Goal: Task Accomplishment & Management: Manage account settings

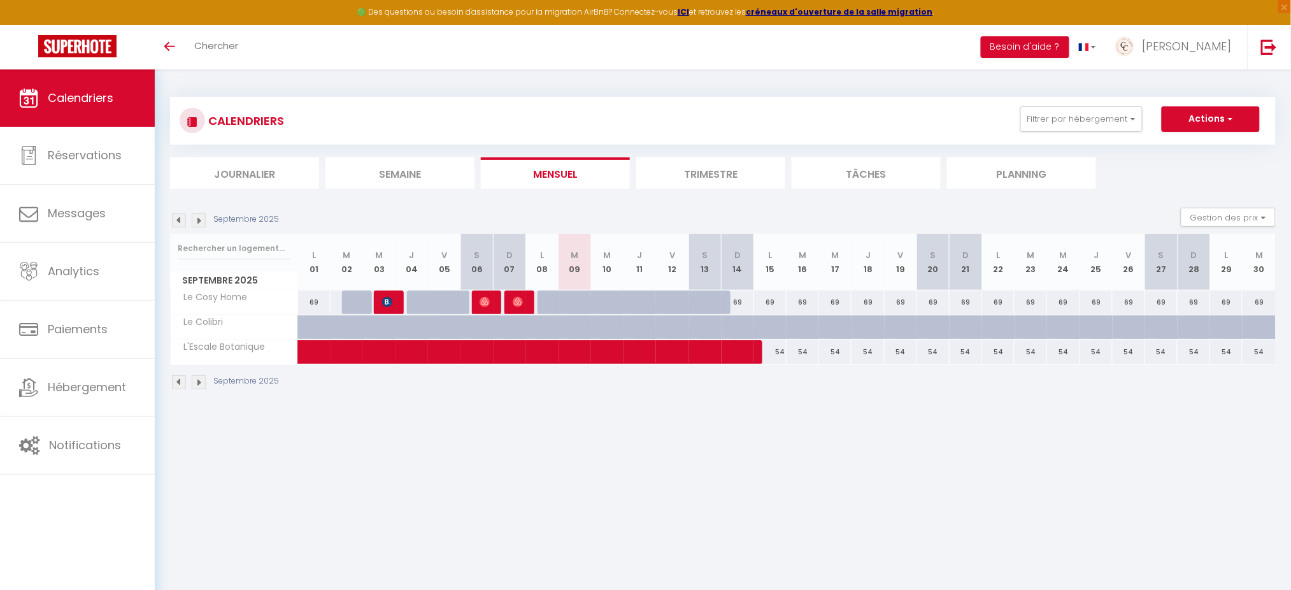
click at [180, 218] on img at bounding box center [179, 220] width 14 height 14
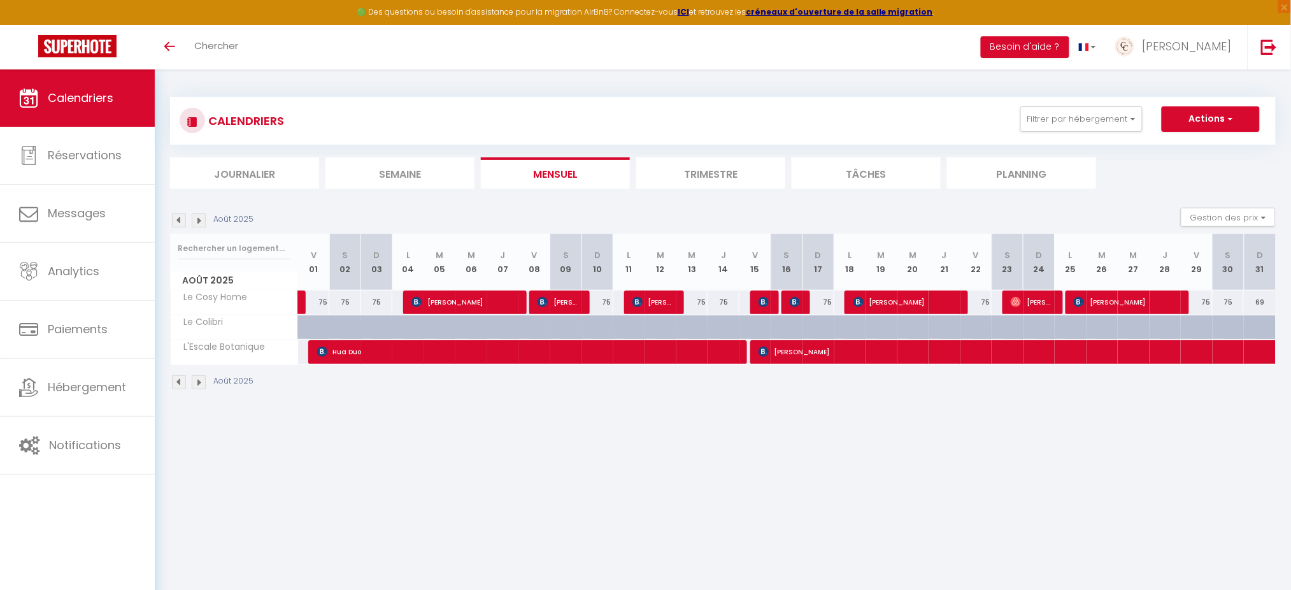
click at [180, 218] on img at bounding box center [179, 220] width 14 height 14
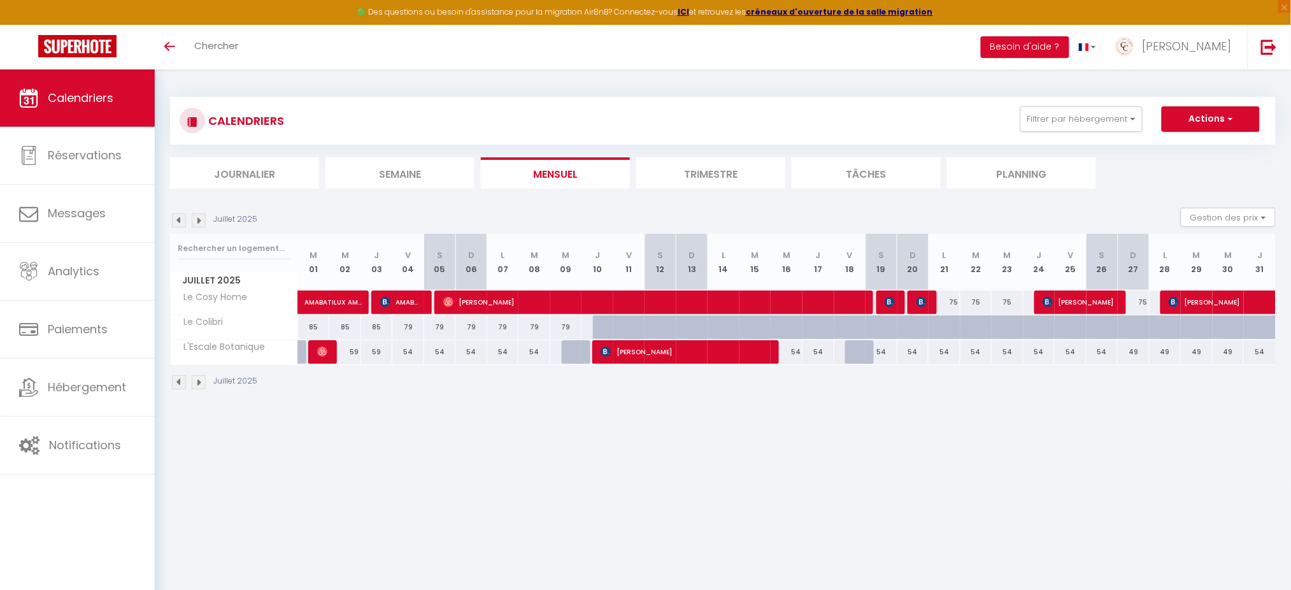
click at [200, 222] on img at bounding box center [199, 220] width 14 height 14
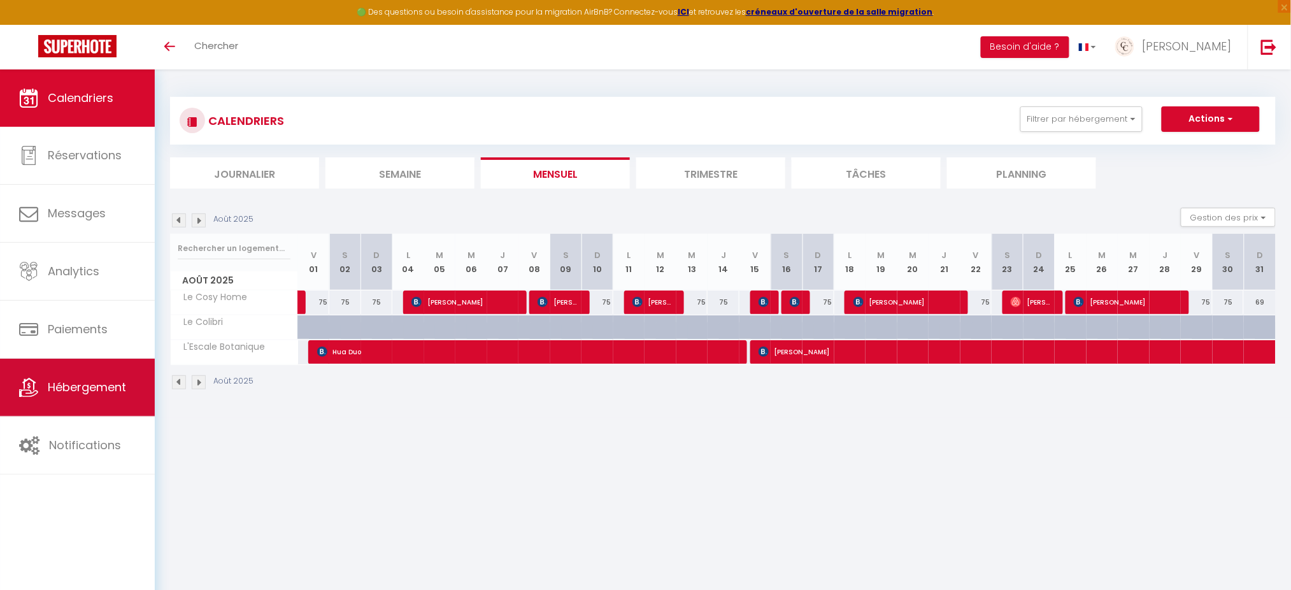
click at [75, 383] on span "Hébergement" at bounding box center [87, 387] width 78 height 16
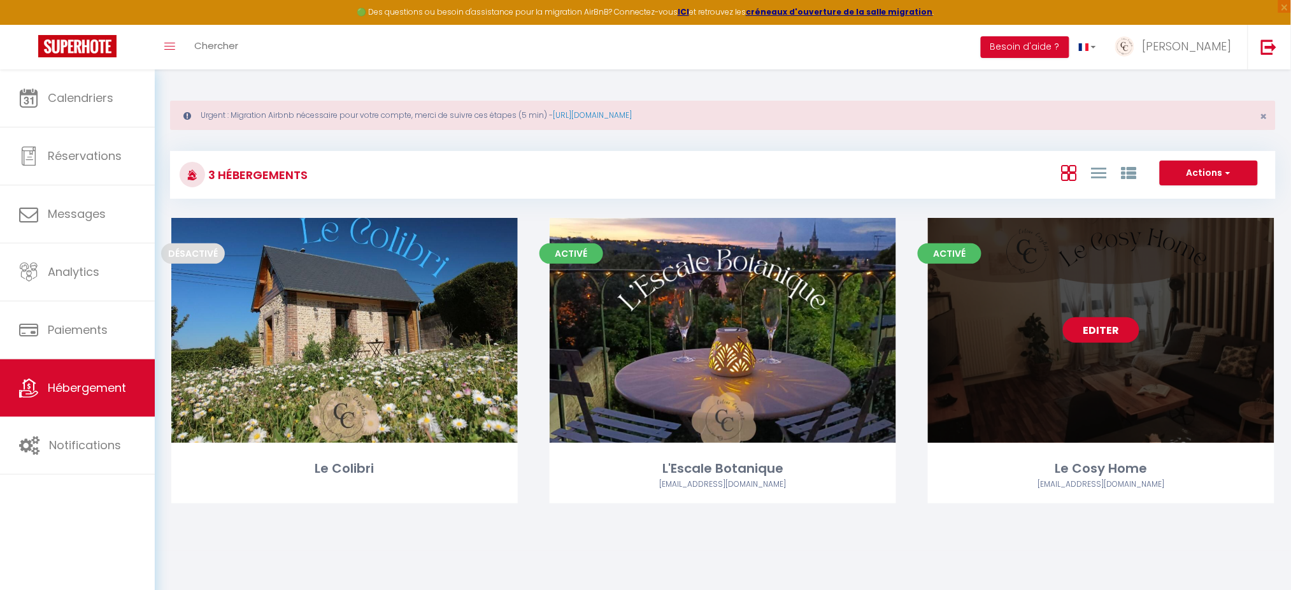
click at [1122, 304] on div "Editer" at bounding box center [1101, 330] width 347 height 225
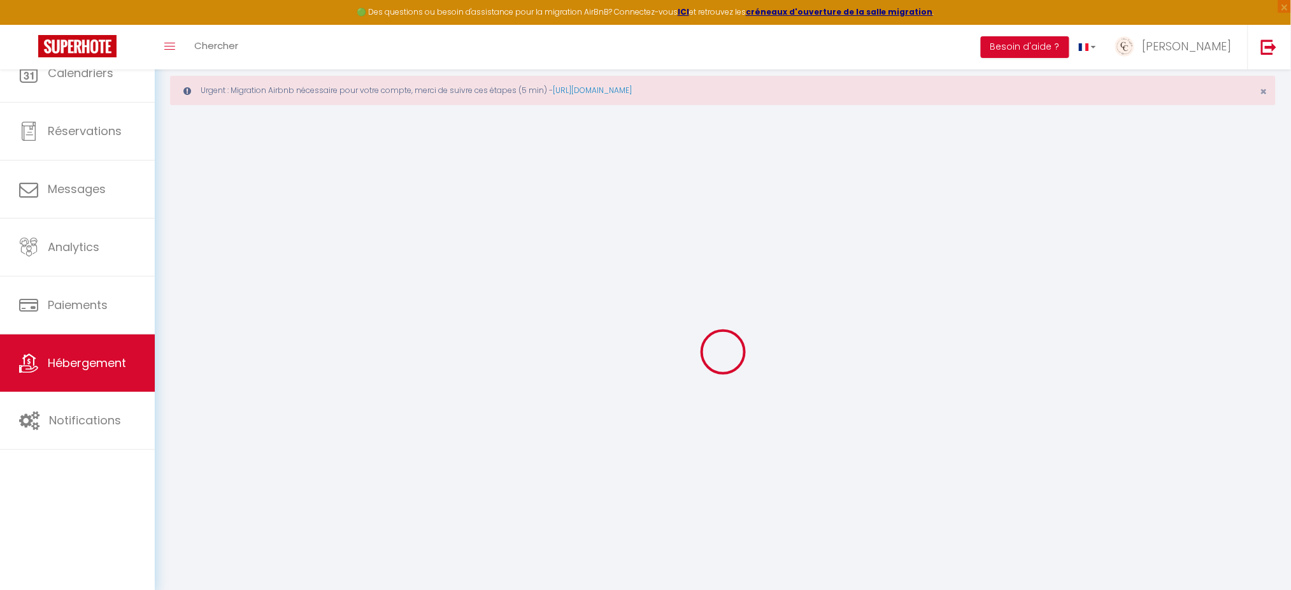
click at [1103, 329] on div at bounding box center [723, 351] width 1106 height 475
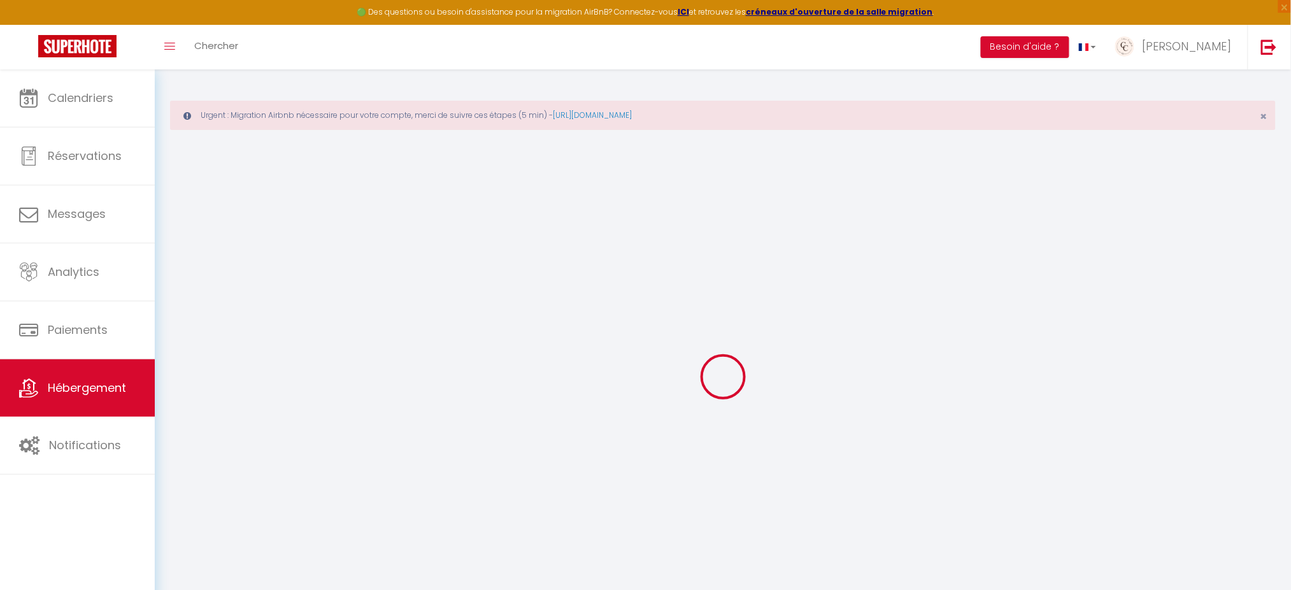
select select
select select "+ 22 %"
select select "+ 35 %"
select select
select select "17:00"
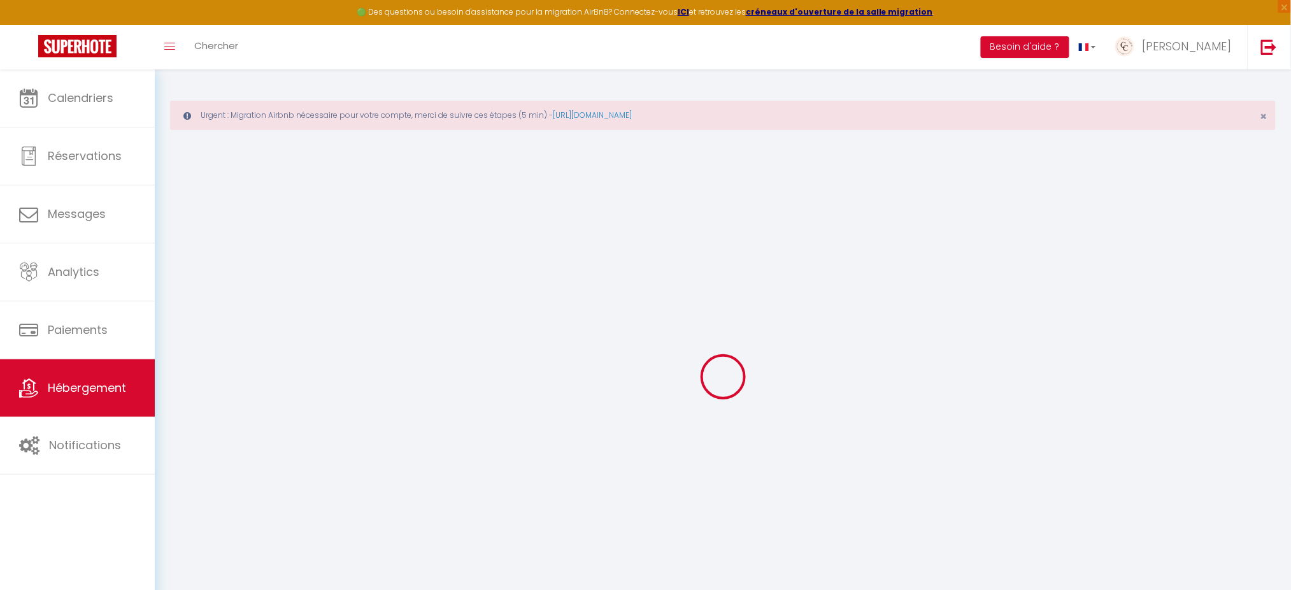
select select
select select "10:00"
select select "30"
select select "120"
select select
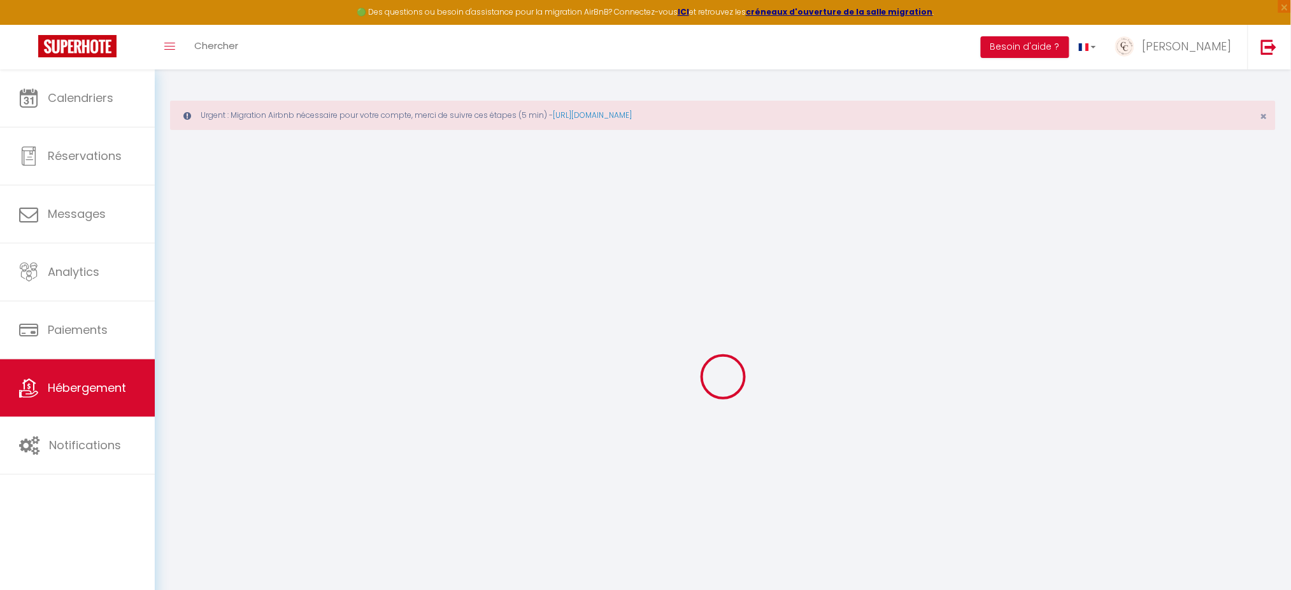
checkbox input "false"
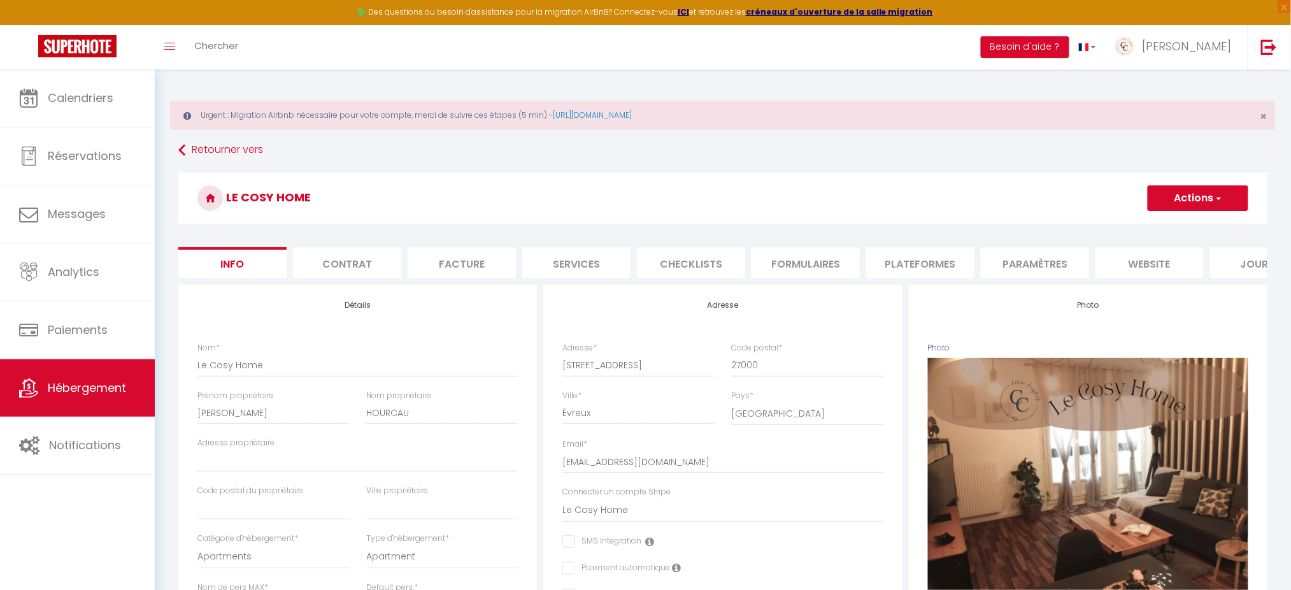
click at [904, 266] on li "Plateformes" at bounding box center [920, 262] width 108 height 31
select select
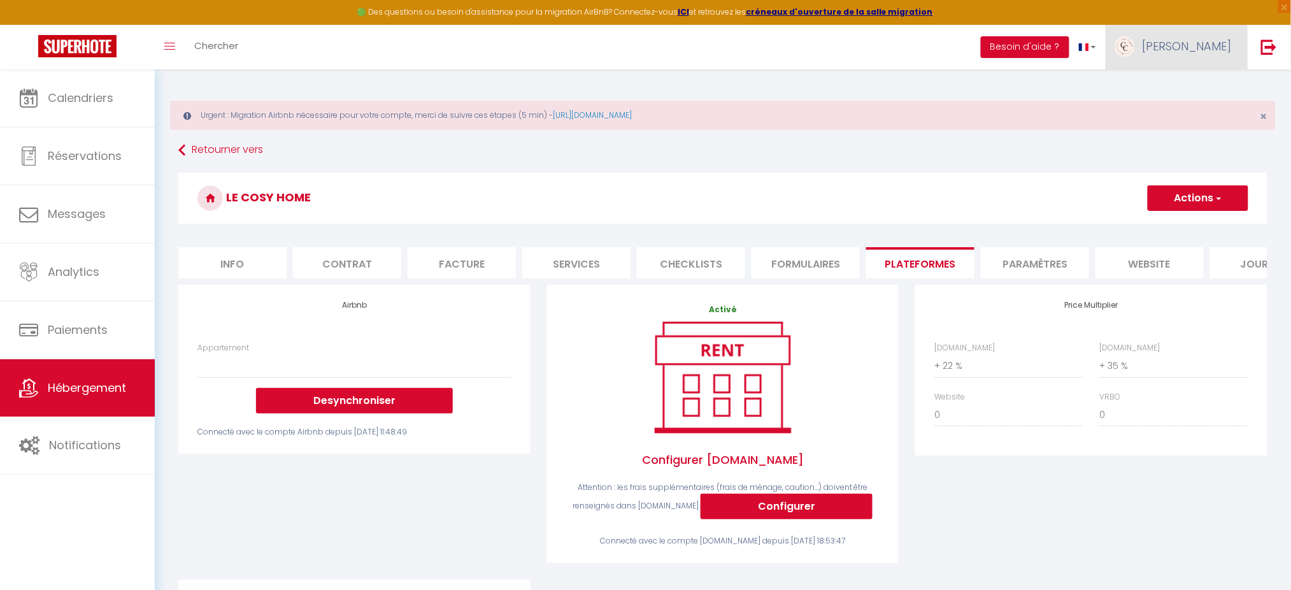
click at [1210, 36] on link "[PERSON_NAME]" at bounding box center [1177, 47] width 142 height 45
click at [1188, 87] on link "Paramètres" at bounding box center [1197, 89] width 94 height 22
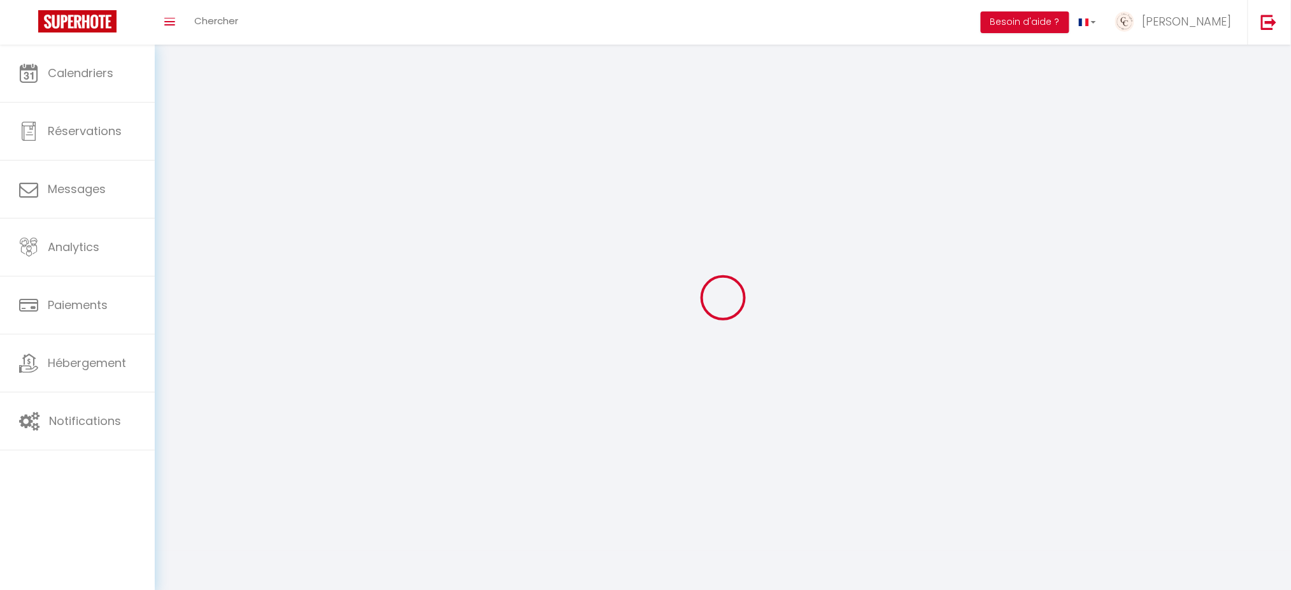
type input "lbs806JbNcGfB8QpfUF94V0D2"
type input "X9Is55jwTqVb52M2QLcIGdauT"
type input "[URL][DOMAIN_NAME]"
select select "fr"
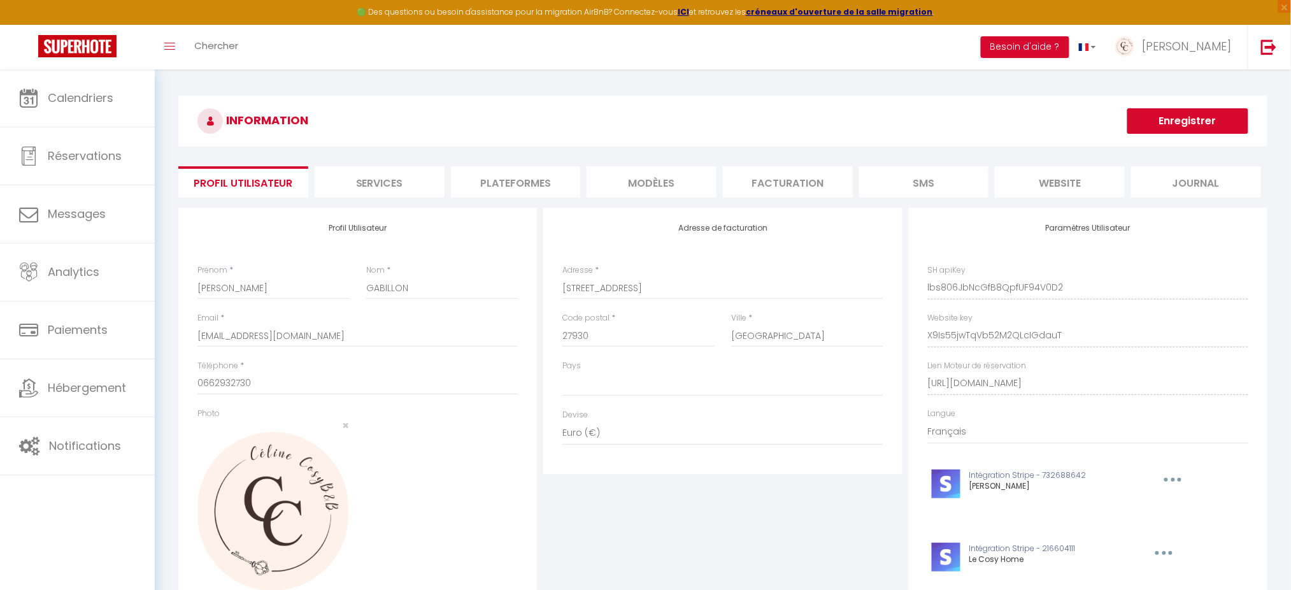
click at [792, 185] on li "Facturation" at bounding box center [788, 181] width 130 height 31
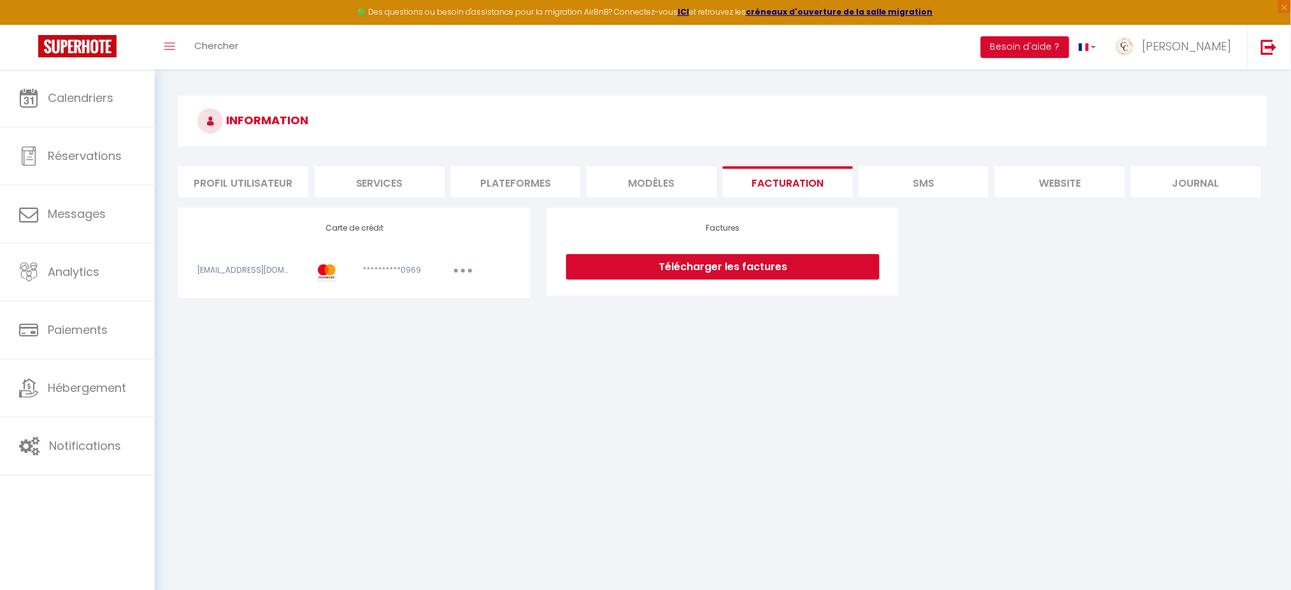
click at [526, 181] on li "Plateformes" at bounding box center [516, 181] width 130 height 31
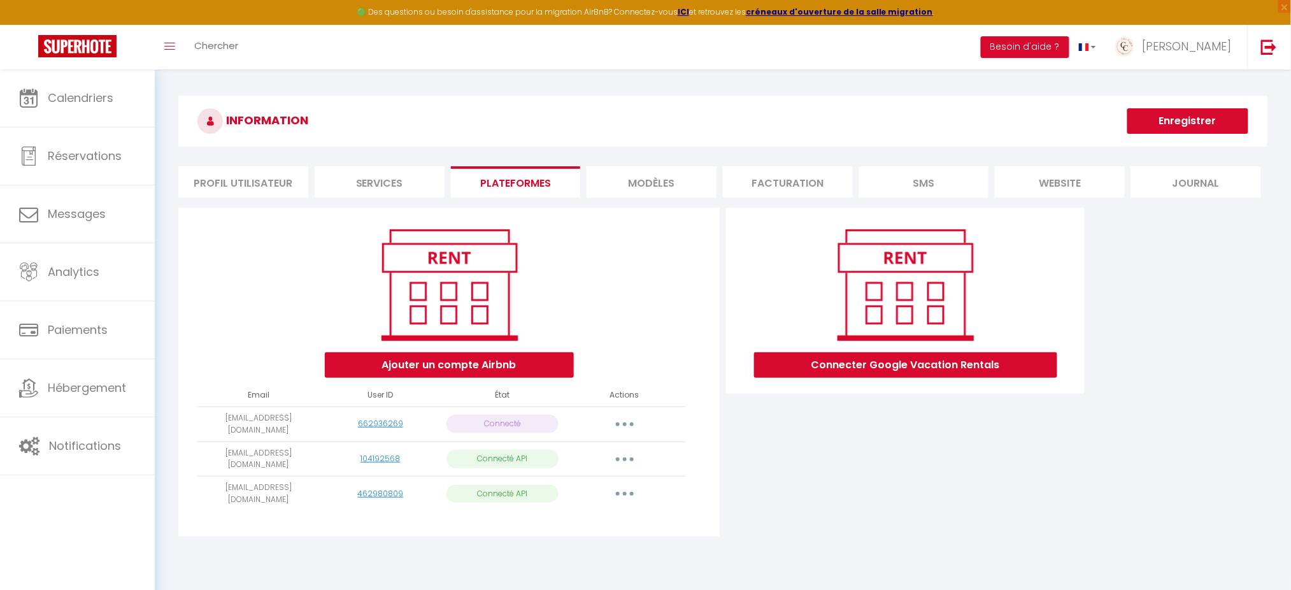
scroll to position [69, 0]
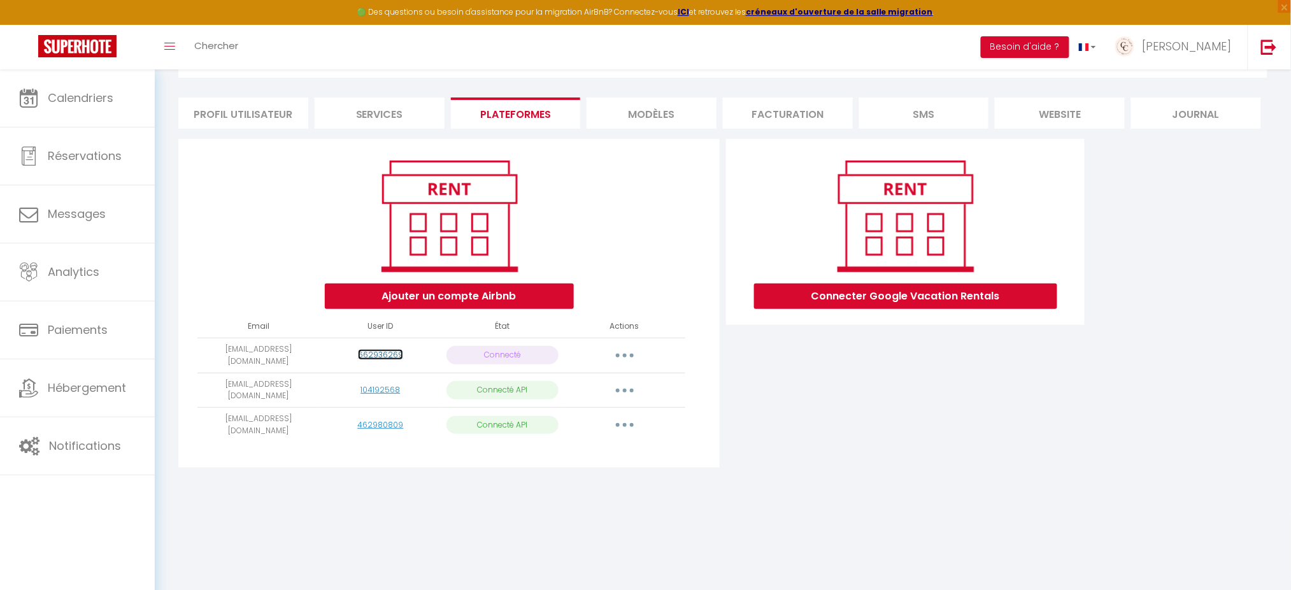
click at [382, 353] on link "662936269" at bounding box center [380, 354] width 45 height 11
click at [624, 357] on button "button" at bounding box center [625, 355] width 36 height 20
click at [601, 383] on link "Importer les appartements" at bounding box center [568, 384] width 141 height 22
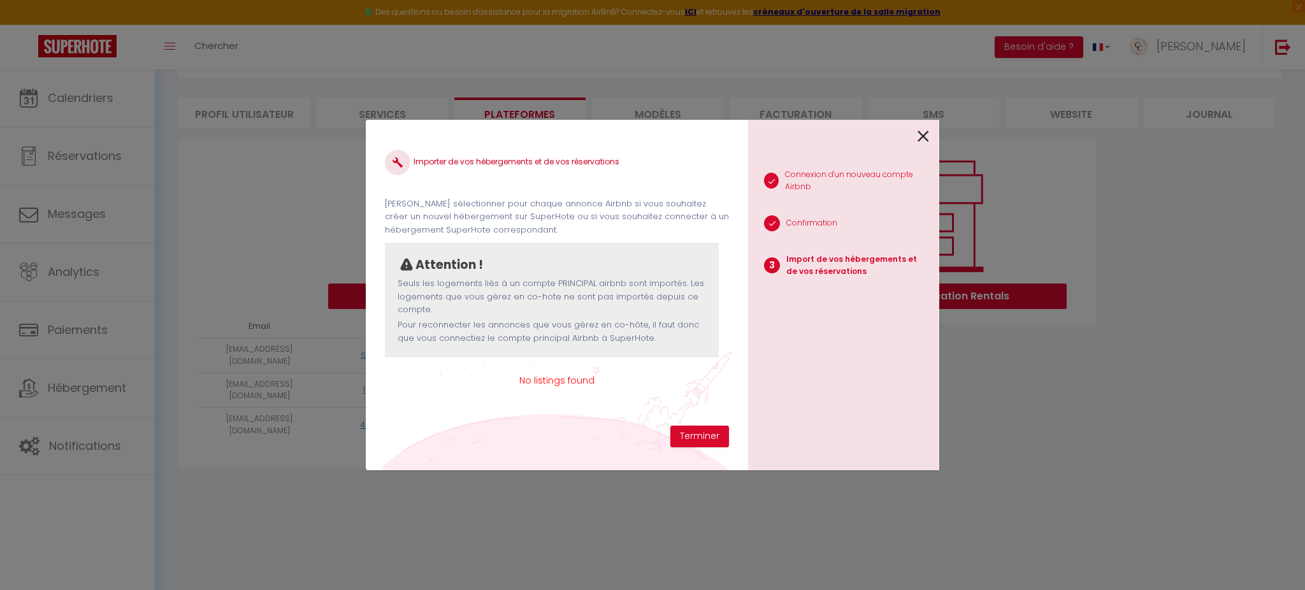
click at [922, 136] on icon at bounding box center [922, 136] width 11 height 19
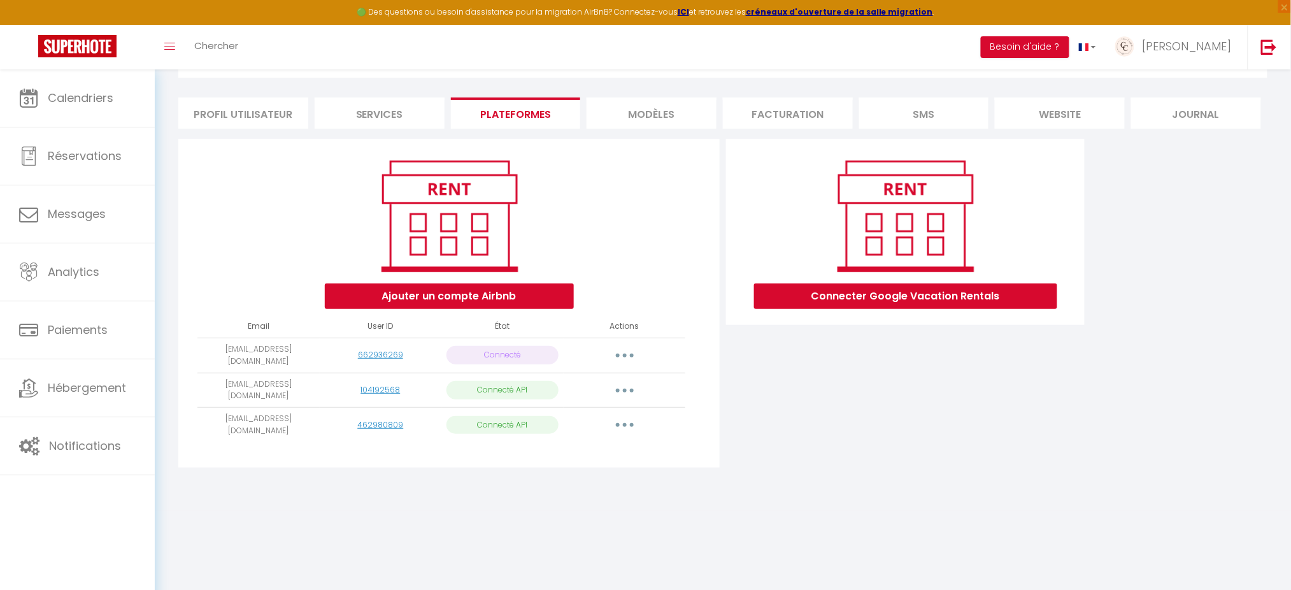
click at [629, 355] on button "button" at bounding box center [625, 355] width 36 height 20
click at [577, 427] on link "Reconnecter le compte" at bounding box center [568, 430] width 141 height 22
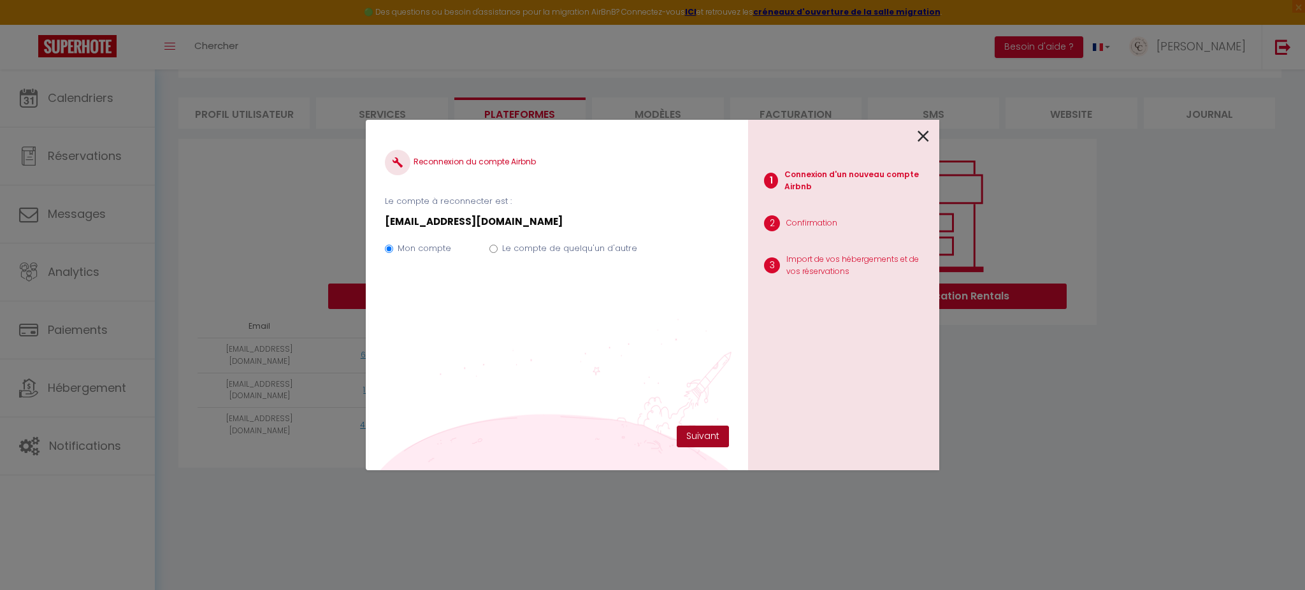
click at [696, 428] on button "Suivant" at bounding box center [702, 437] width 52 height 22
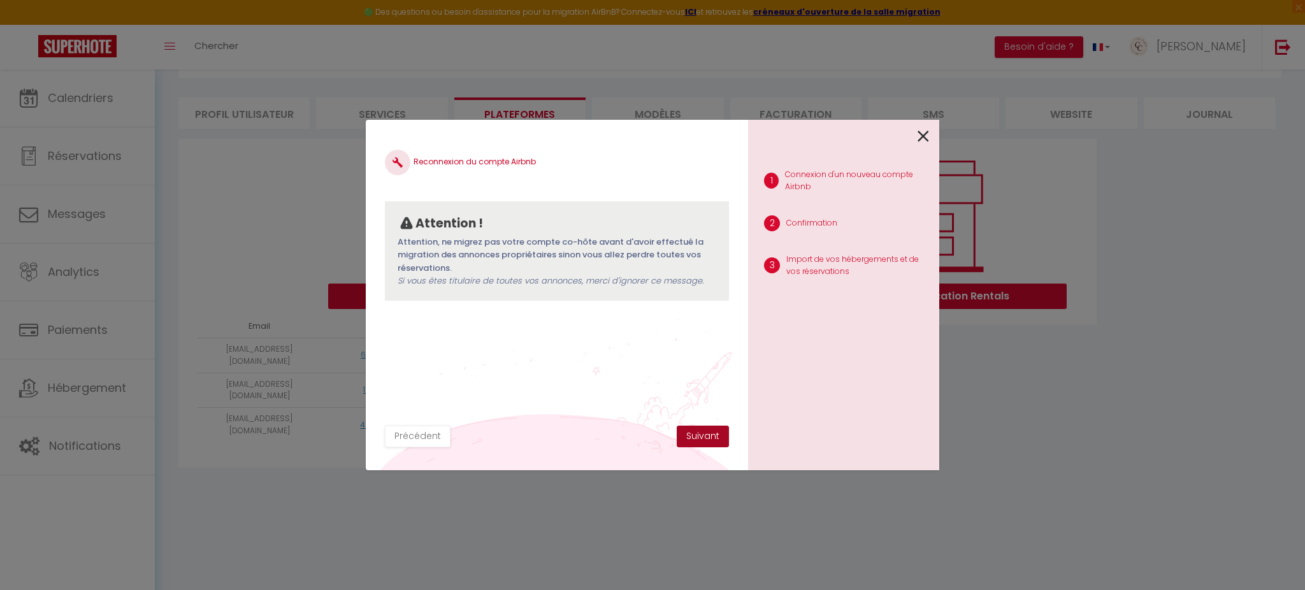
click at [713, 438] on button "Suivant" at bounding box center [702, 437] width 52 height 22
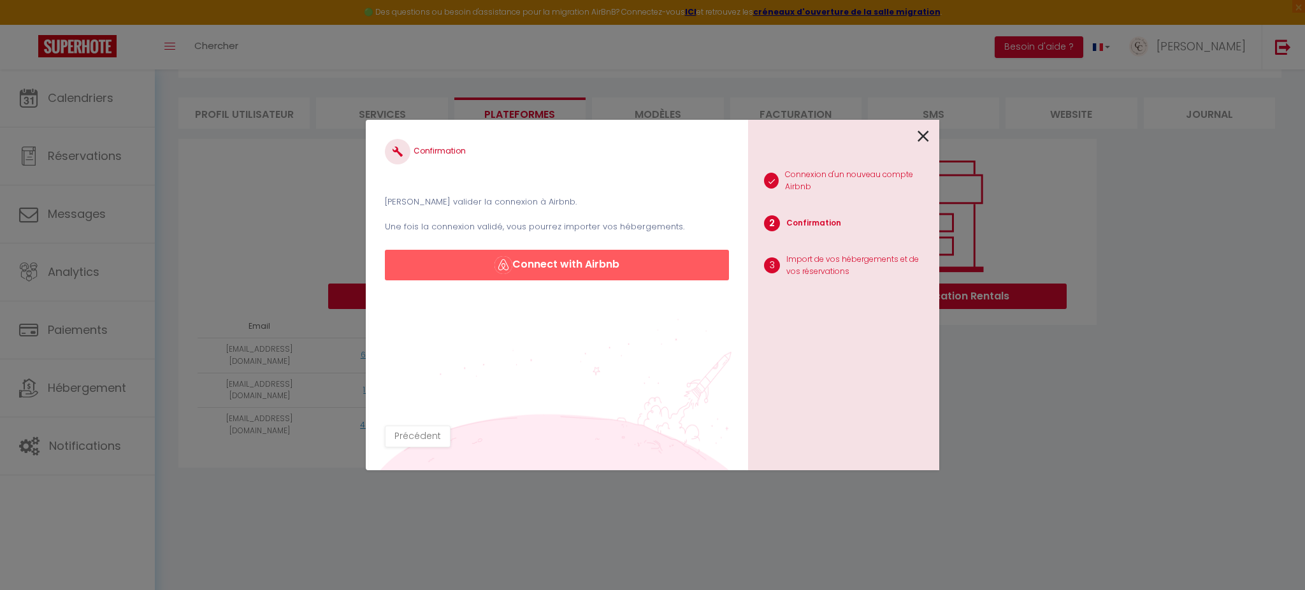
click at [929, 128] on div "1 Connexion d'un nouveau compte Airbnb 2 Confirmation 3 Import de vos hébergeme…" at bounding box center [843, 295] width 191 height 350
click at [923, 136] on icon at bounding box center [922, 136] width 11 height 19
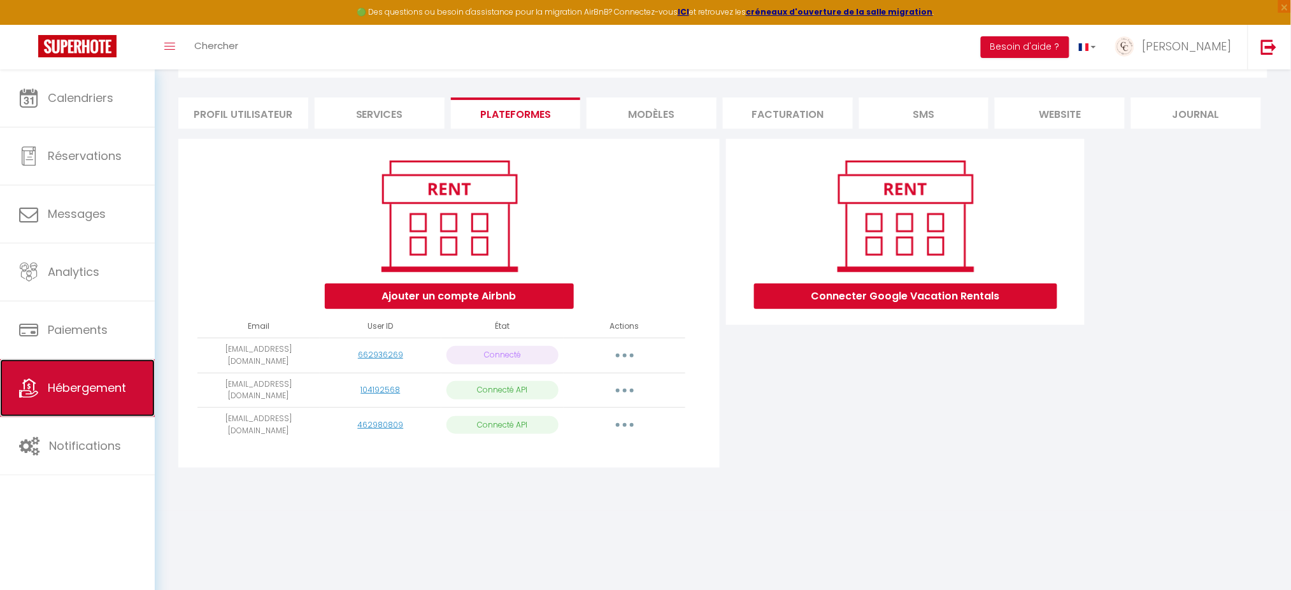
click at [94, 382] on span "Hébergement" at bounding box center [87, 388] width 78 height 16
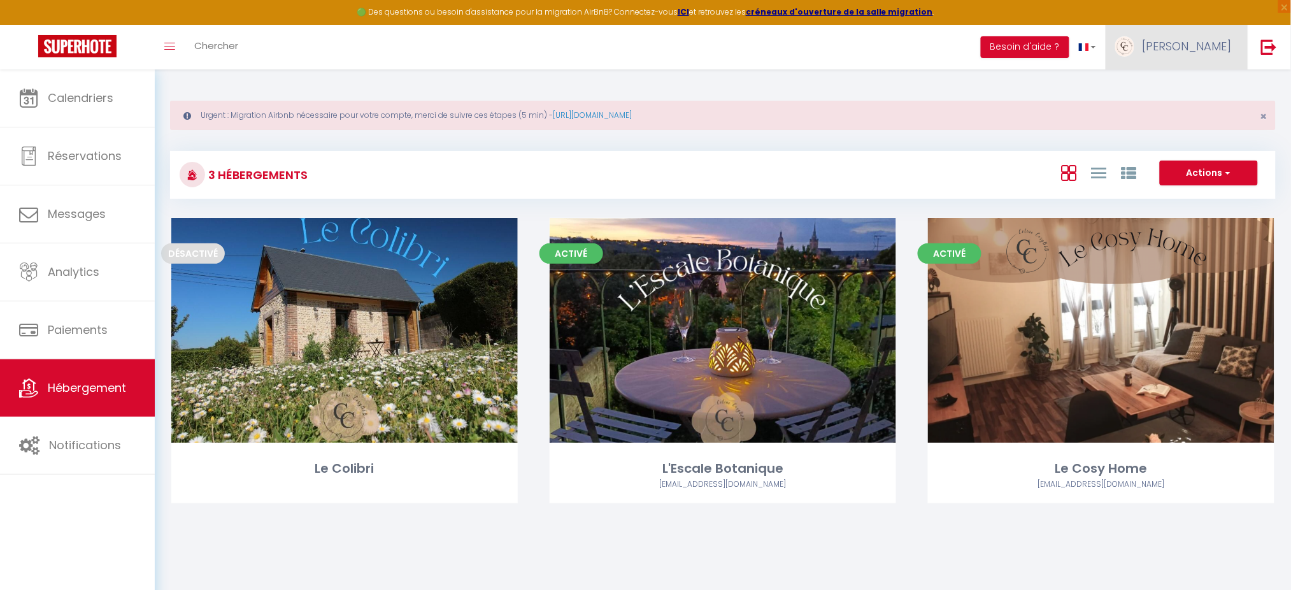
click at [1208, 39] on span "[PERSON_NAME]" at bounding box center [1187, 46] width 89 height 16
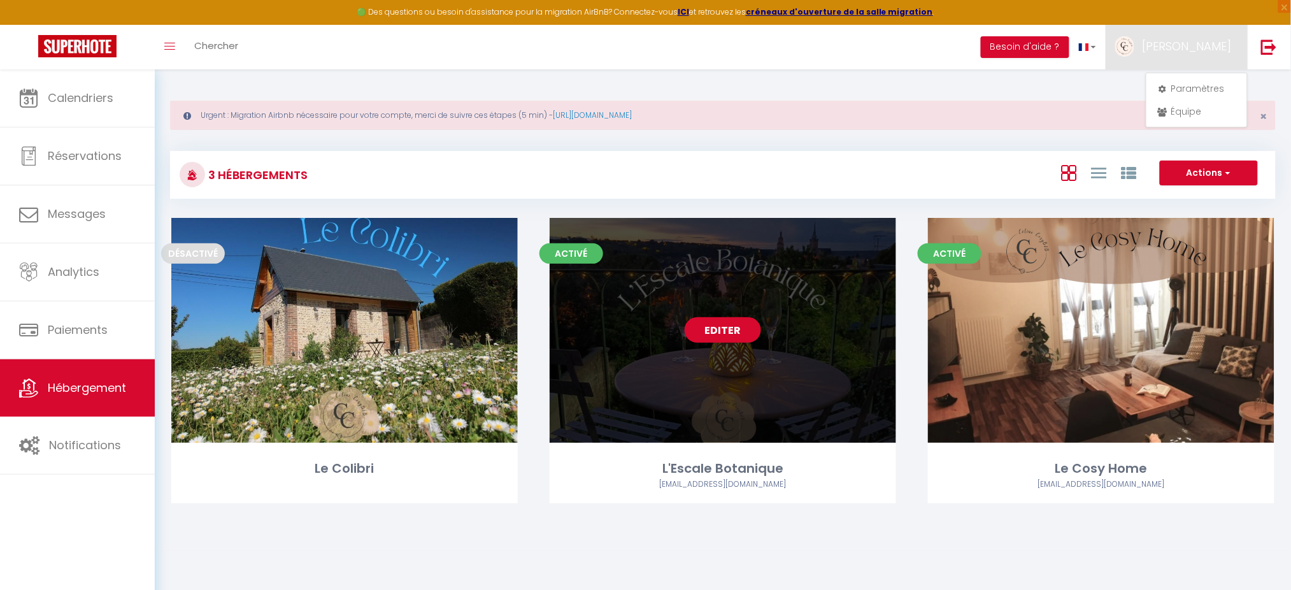
click at [738, 332] on link "Editer" at bounding box center [723, 329] width 76 height 25
select select "3"
select select "2"
select select "1"
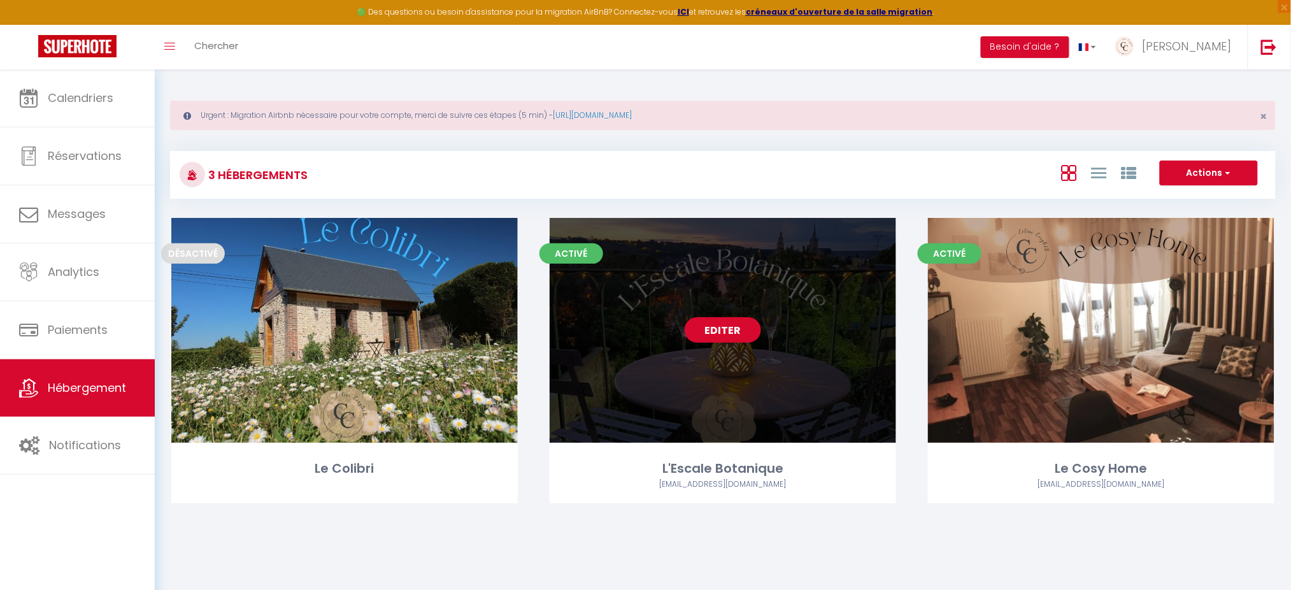
select select "1"
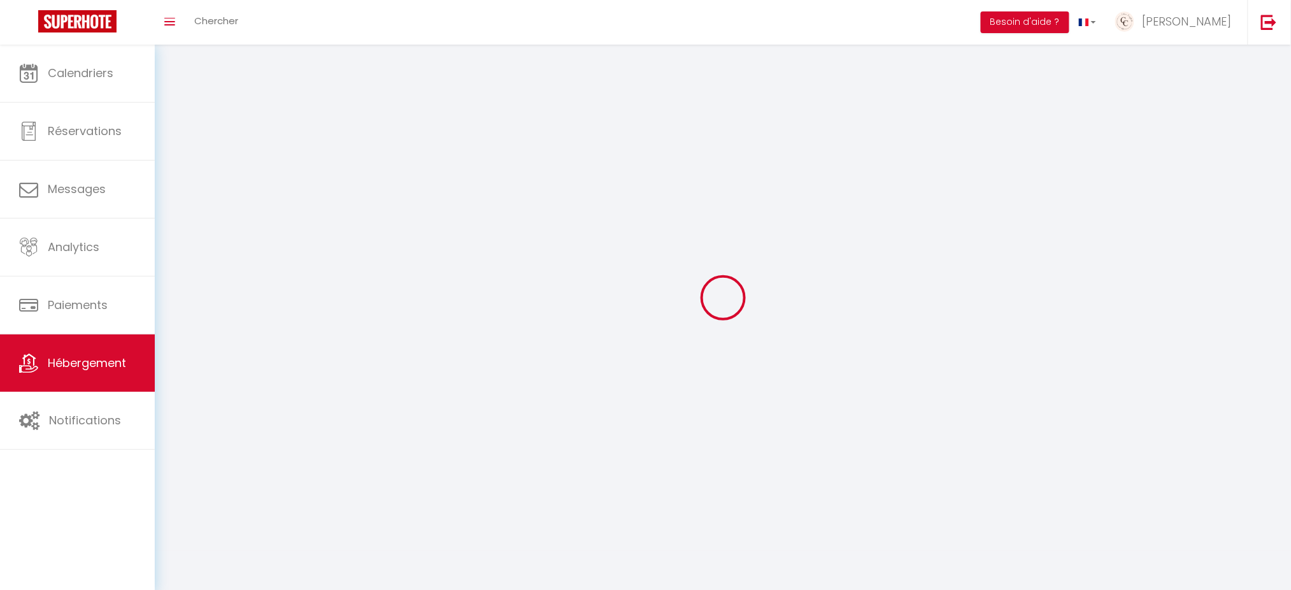
select select
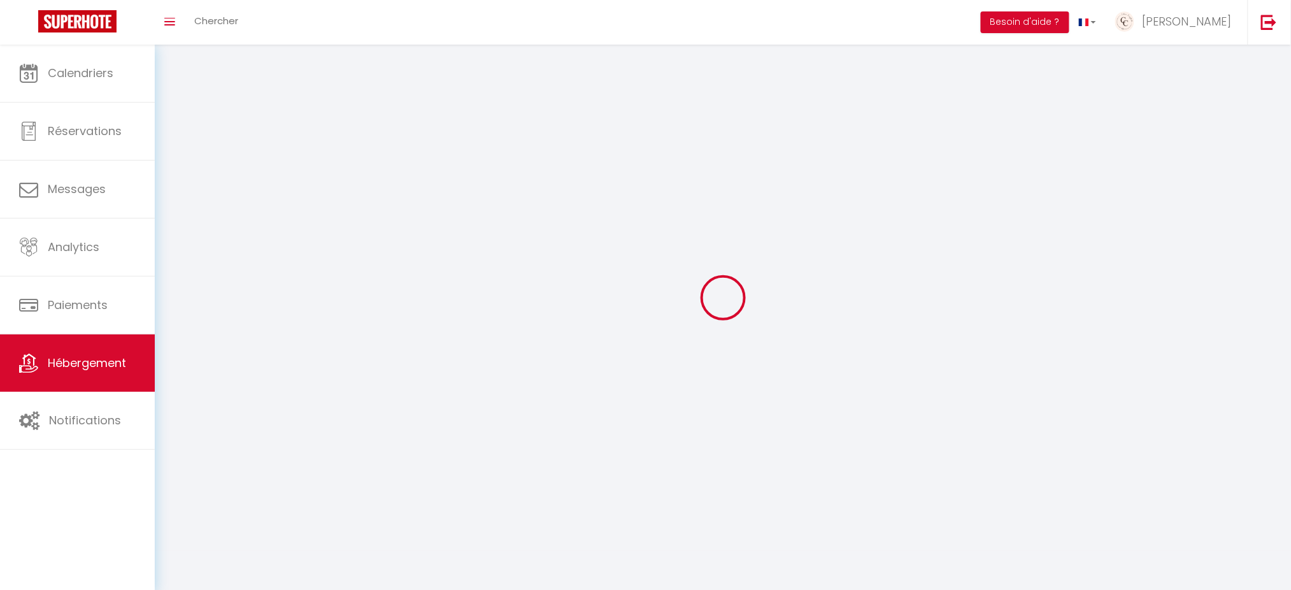
checkbox input "false"
select select
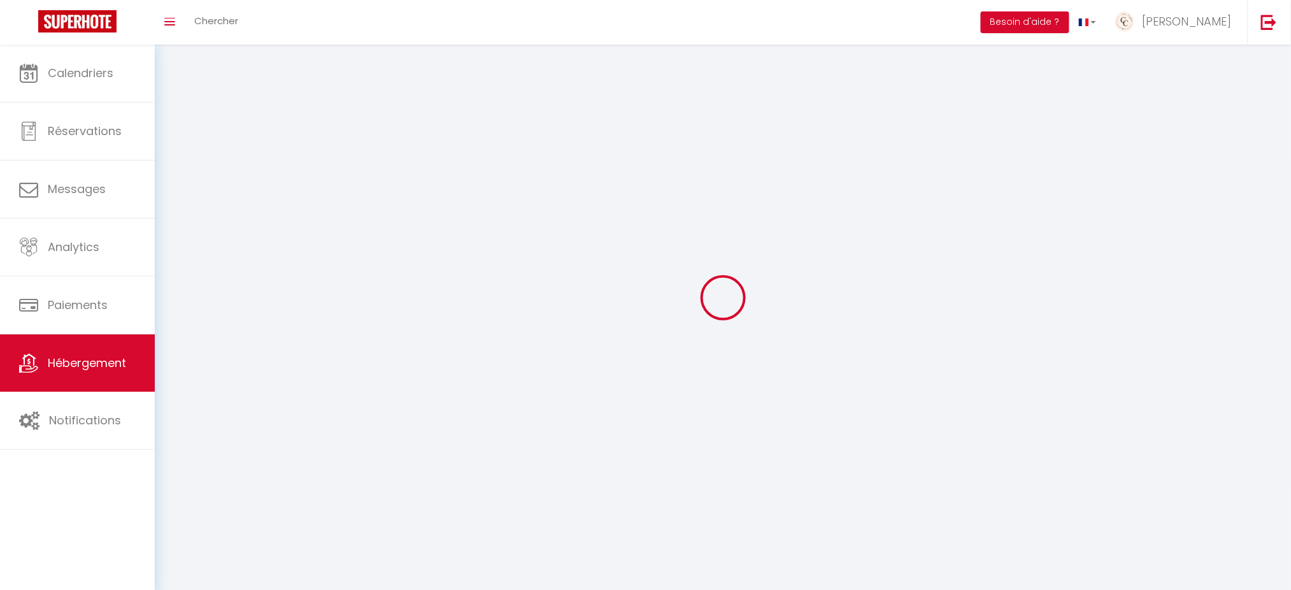
select select
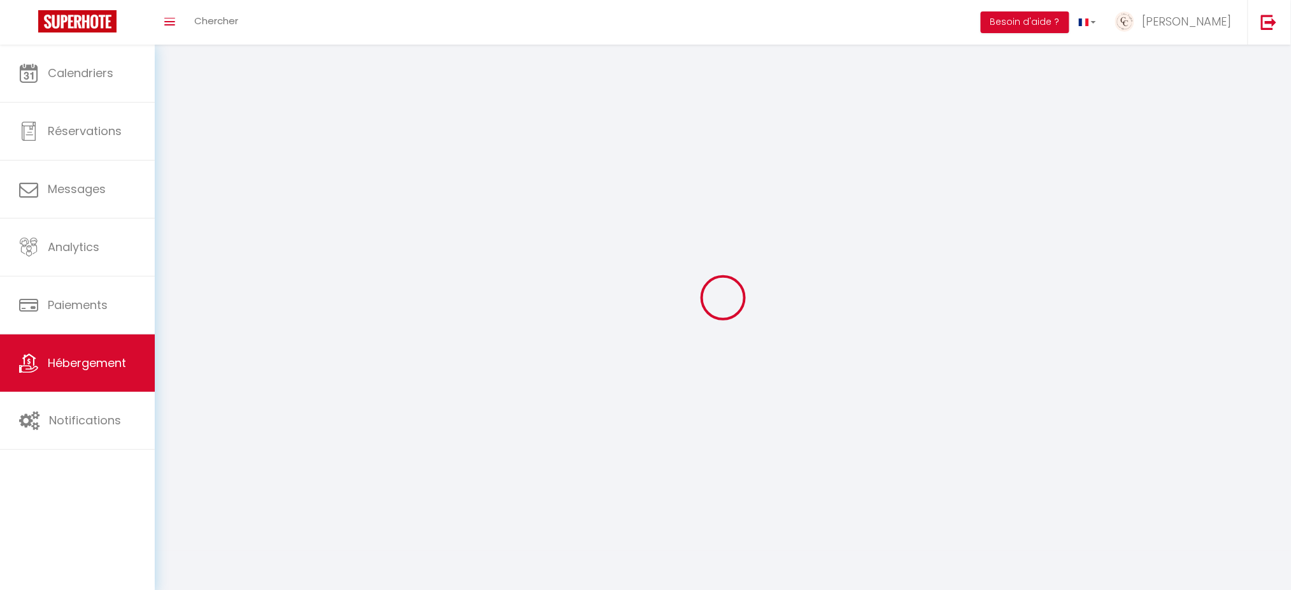
select select
checkbox input "false"
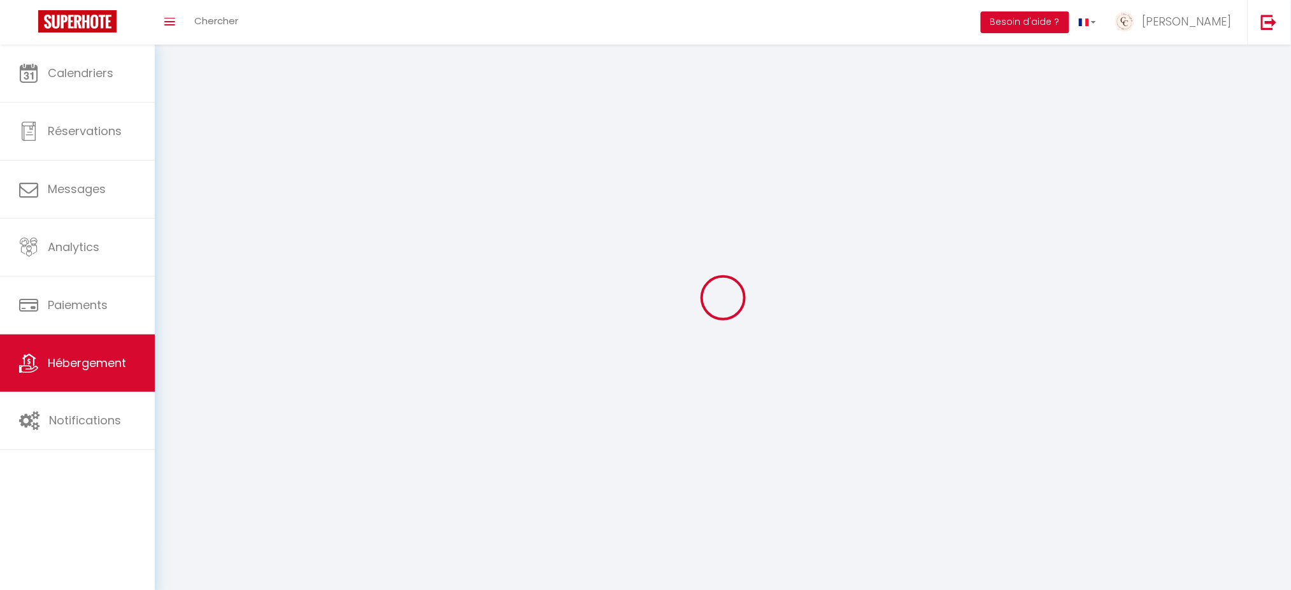
select select
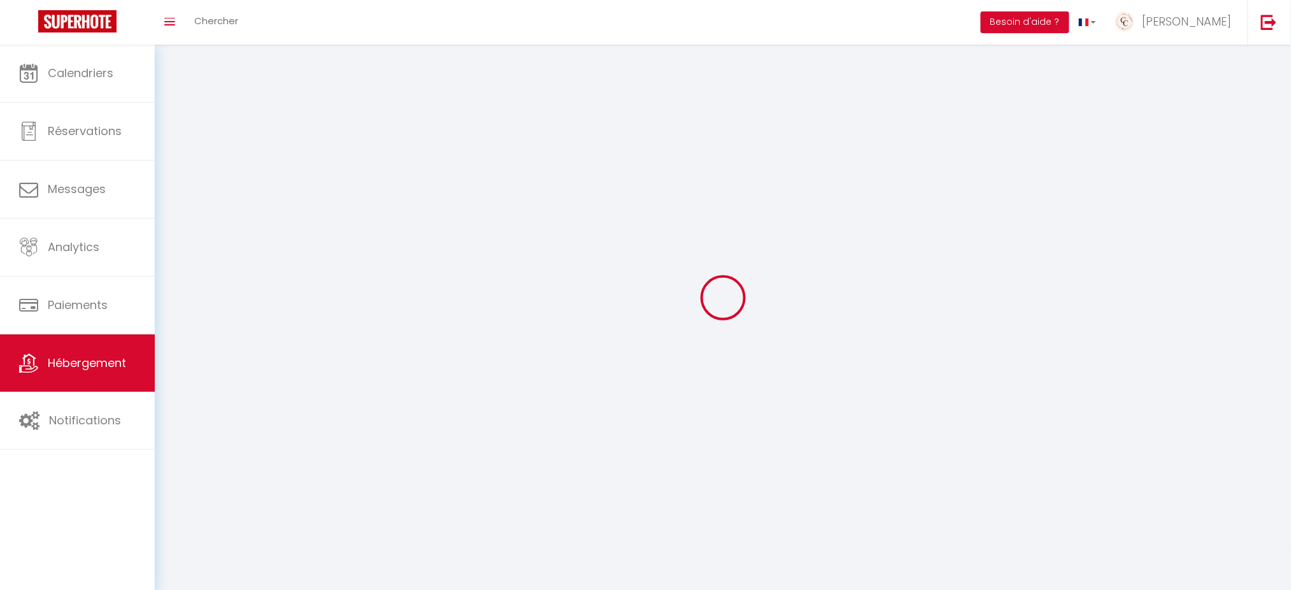
select select
checkbox input "false"
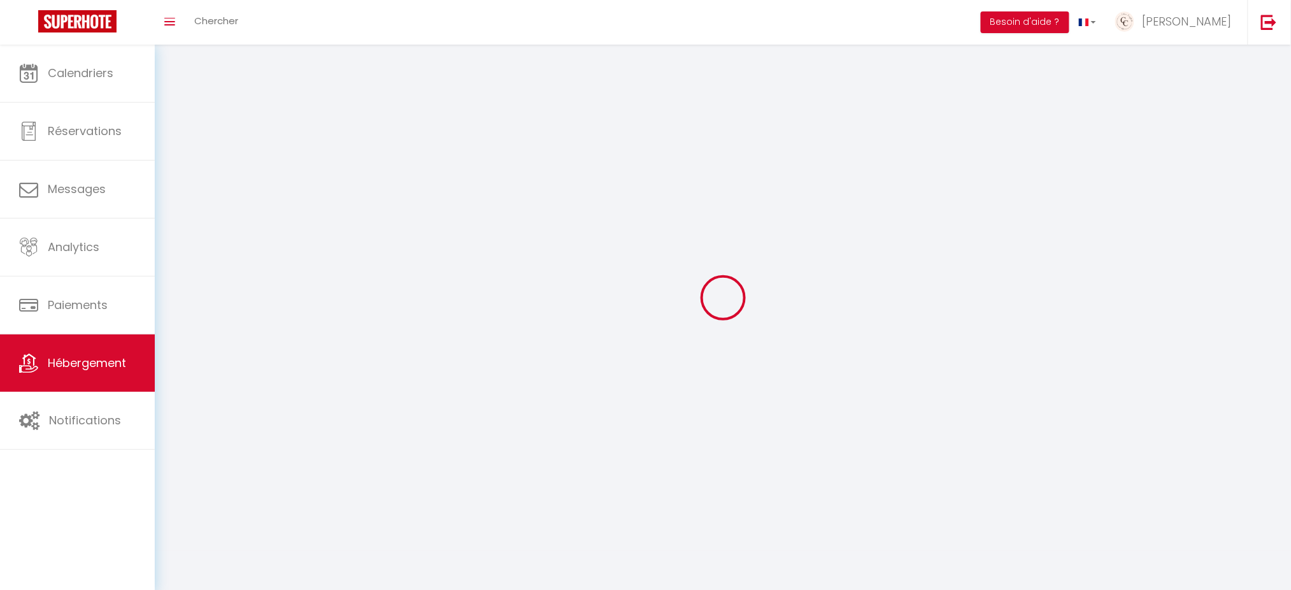
checkbox input "false"
select select
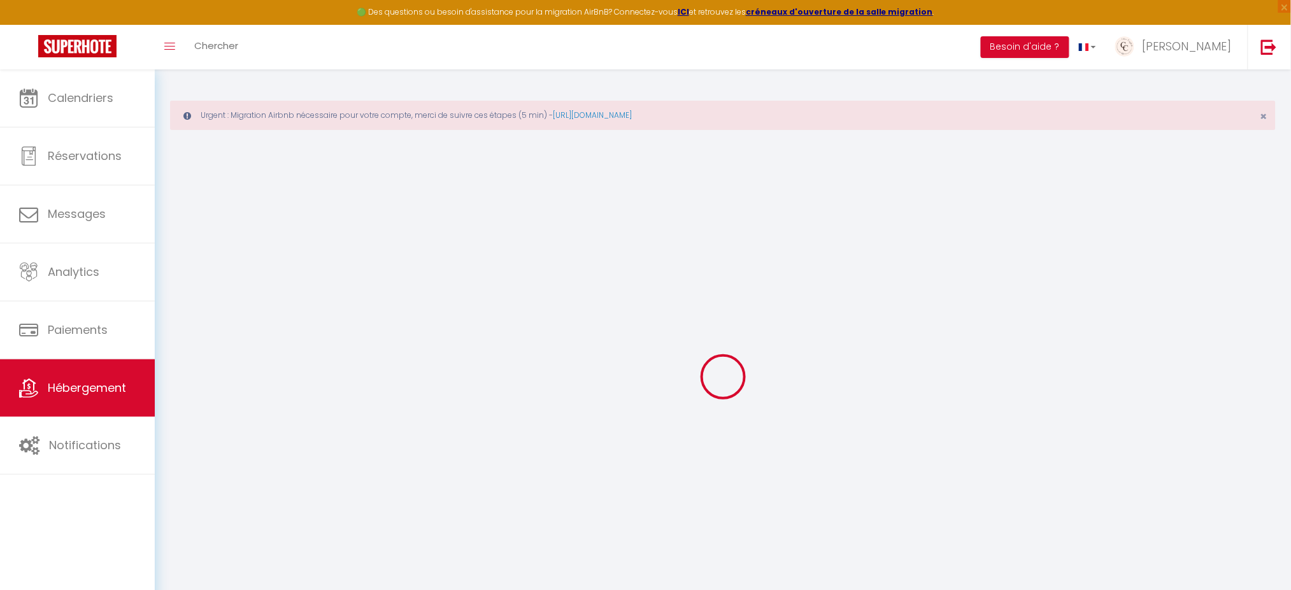
select select "18882-1190679261343627271"
select select "17:00"
select select
select select "10:00"
select select "30"
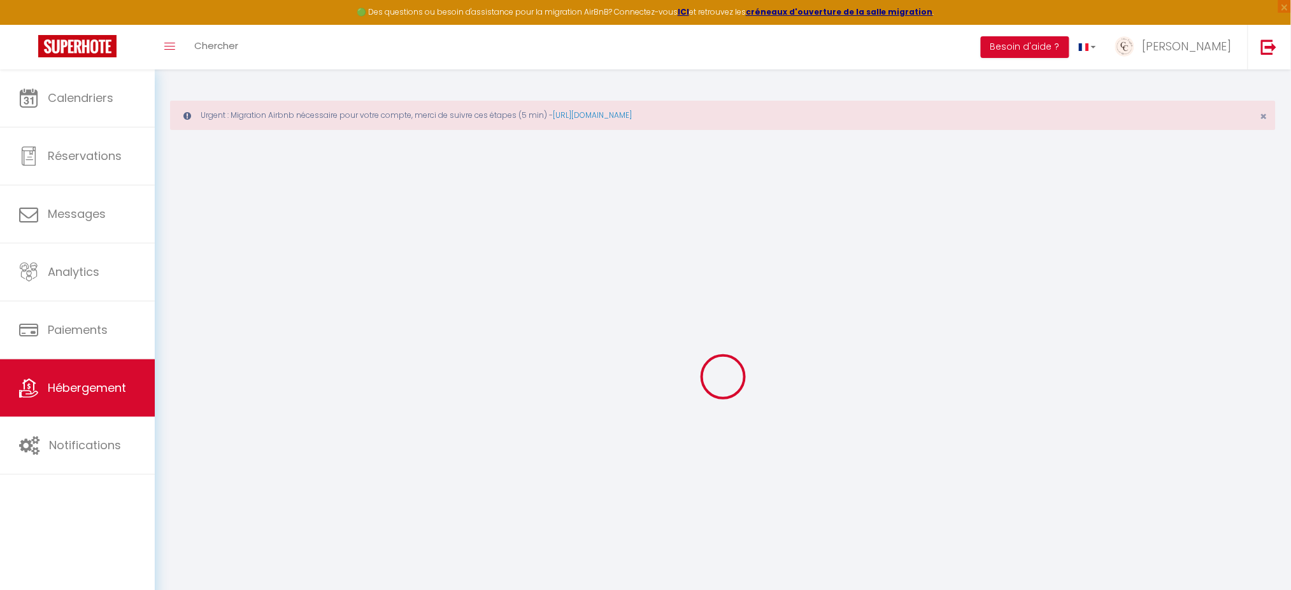
select select "120"
select select
checkbox input "false"
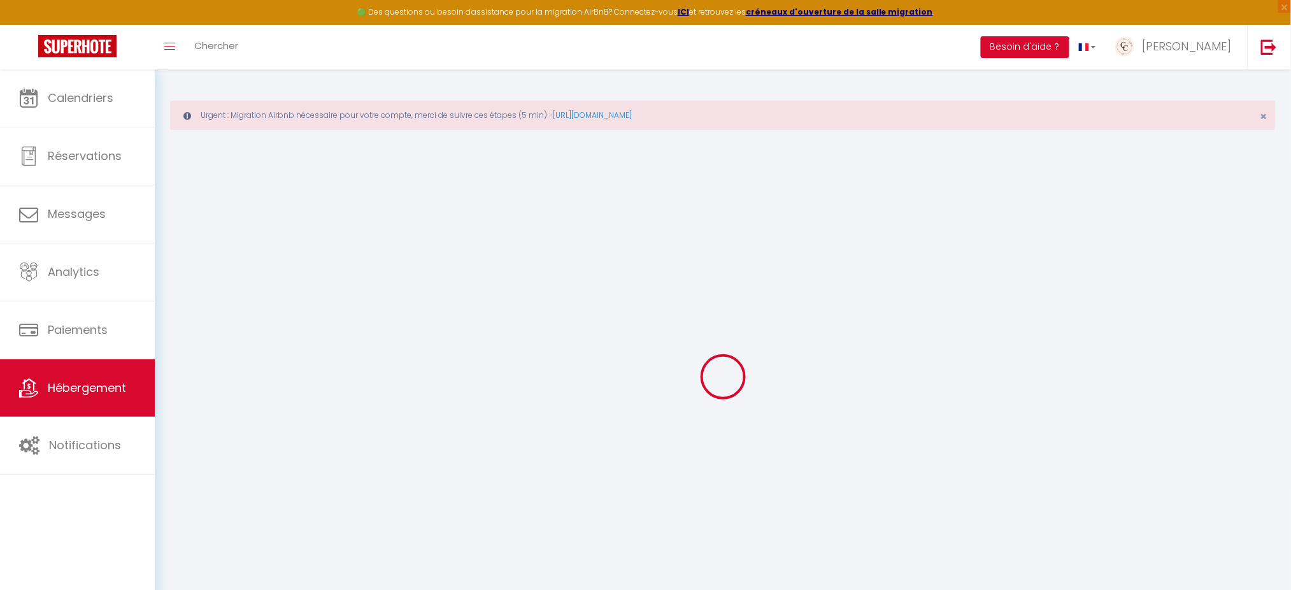
checkbox input "false"
select select
checkbox input "false"
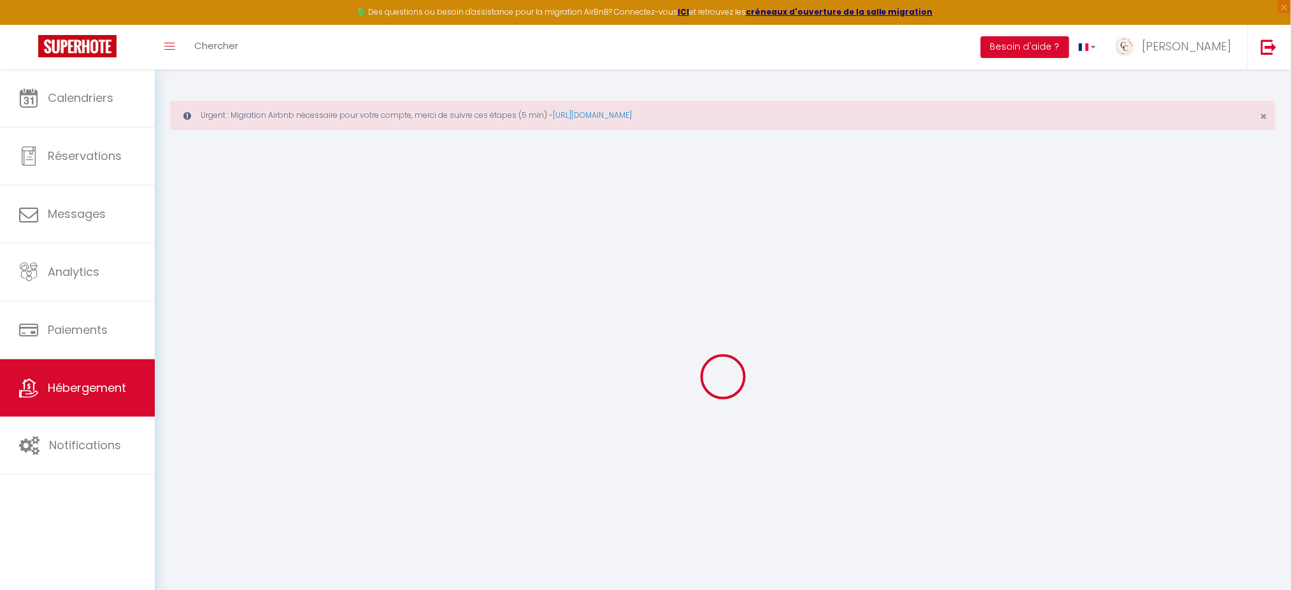
checkbox input "false"
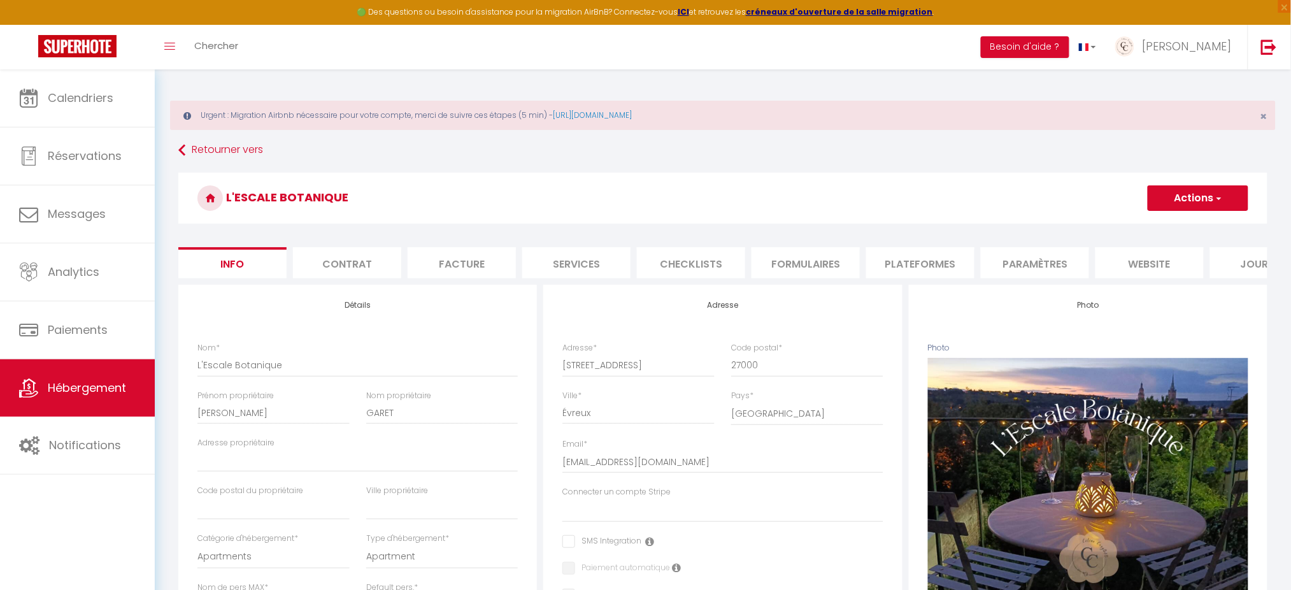
click at [942, 264] on li "Plateformes" at bounding box center [920, 262] width 108 height 31
select select
checkbox input "false"
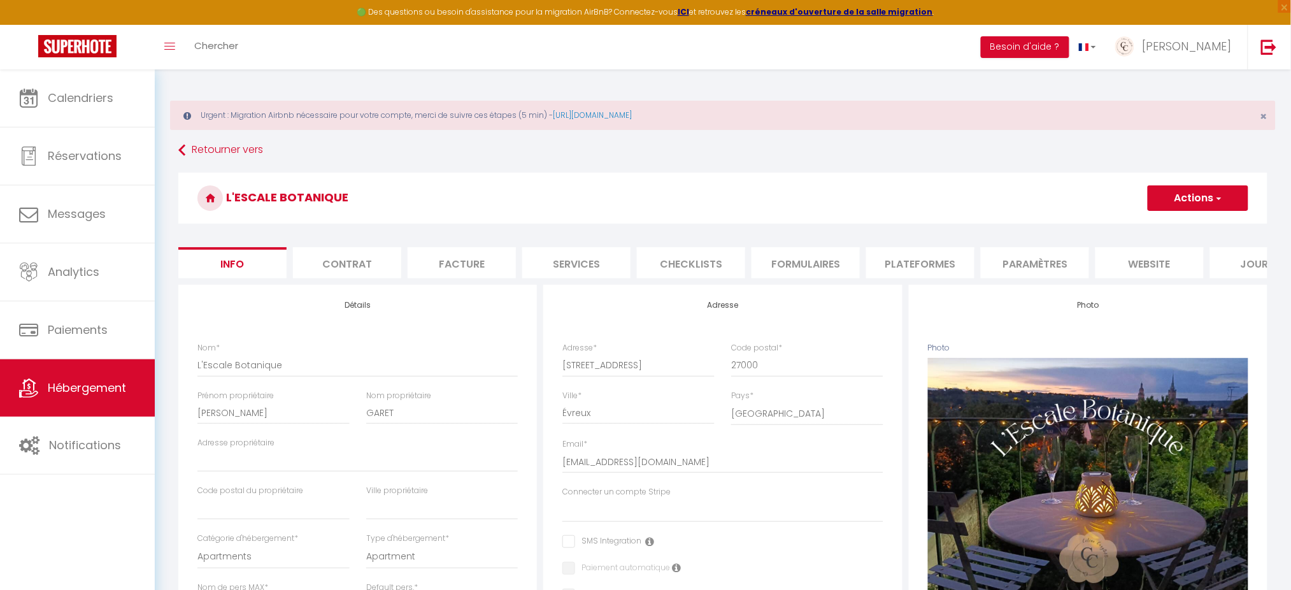
checkbox input "false"
select select
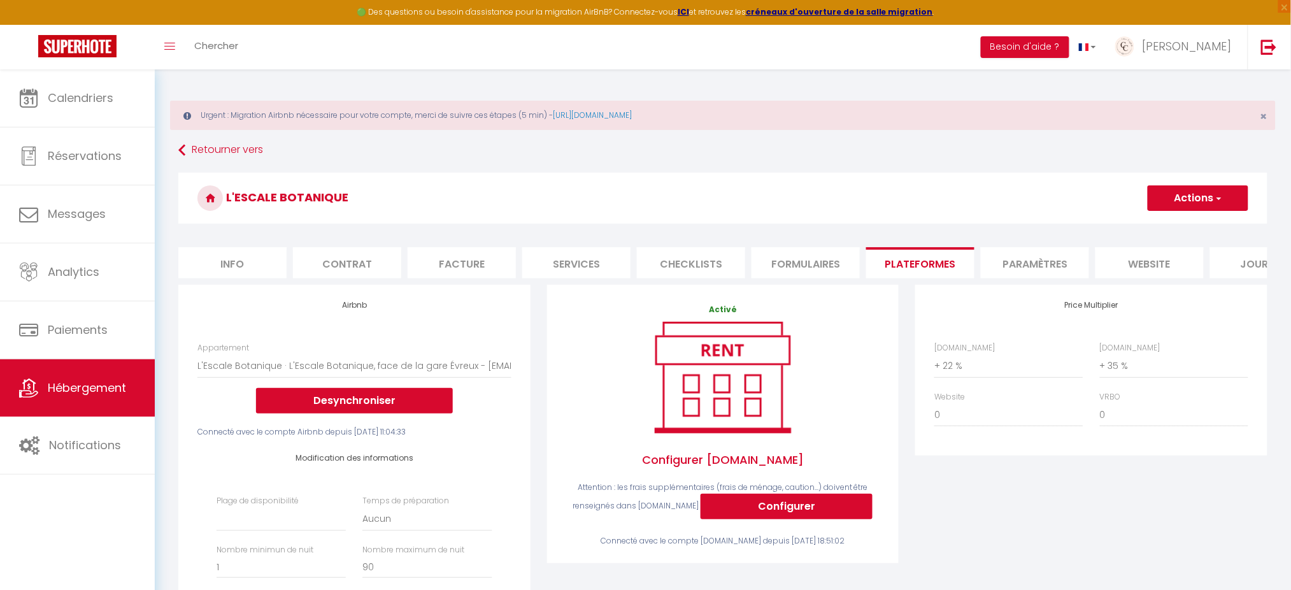
click at [241, 261] on li "Info" at bounding box center [232, 262] width 108 height 31
select select
checkbox input "false"
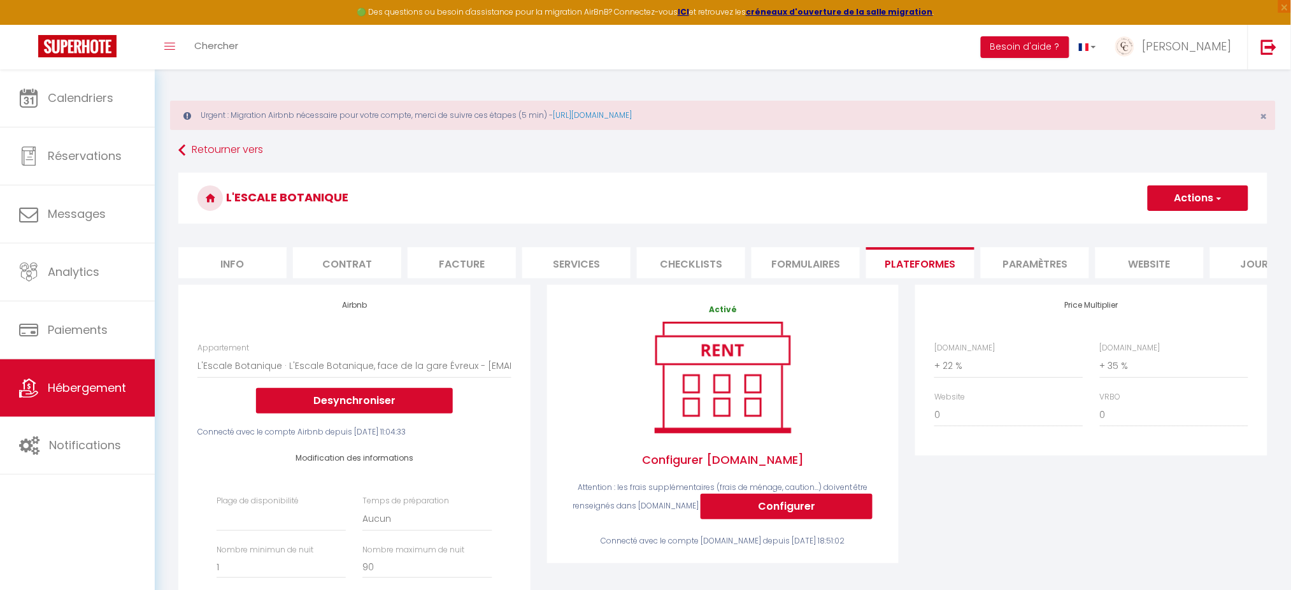
checkbox input "false"
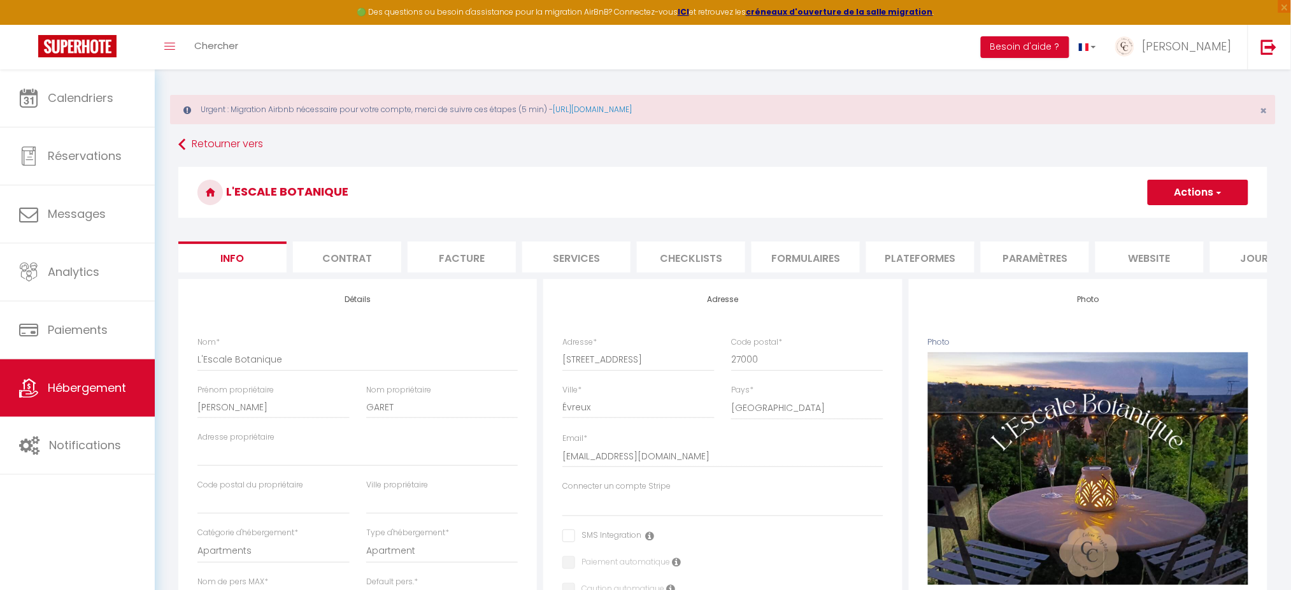
scroll to position [4, 0]
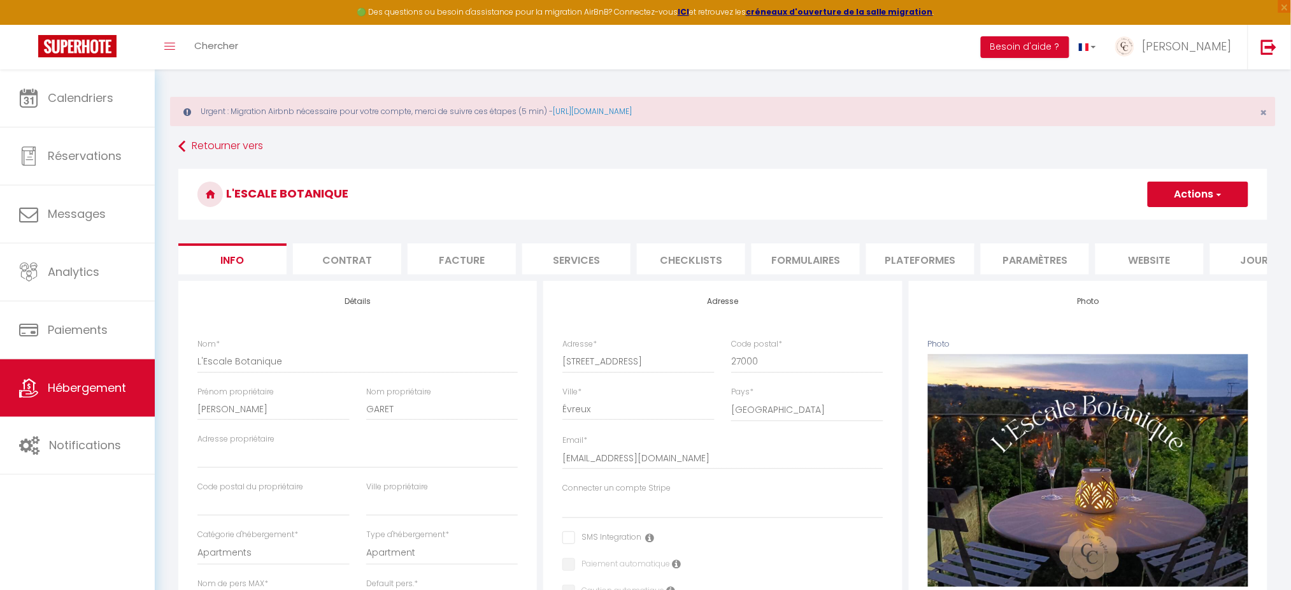
click at [365, 255] on li "Contrat" at bounding box center [347, 258] width 108 height 31
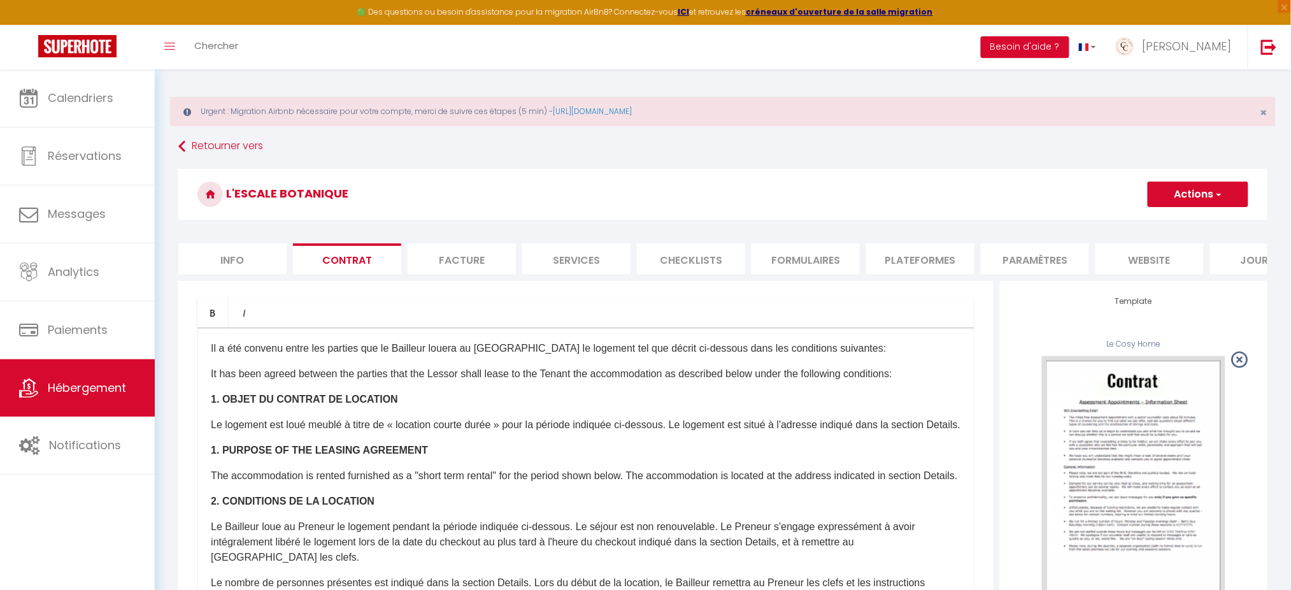
click at [441, 260] on li "Facture" at bounding box center [462, 258] width 108 height 31
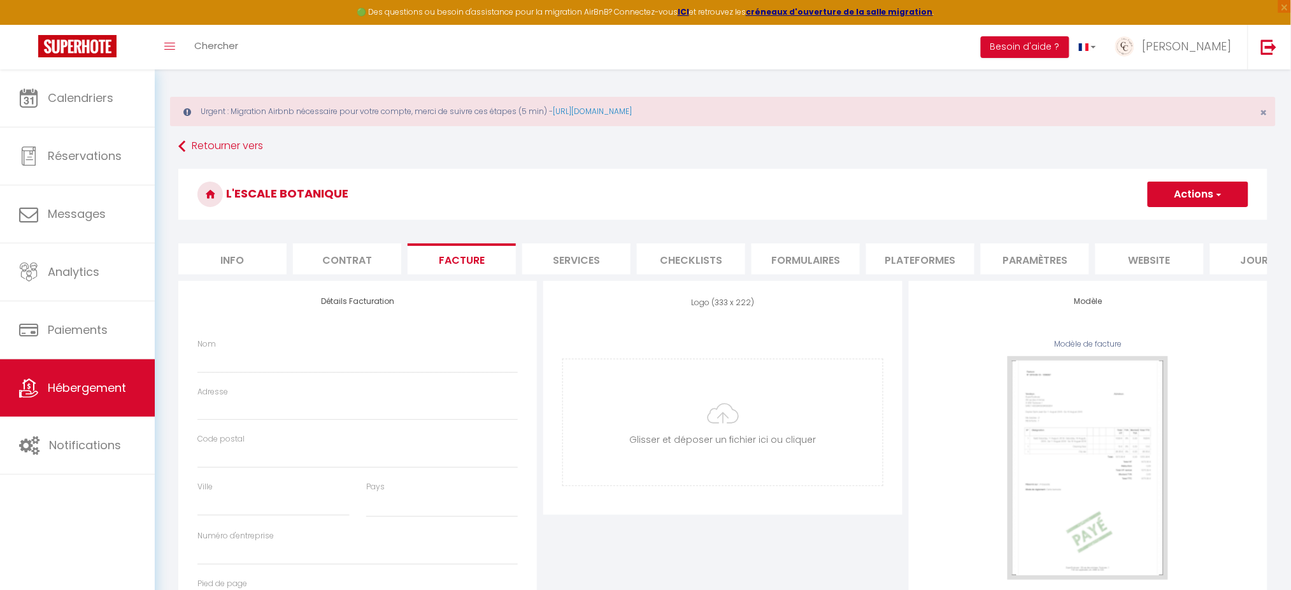
select select
click at [572, 258] on li "Services" at bounding box center [576, 258] width 108 height 31
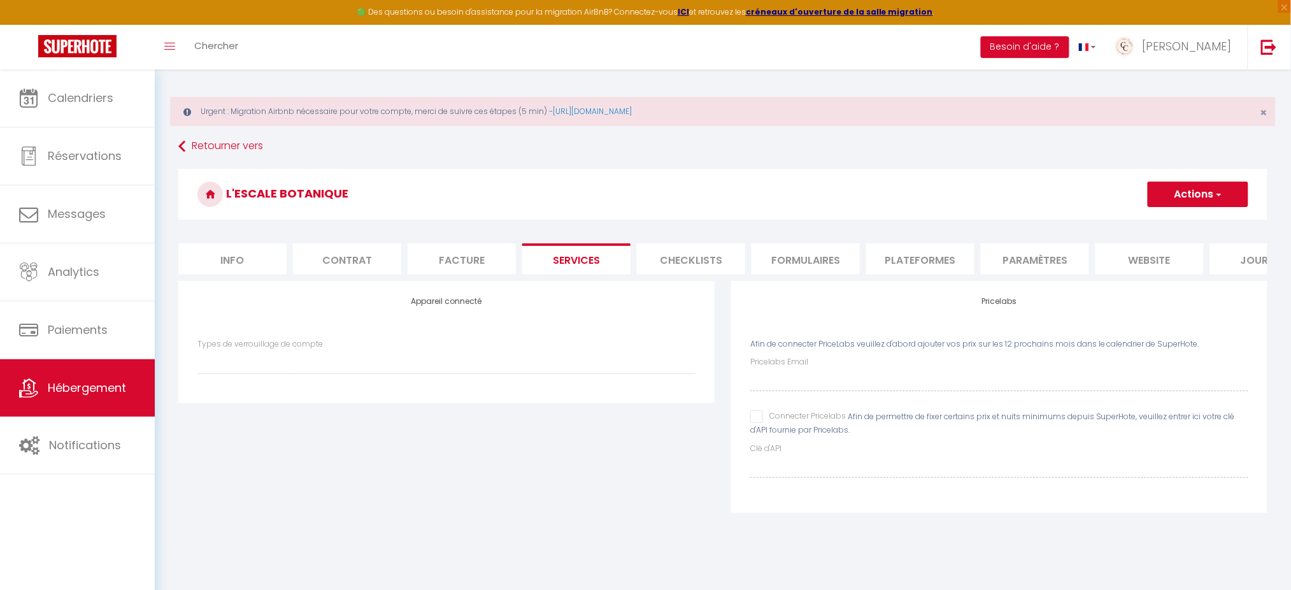
select select
click at [689, 261] on li "Checklists" at bounding box center [691, 258] width 108 height 31
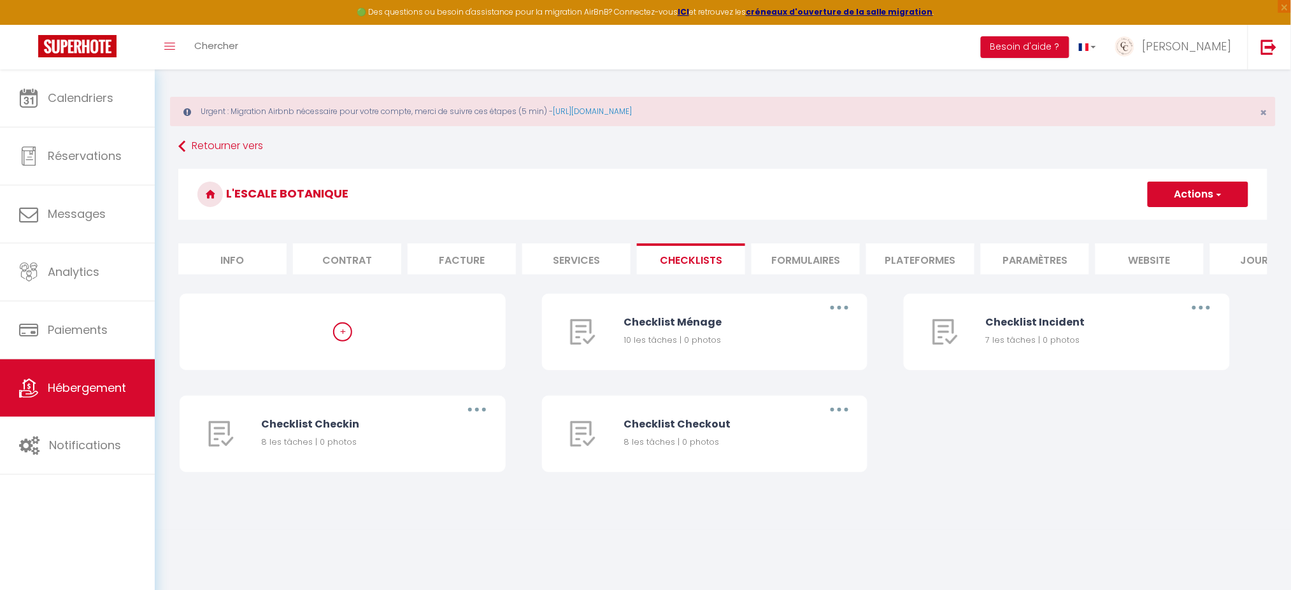
click at [797, 261] on li "Formulaires" at bounding box center [806, 258] width 108 height 31
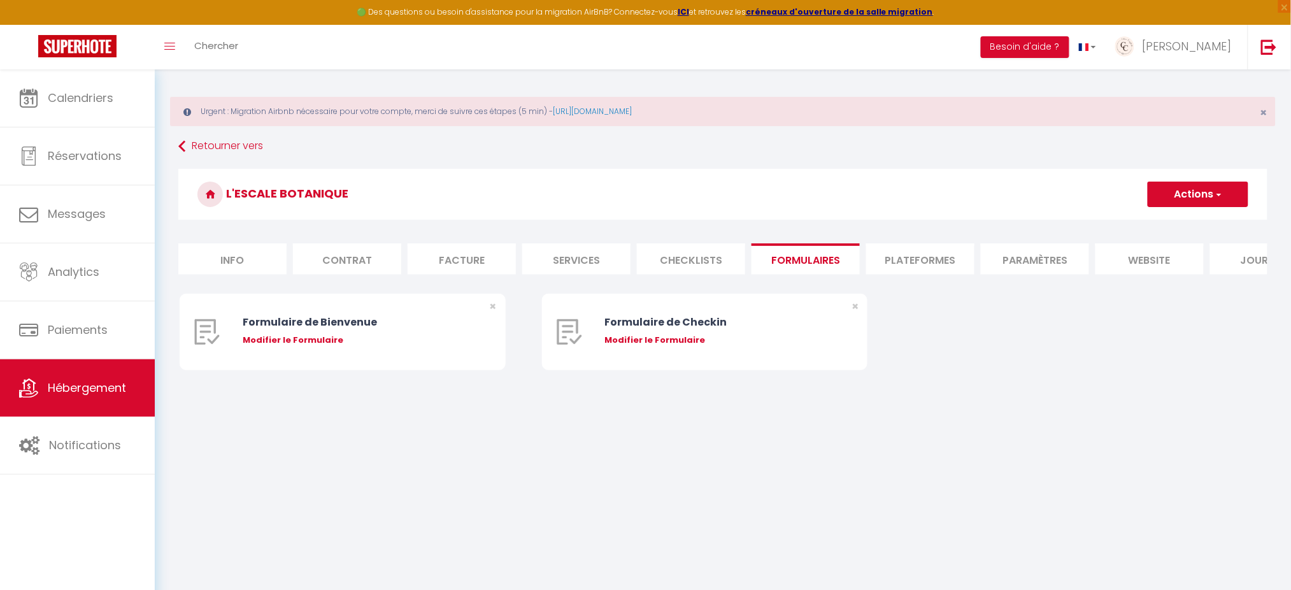
click at [884, 264] on li "Plateformes" at bounding box center [920, 258] width 108 height 31
select select
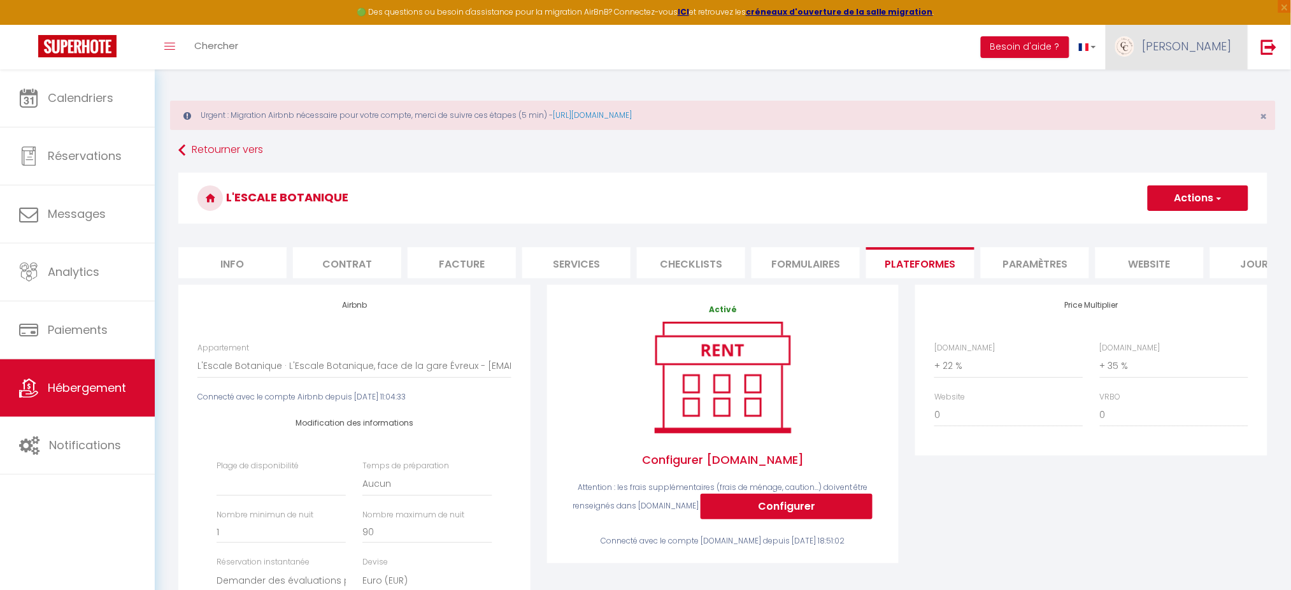
click at [1210, 45] on span "[PERSON_NAME]" at bounding box center [1187, 46] width 89 height 16
click at [1196, 92] on link "Paramètres" at bounding box center [1197, 89] width 94 height 22
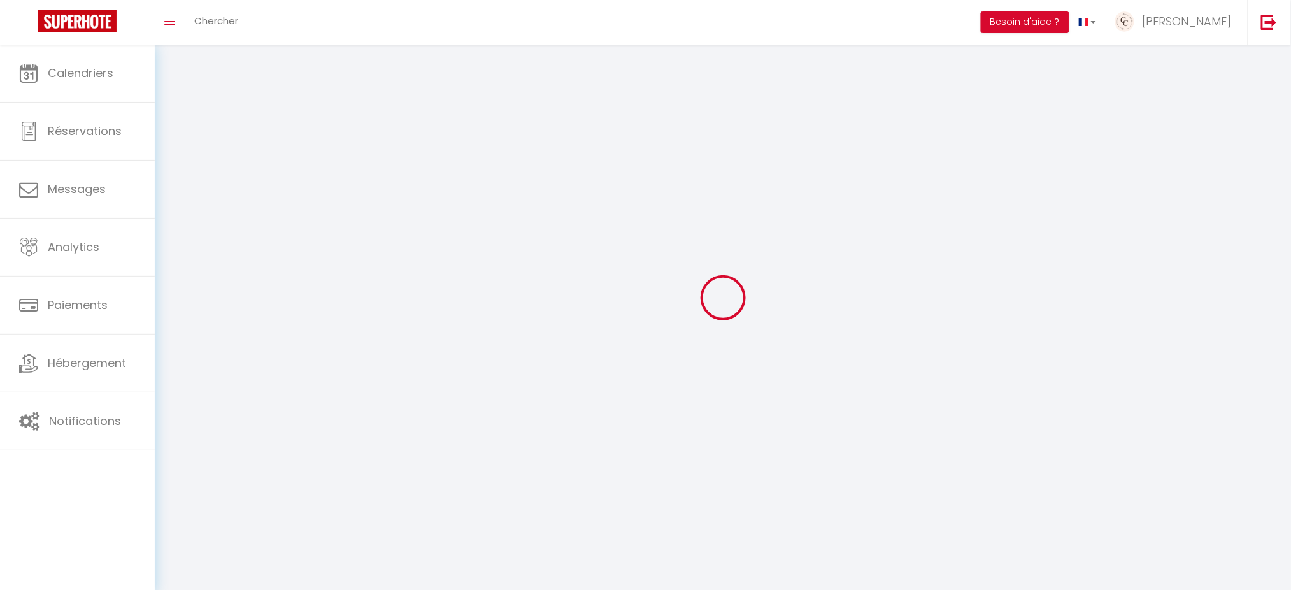
type input "[PERSON_NAME]"
type input "GABILLON"
type input "0662932730"
type input "[STREET_ADDRESS]"
type input "27930"
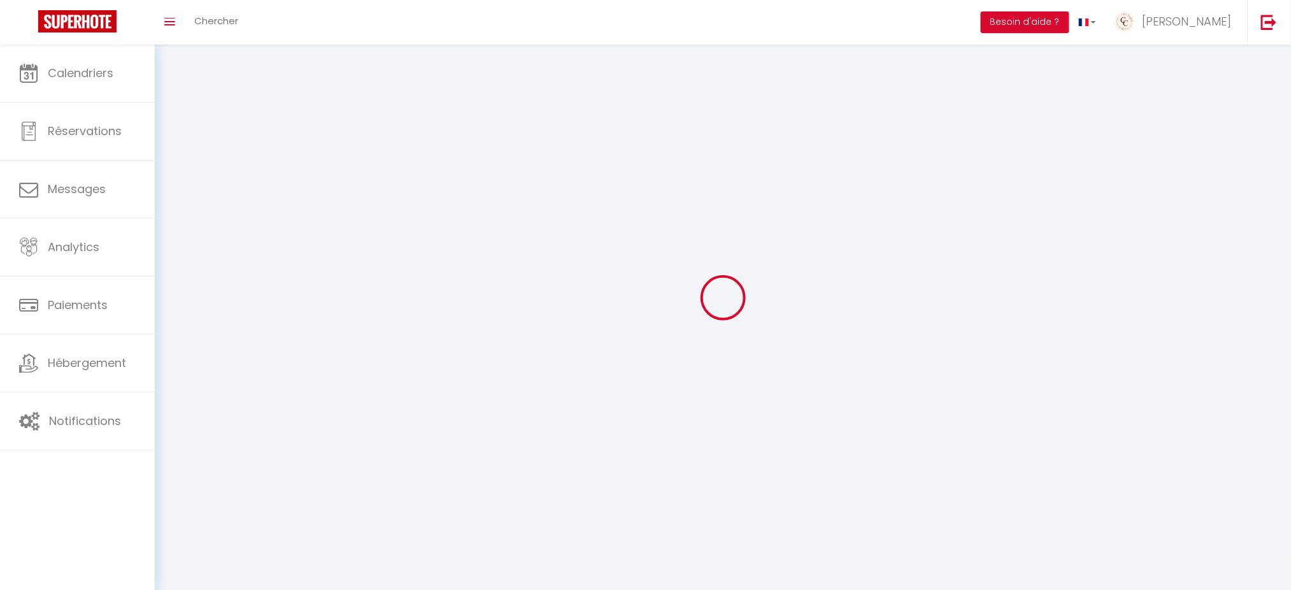
type input "[GEOGRAPHIC_DATA]"
type input "lbs806JbNcGfB8QpfUF94V0D2"
type input "X9Is55jwTqVb52M2QLcIGdauT"
type input "lbs806JbNcGfB8QpfUF94V0D2"
type input "X9Is55jwTqVb52M2QLcIGdauT"
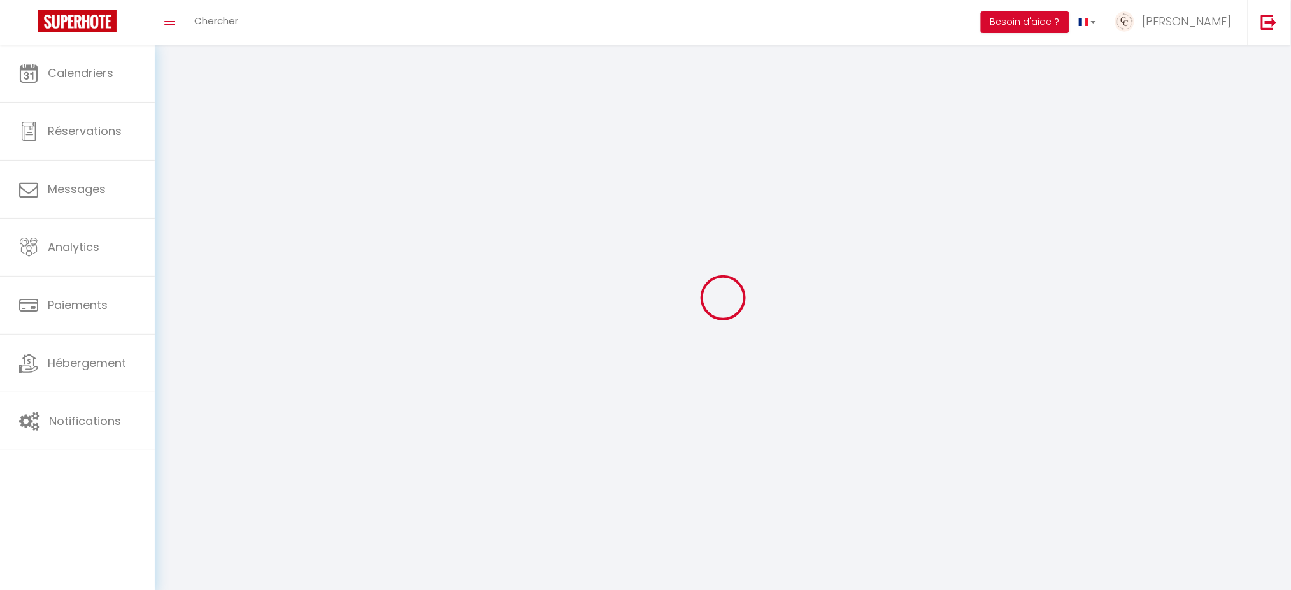
type input "[URL][DOMAIN_NAME]"
select select "28"
select select "fr"
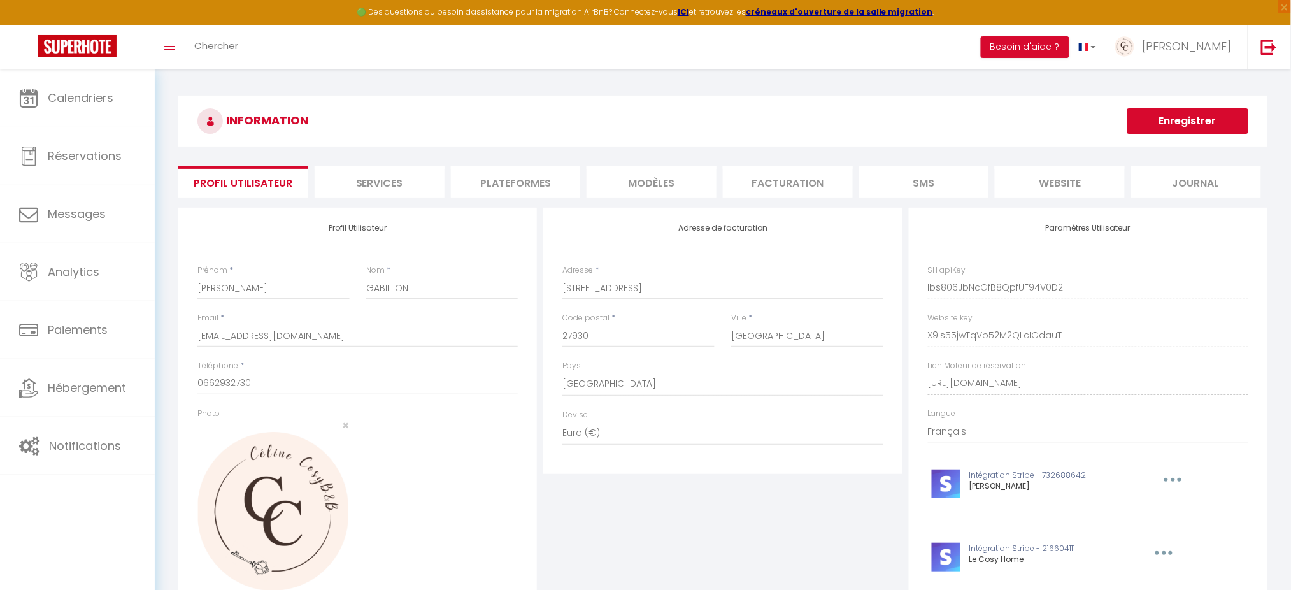
click at [385, 188] on li "Services" at bounding box center [380, 181] width 130 height 31
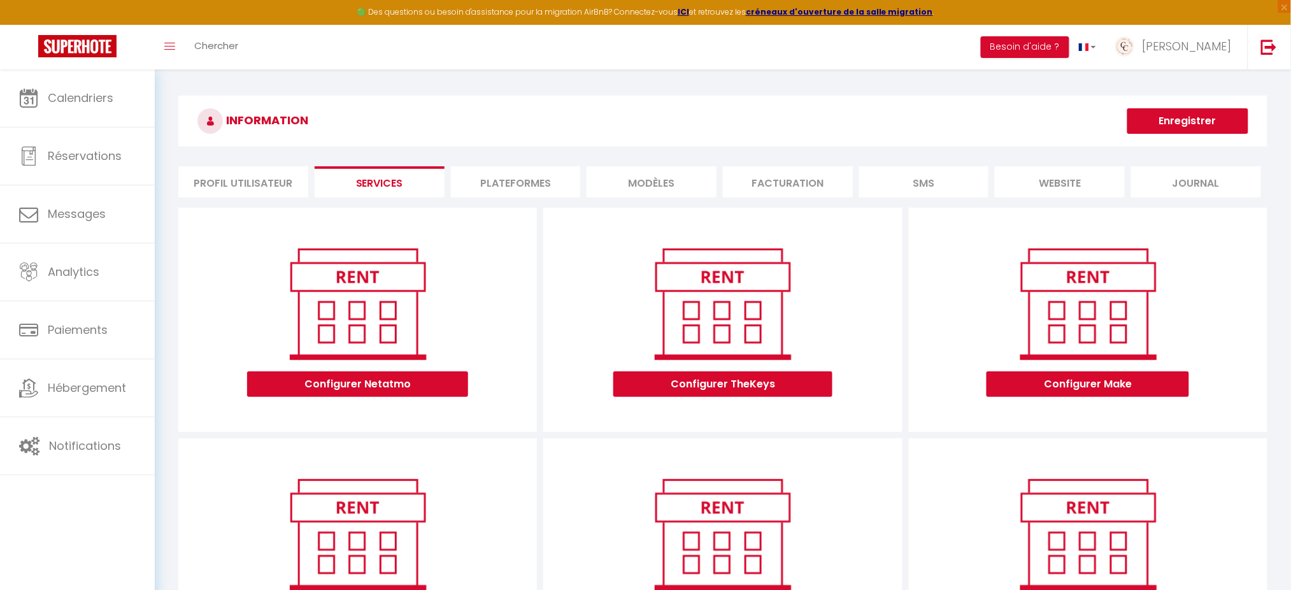
click at [543, 180] on li "Plateformes" at bounding box center [516, 181] width 130 height 31
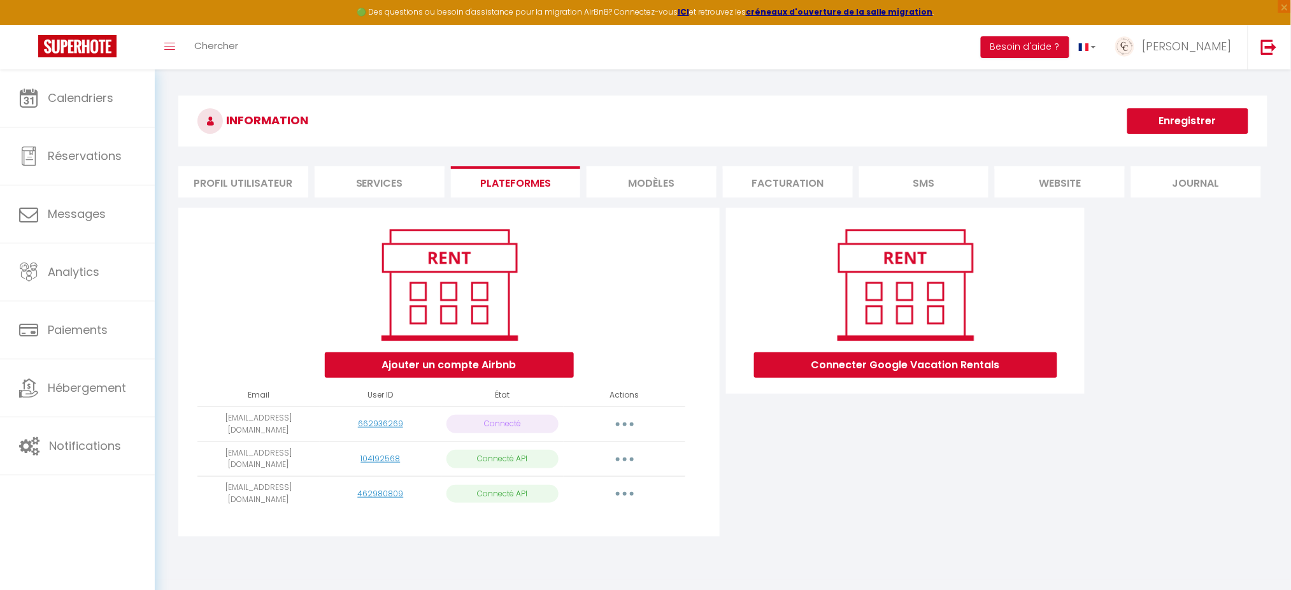
click at [624, 418] on button "button" at bounding box center [625, 424] width 36 height 20
click at [824, 473] on div "Connecter Google Vacation Rentals" at bounding box center [905, 376] width 365 height 336
click at [629, 421] on button "button" at bounding box center [625, 424] width 36 height 20
click at [890, 469] on div "Connecter Google Vacation Rentals" at bounding box center [905, 376] width 365 height 336
click at [1070, 42] on button "Besoin d'aide ?" at bounding box center [1025, 47] width 89 height 22
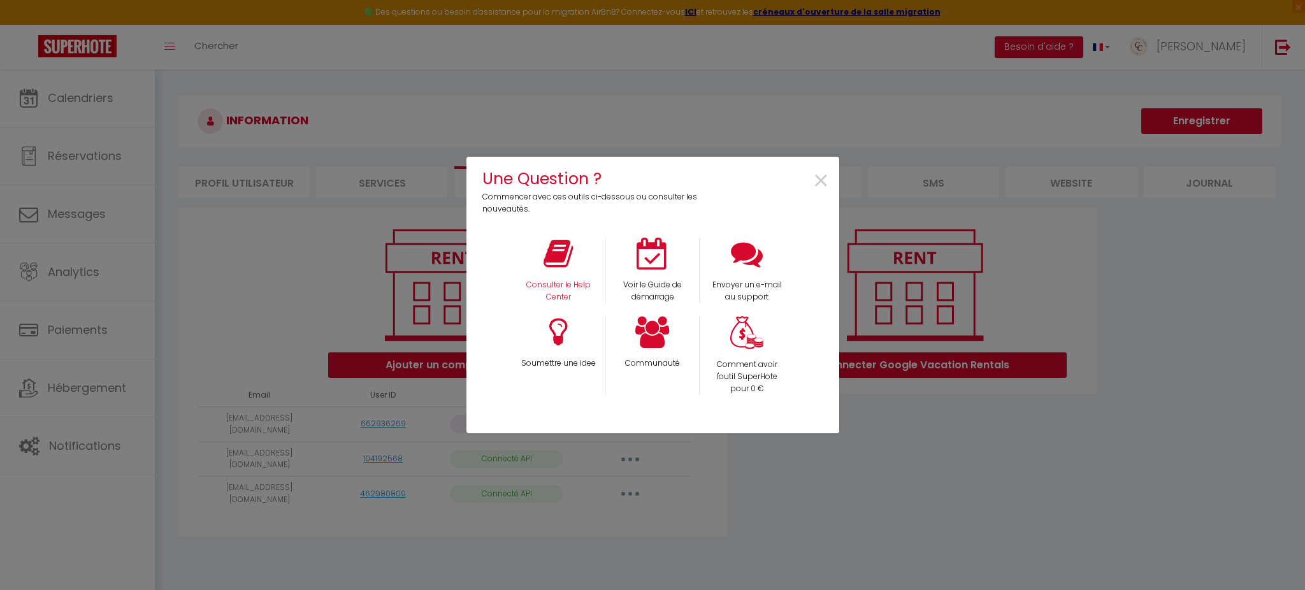
click at [575, 261] on div "Consulter le Help Center" at bounding box center [558, 271] width 94 height 66
click at [569, 262] on icon at bounding box center [557, 254] width 29 height 32
click at [821, 177] on span "×" at bounding box center [820, 181] width 17 height 40
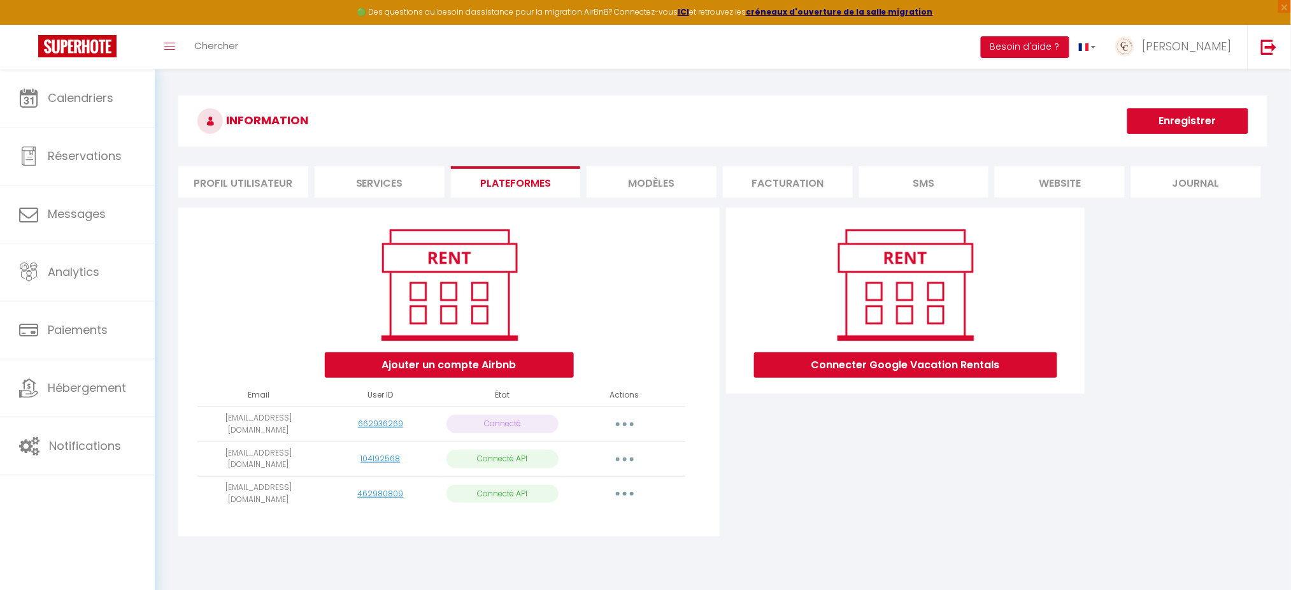
click at [623, 492] on icon "button" at bounding box center [625, 494] width 4 height 4
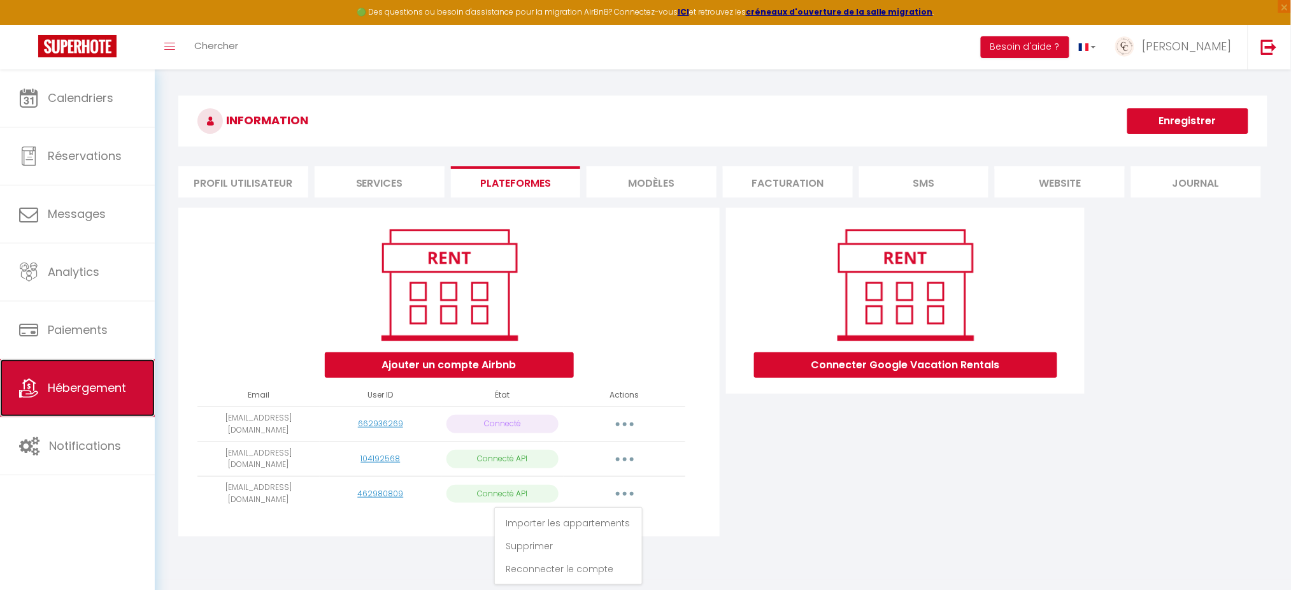
click at [83, 383] on span "Hébergement" at bounding box center [87, 388] width 78 height 16
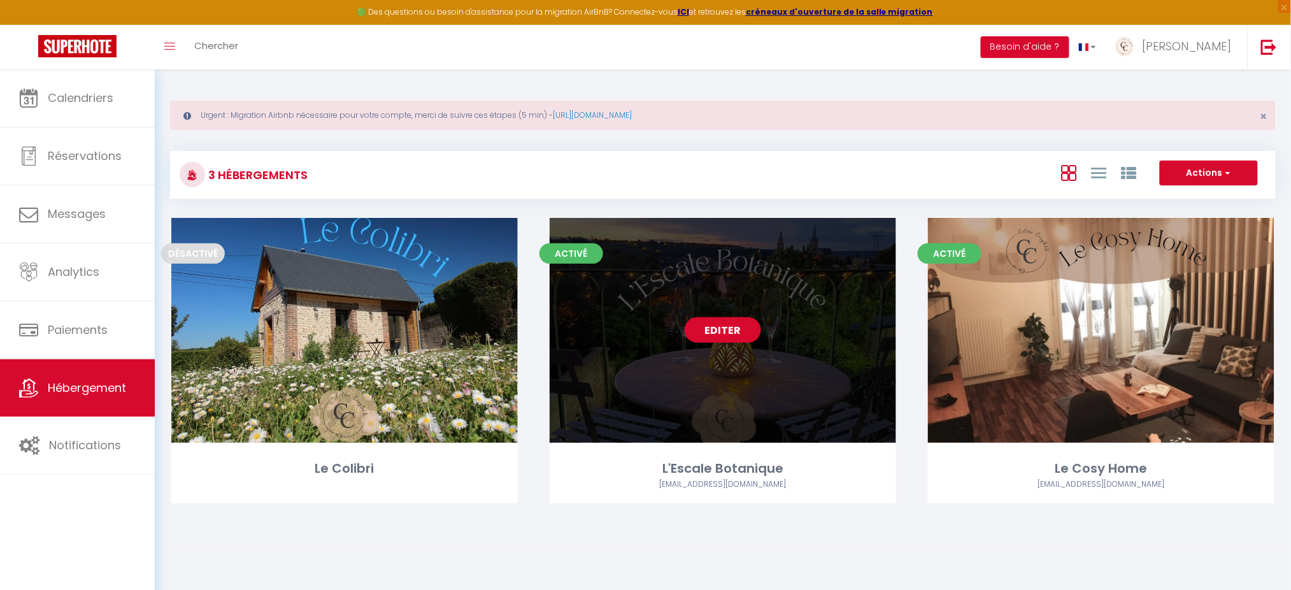
click at [739, 334] on link "Editer" at bounding box center [723, 329] width 76 height 25
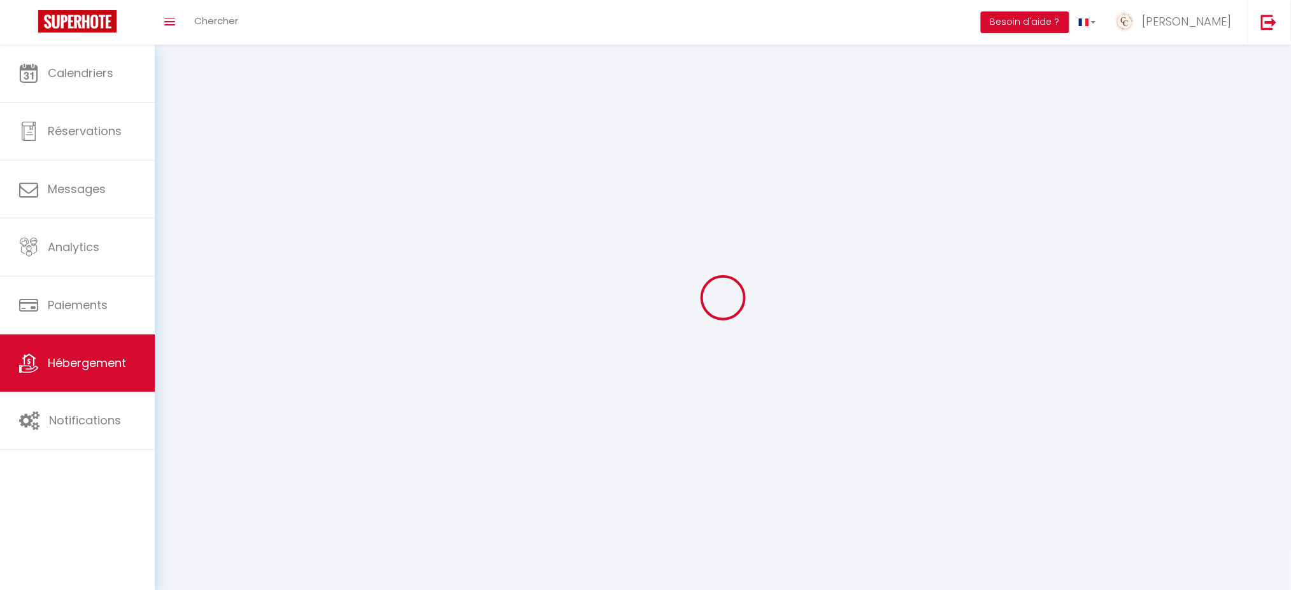
select select "1"
select select
select select "28"
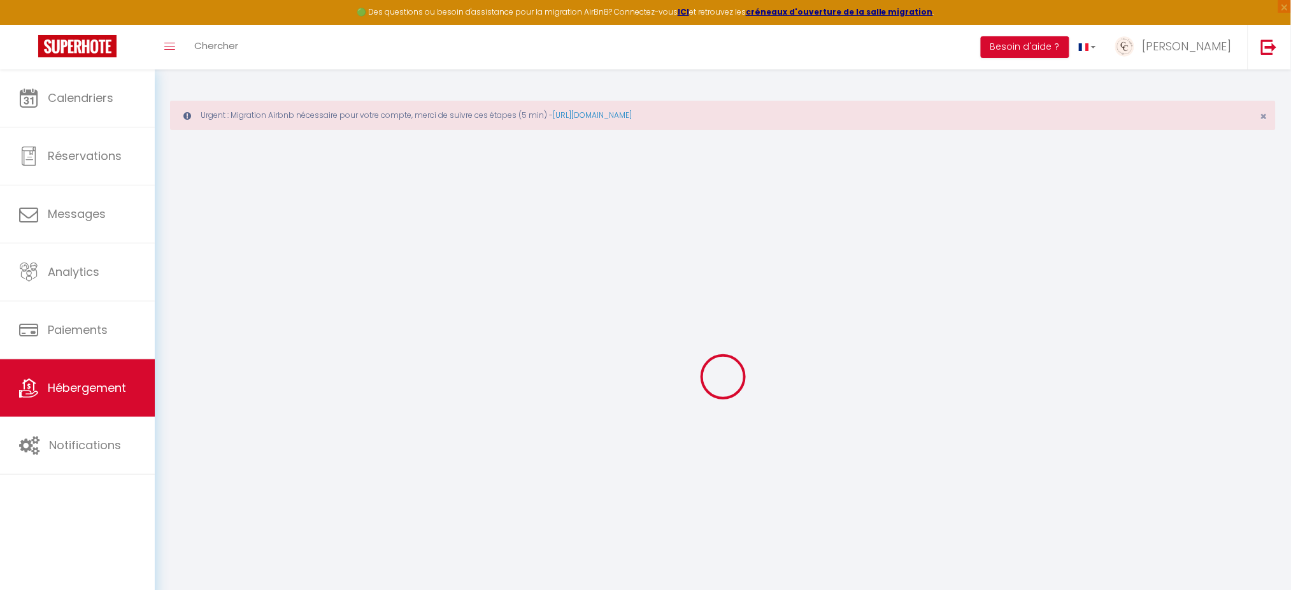
select select
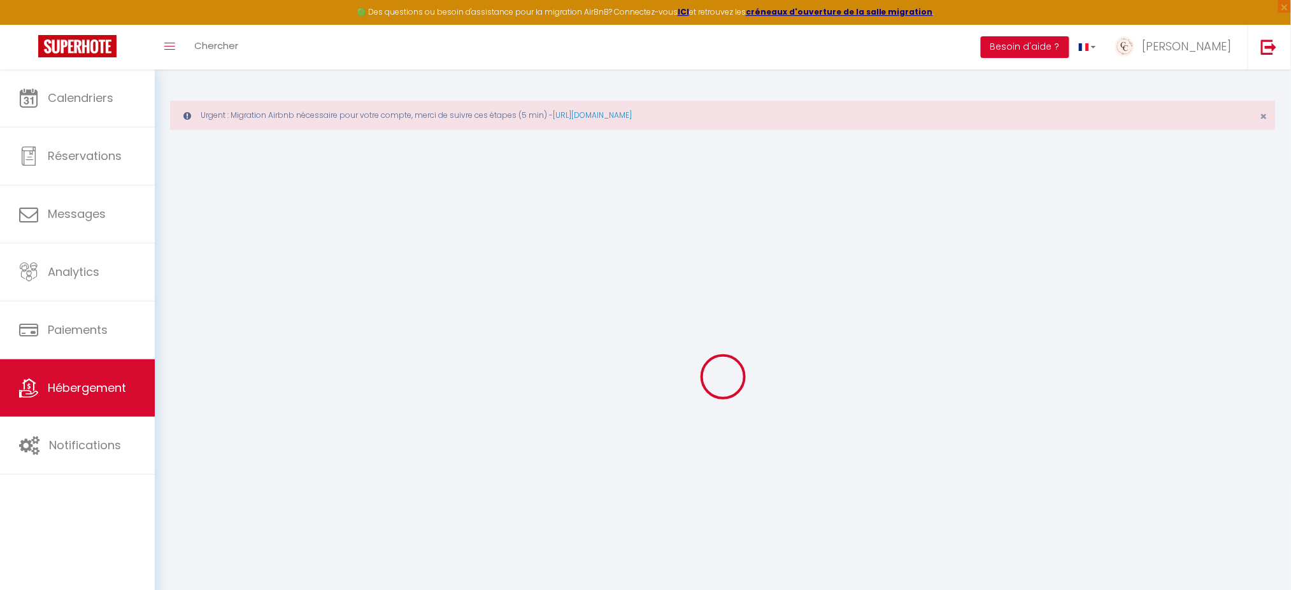
select select
checkbox input "false"
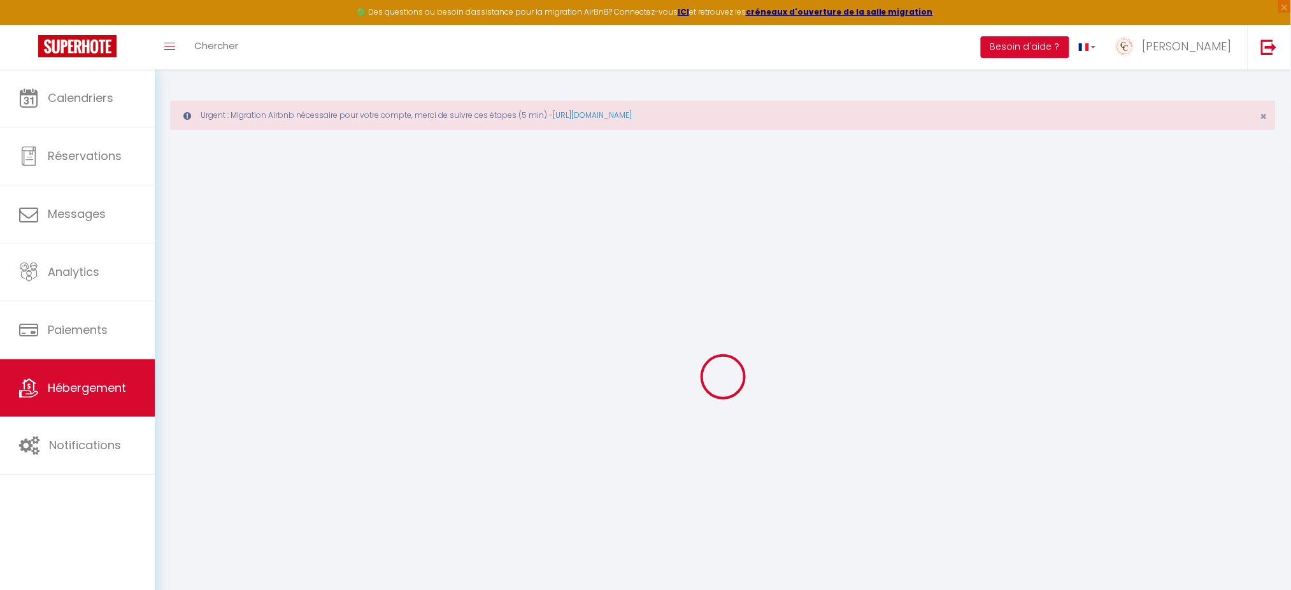
select select
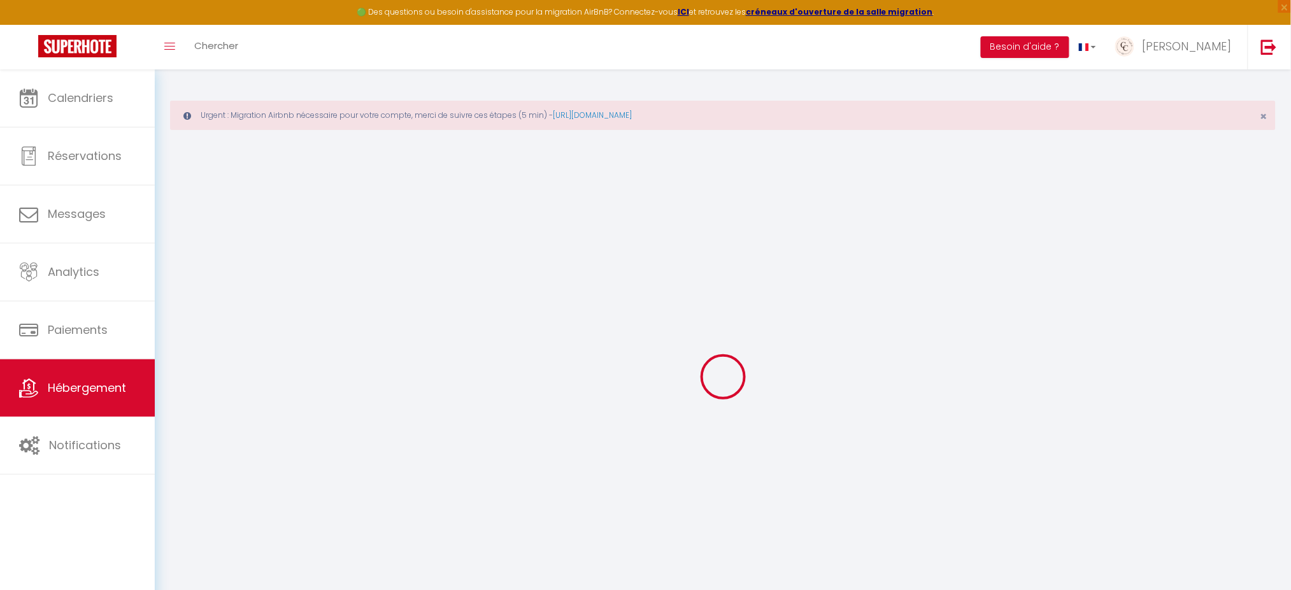
select select
checkbox input "false"
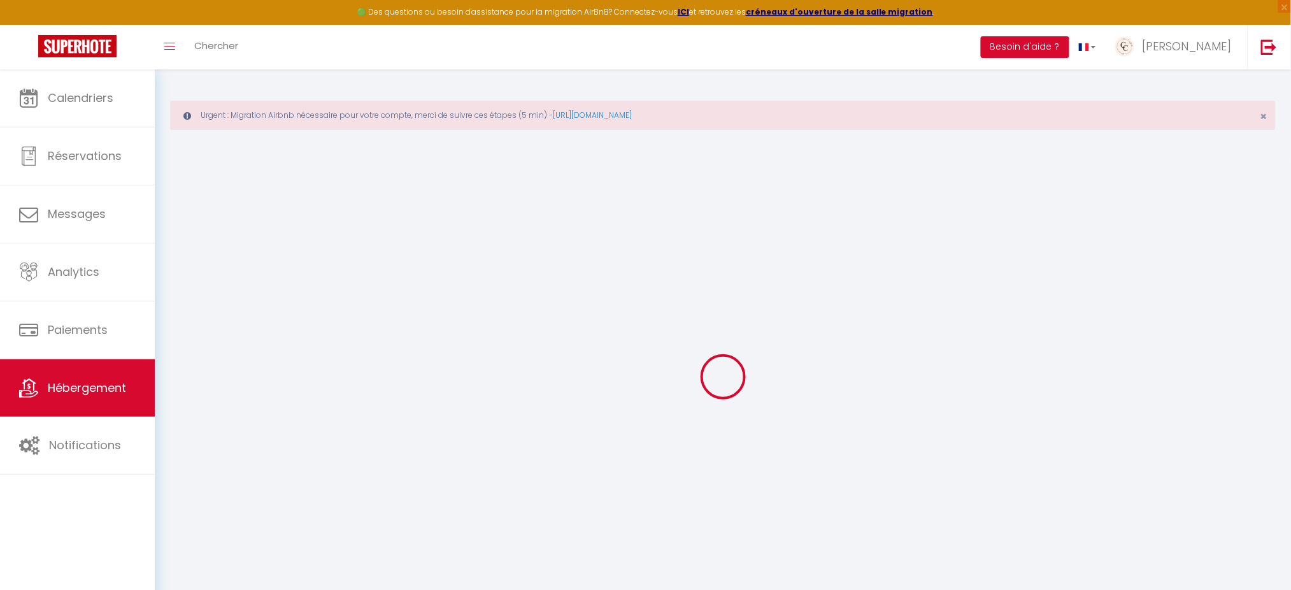
checkbox input "false"
select select
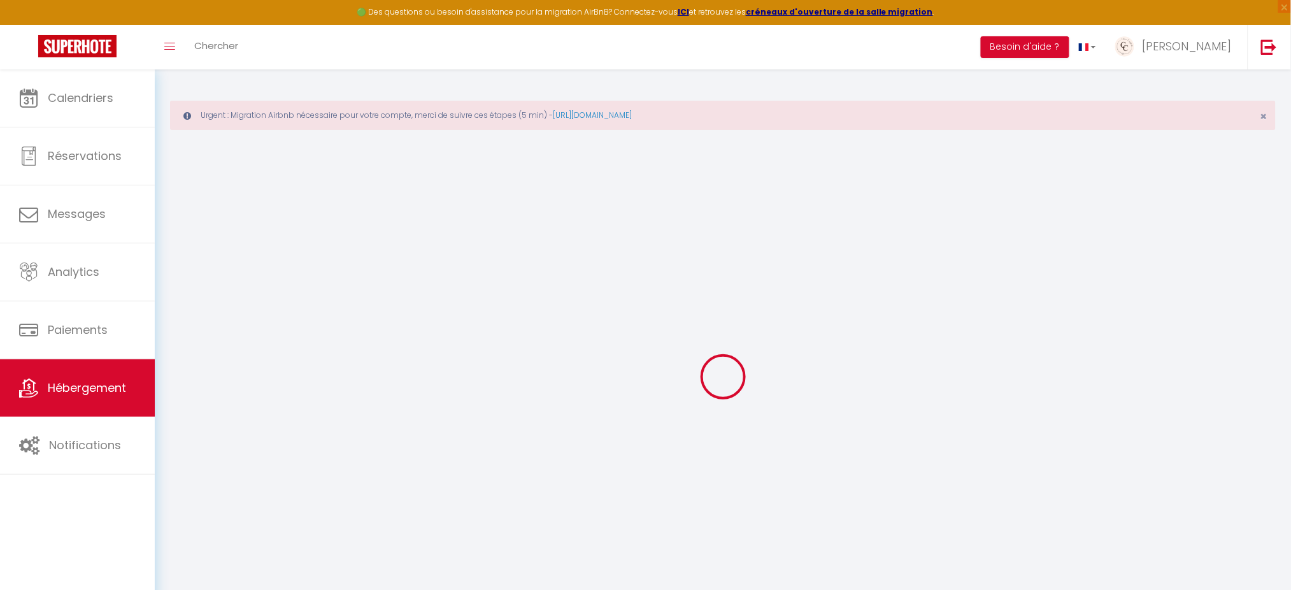
select select
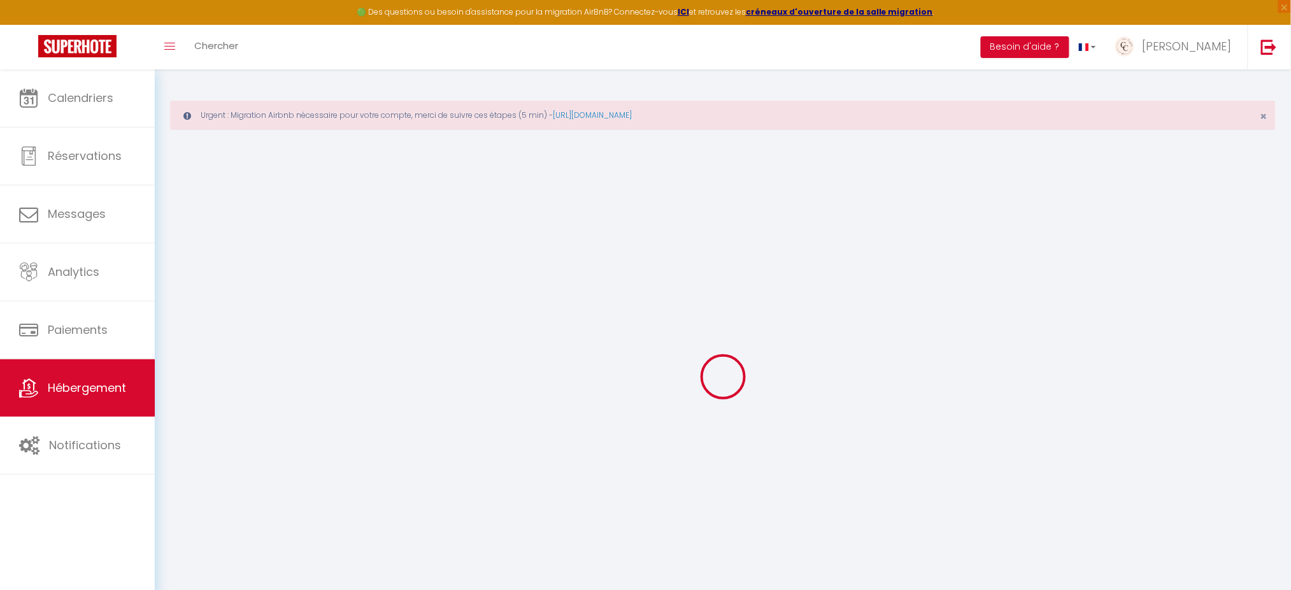
checkbox input "false"
select select
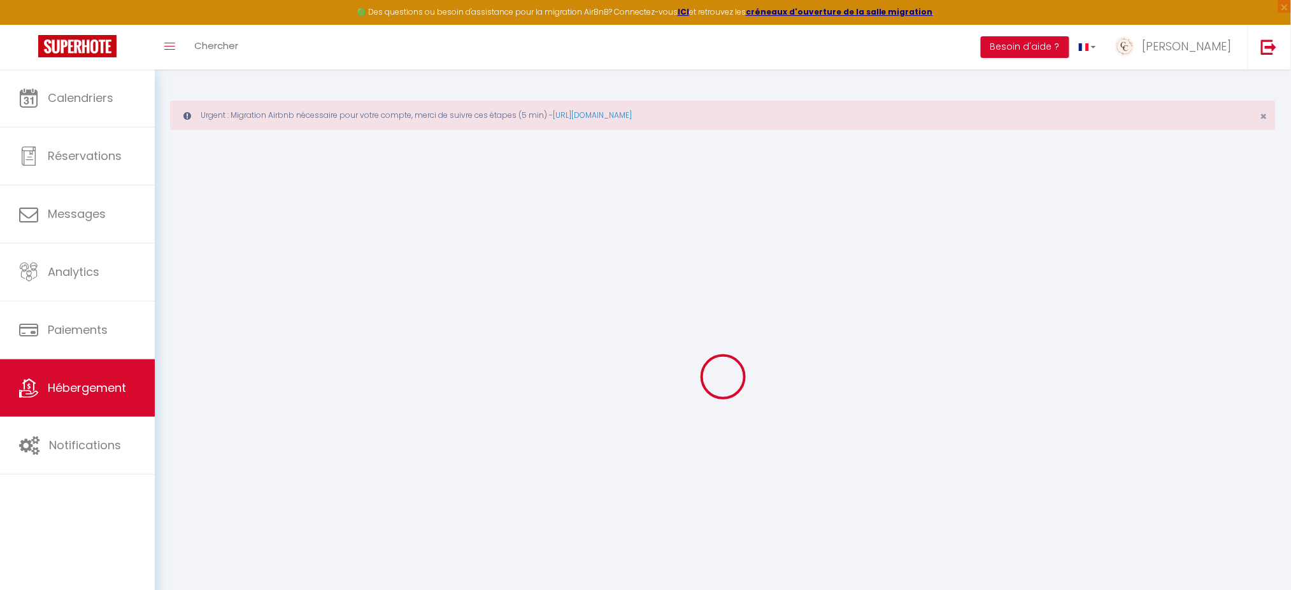
select select
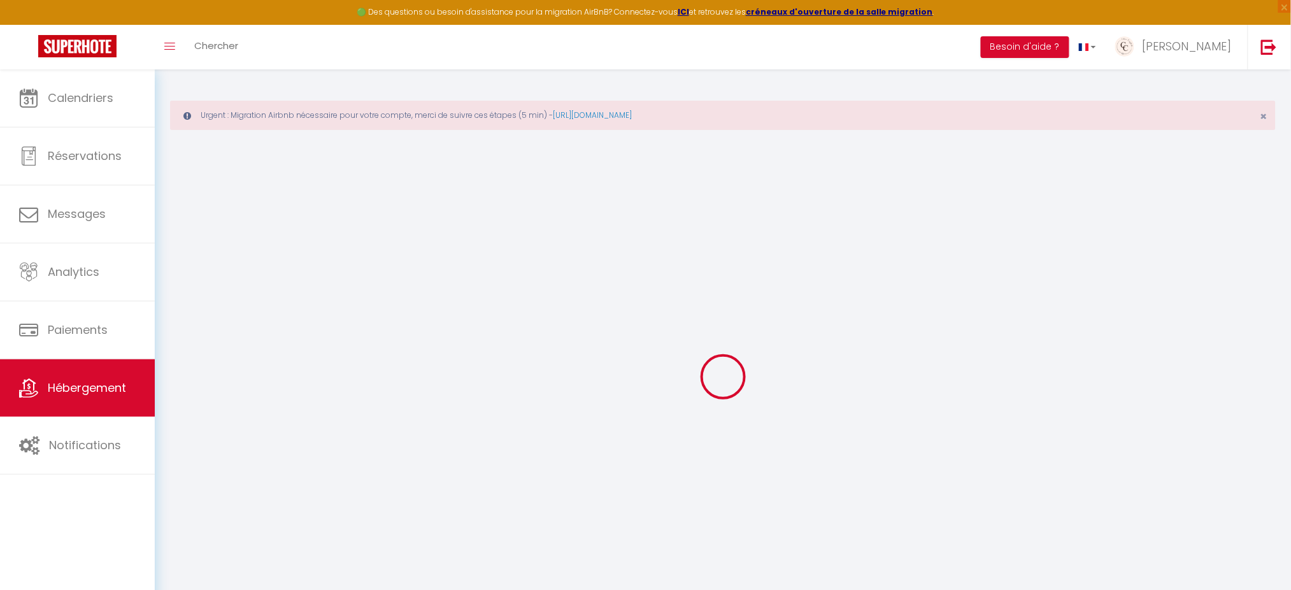
select select
checkbox input "false"
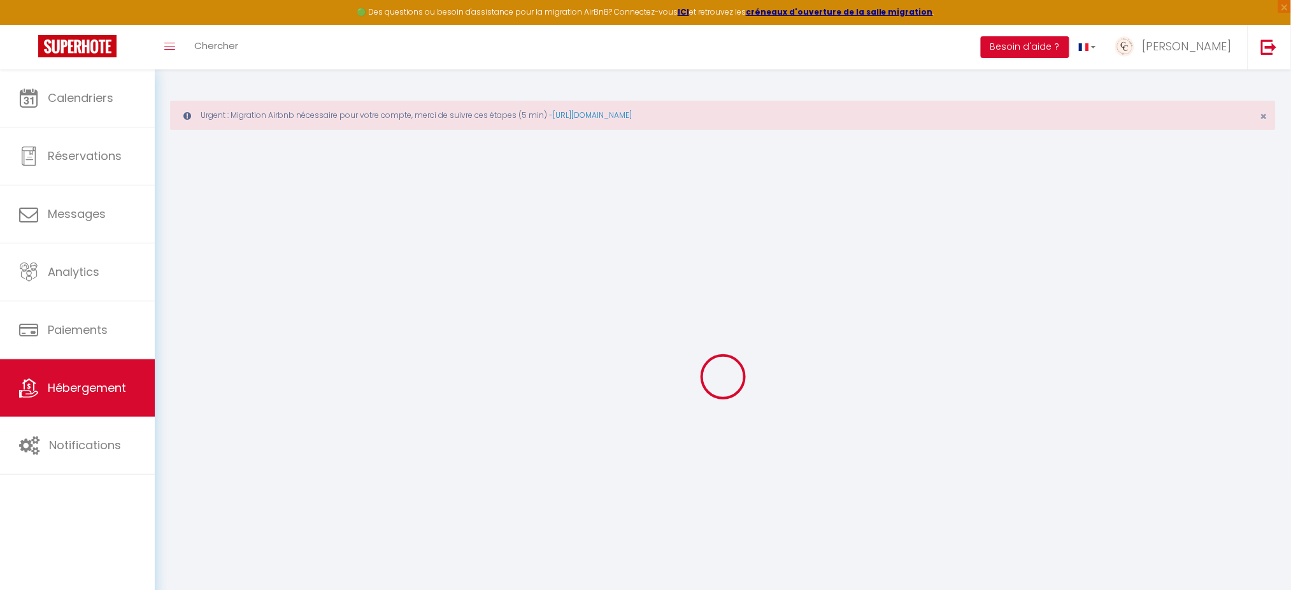
checkbox input "false"
select select
type input "L'Escale Botanique"
type input "[PERSON_NAME]"
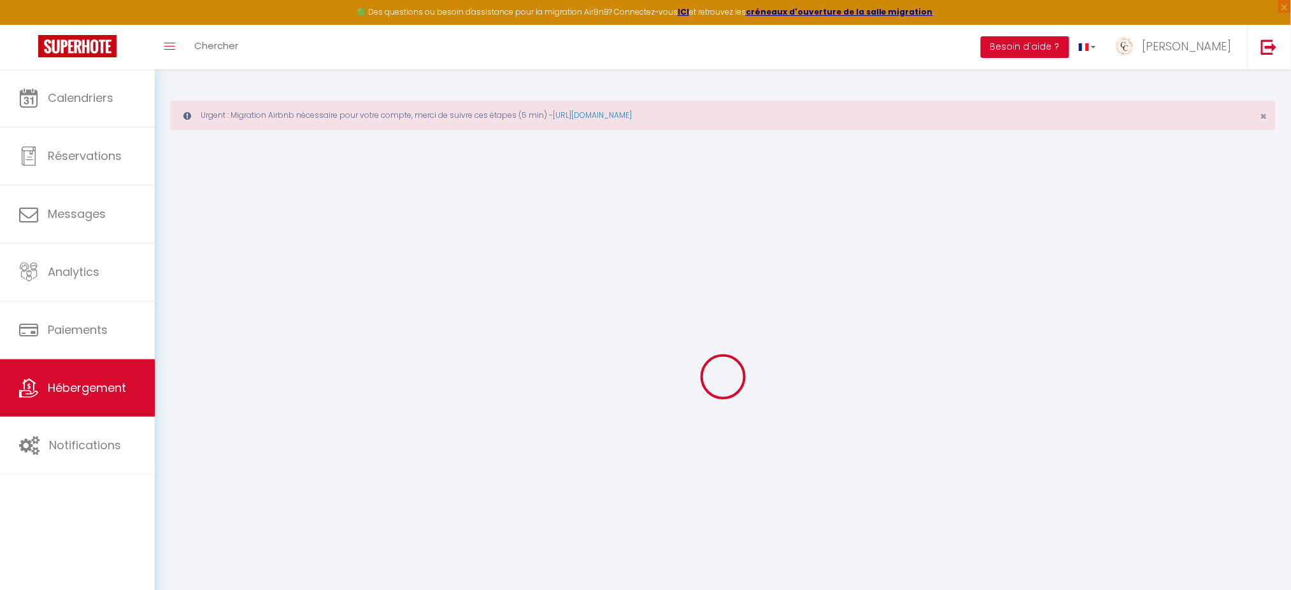
type input "GARET"
select select "2"
select select "0"
type input "55"
type input "30"
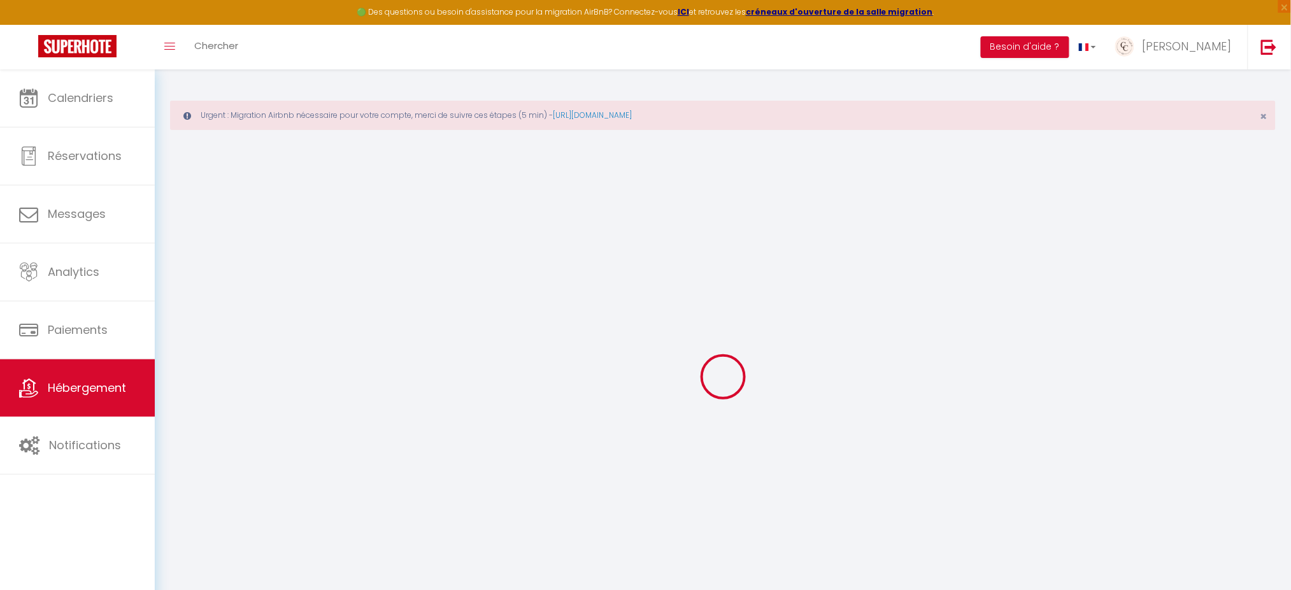
type input "3.5"
type input "2.10"
type input "250"
select select
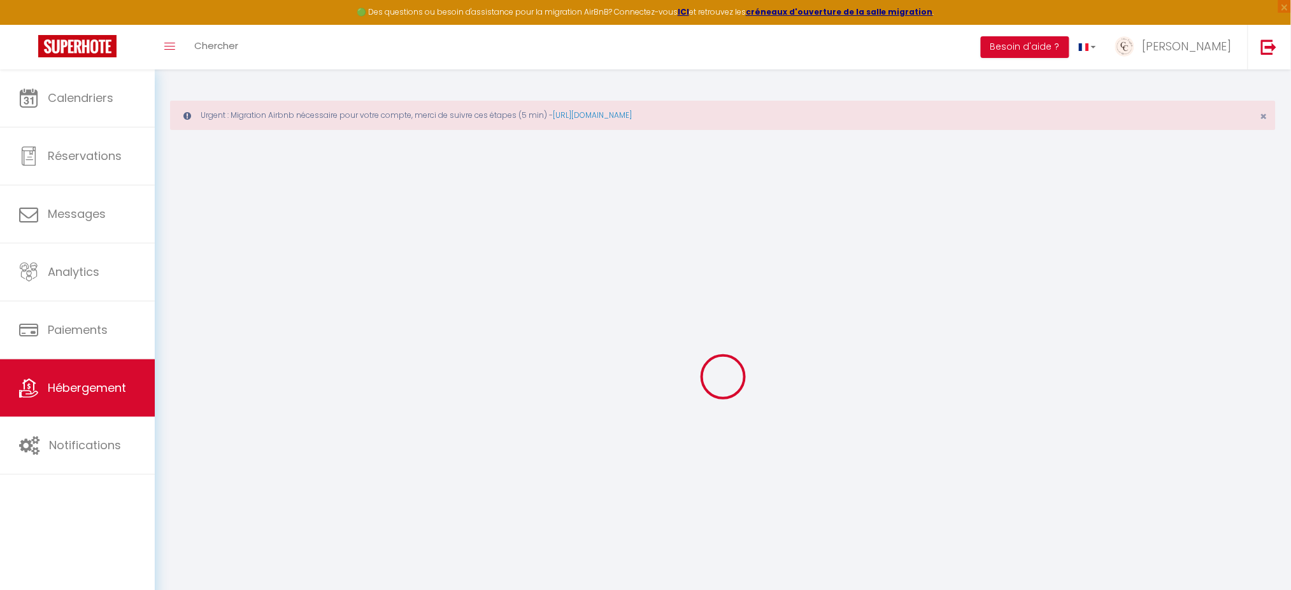
select select
type input "[STREET_ADDRESS]"
type input "27000"
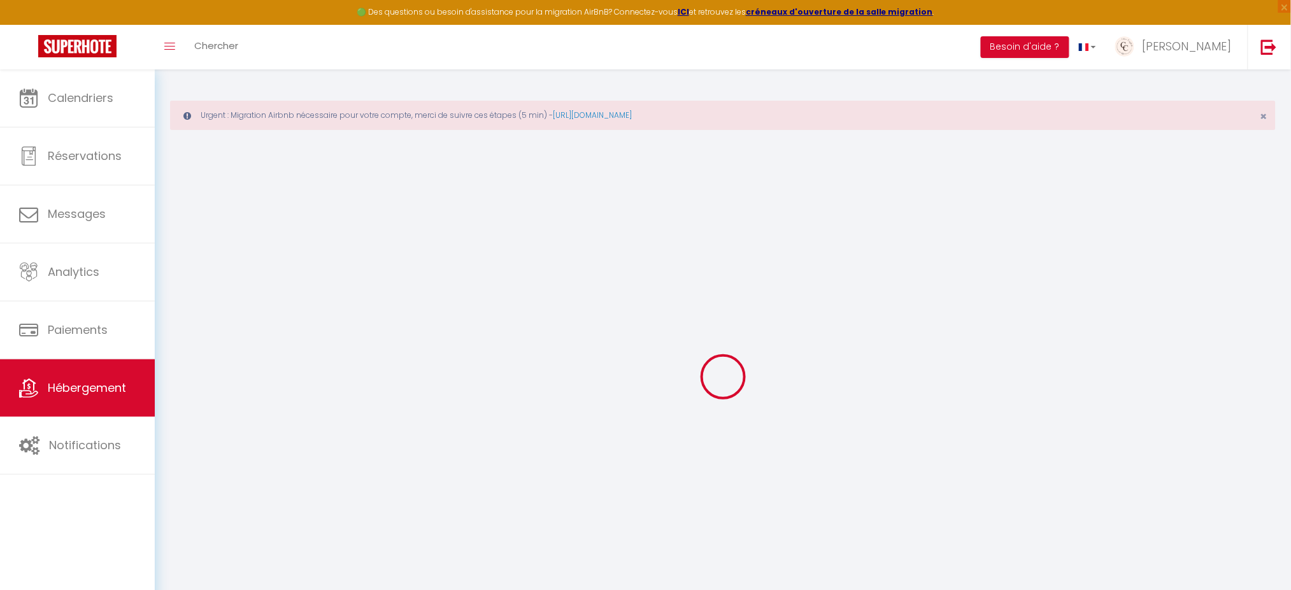
type input "Évreux"
type input "[EMAIL_ADDRESS][DOMAIN_NAME]"
select select
checkbox input "false"
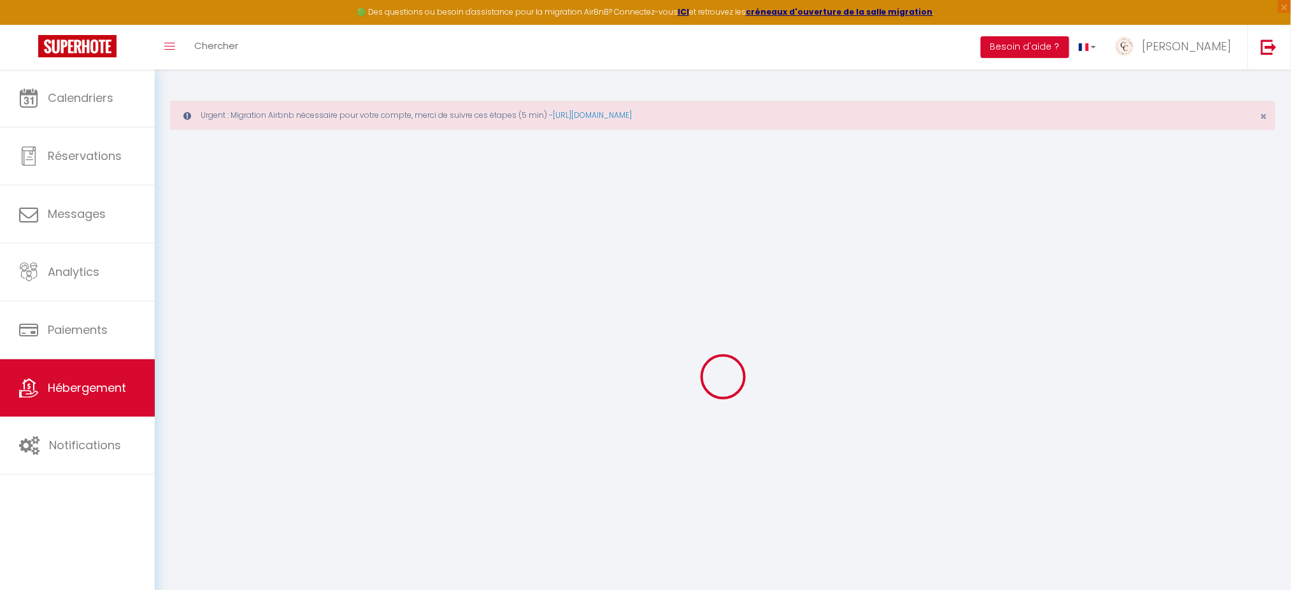
checkbox input "false"
radio input "true"
type input "30"
type input "0"
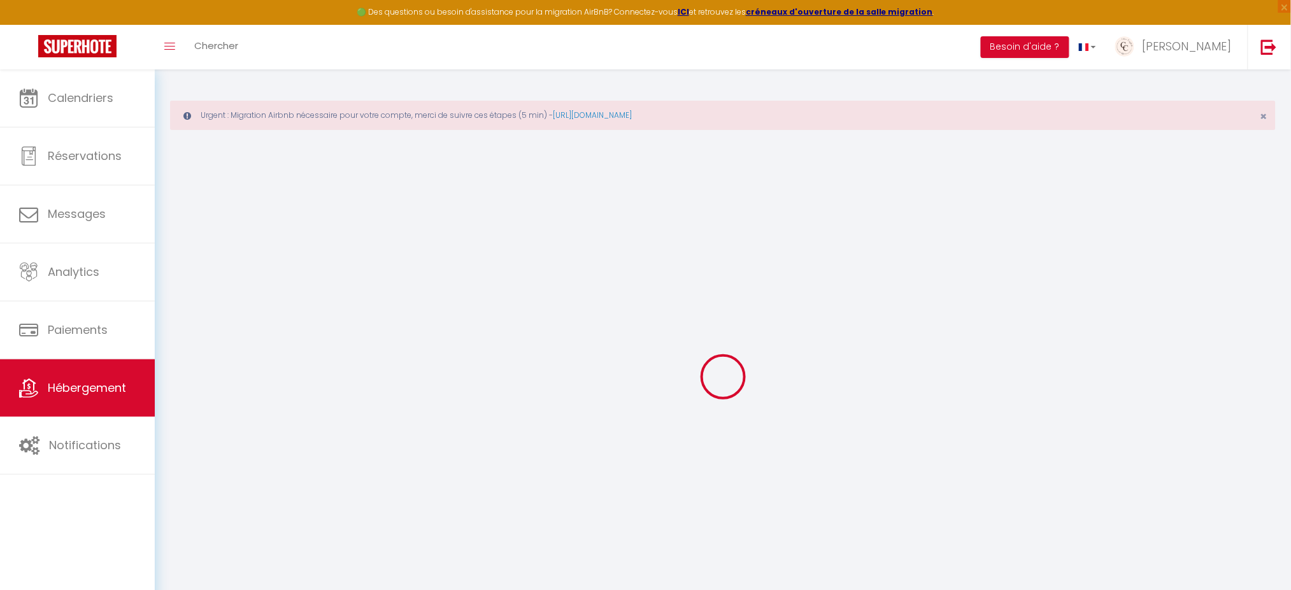
type input "0"
select select
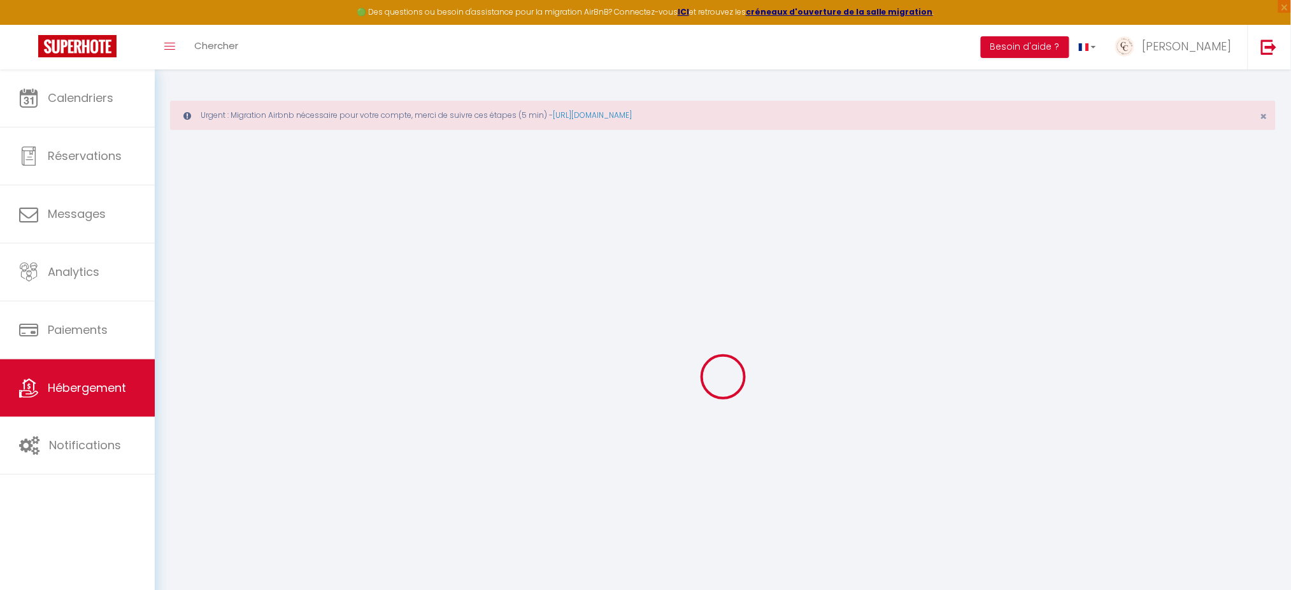
select select
checkbox input "false"
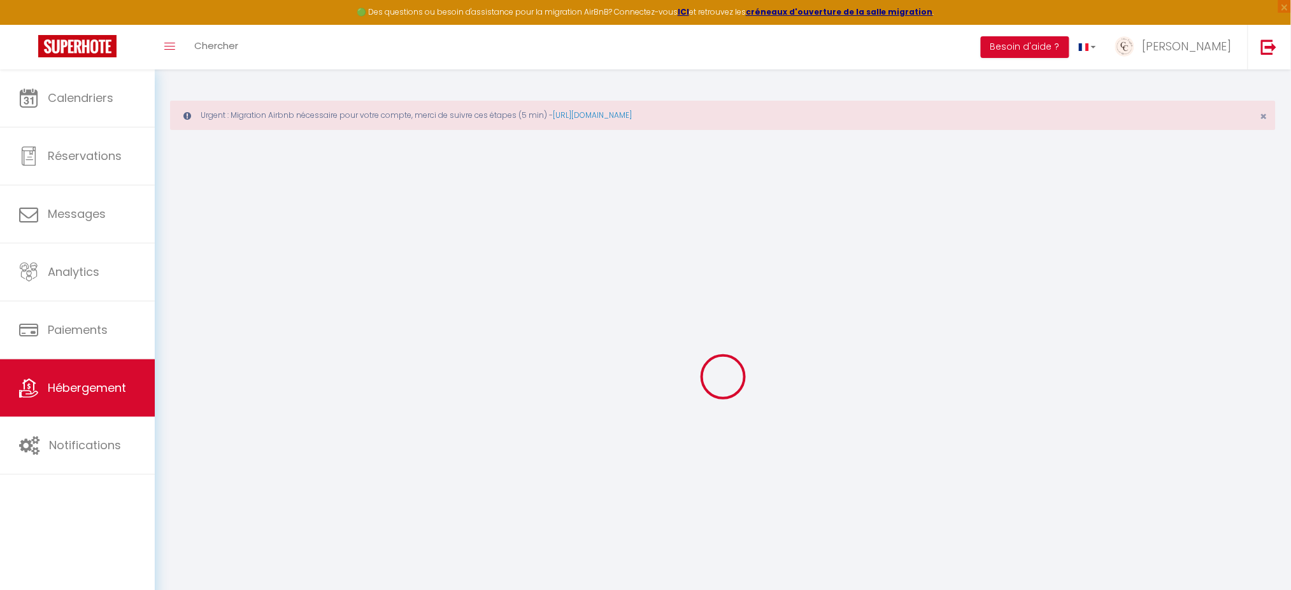
checkbox input "false"
select select
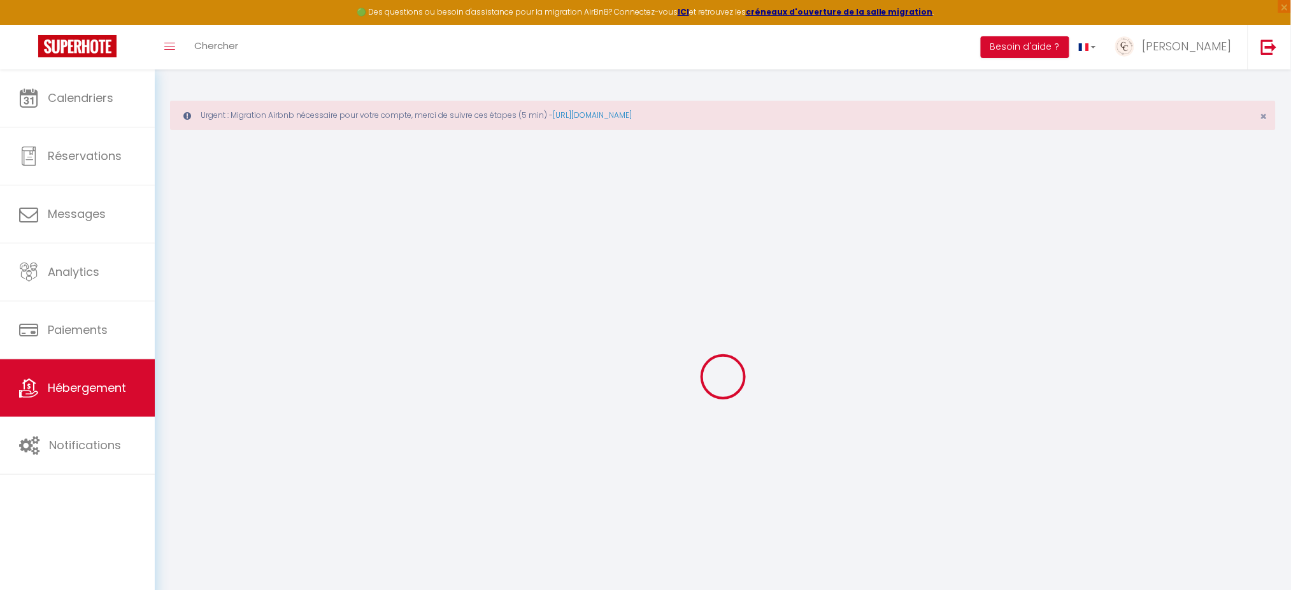
select select
checkbox input "false"
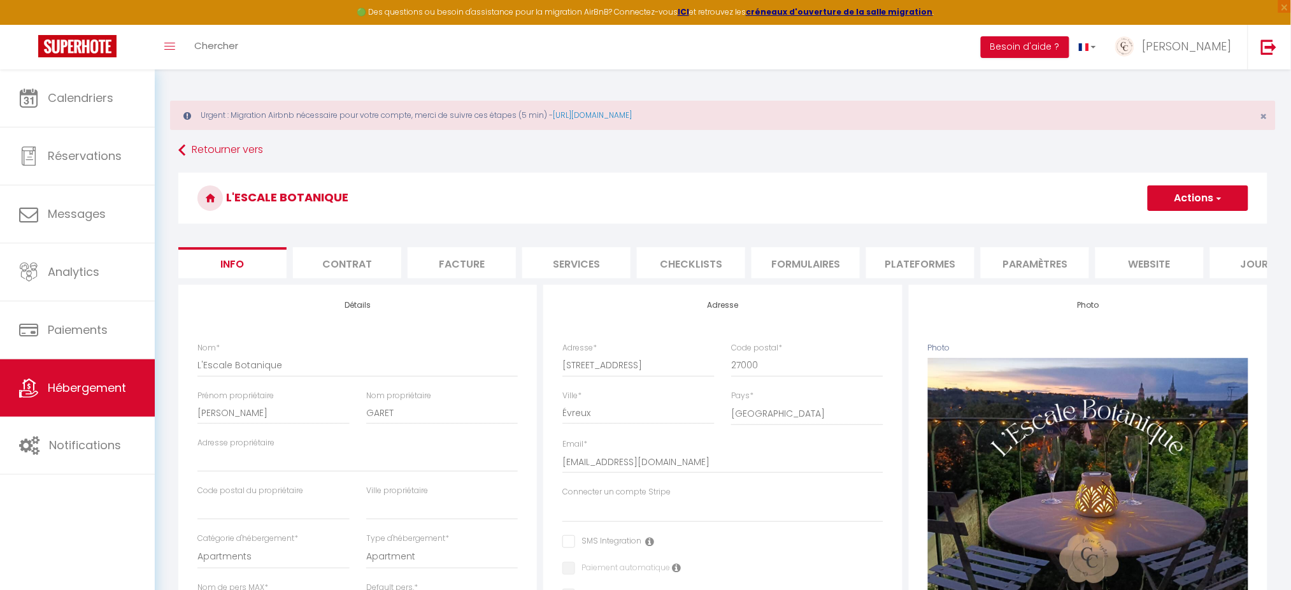
click at [912, 261] on li "Plateformes" at bounding box center [920, 262] width 108 height 31
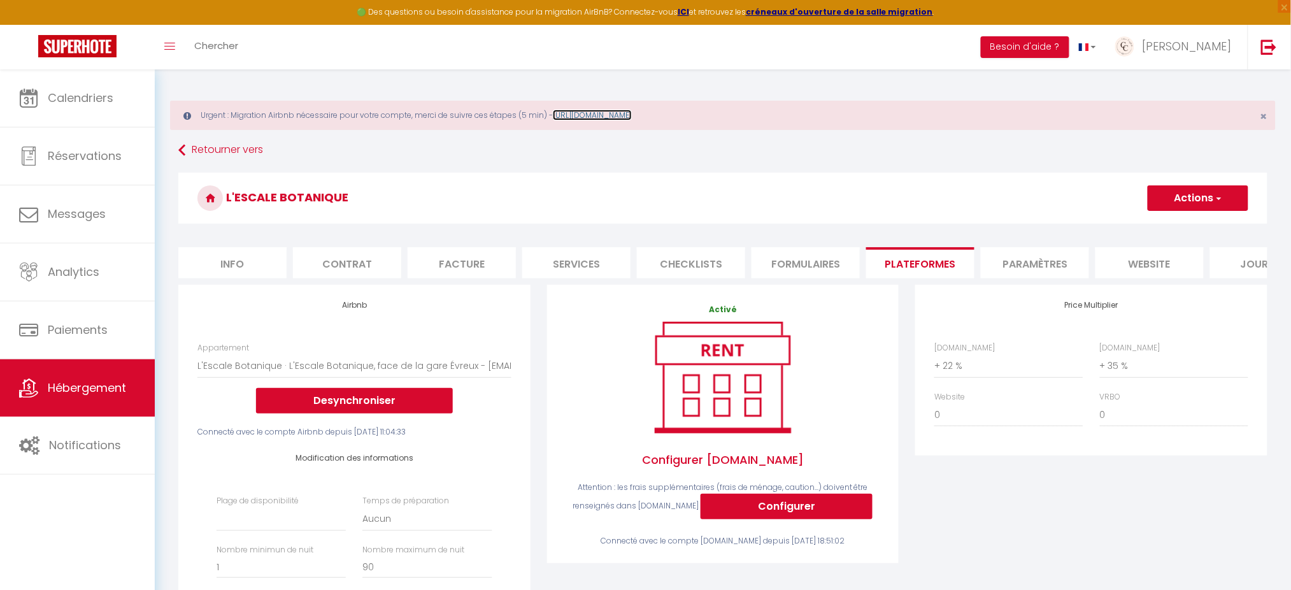
click at [632, 115] on link "[URL][DOMAIN_NAME]" at bounding box center [592, 115] width 79 height 11
click at [69, 382] on span "Hébergement" at bounding box center [87, 388] width 78 height 16
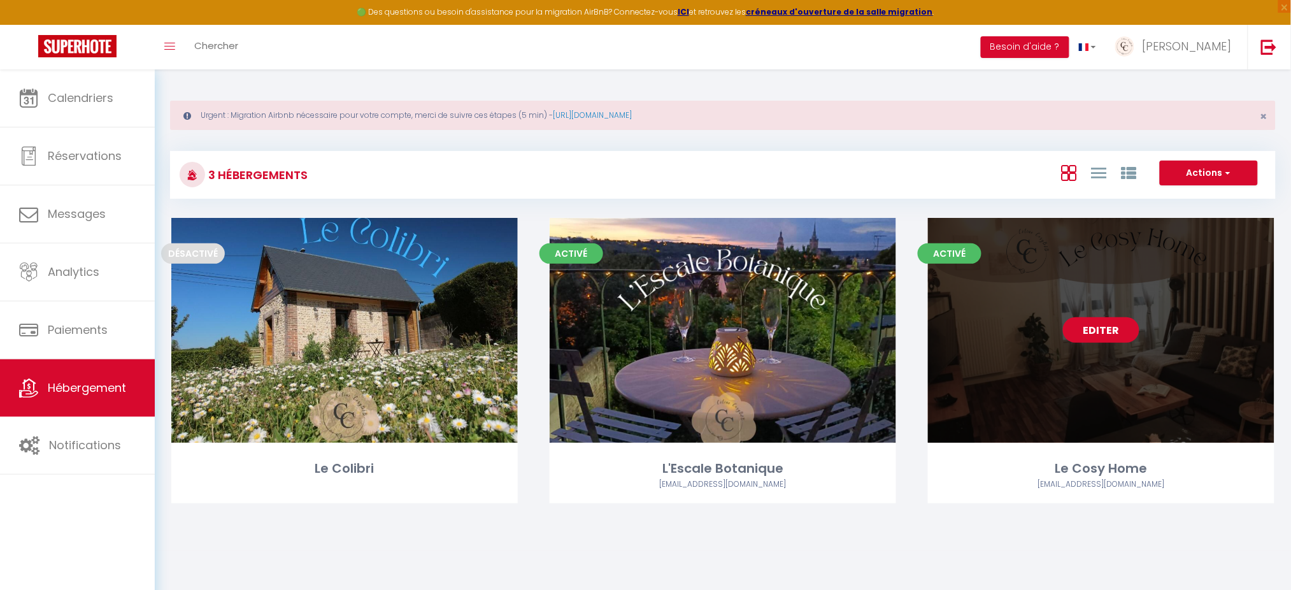
click at [1107, 319] on link "Editer" at bounding box center [1101, 329] width 76 height 25
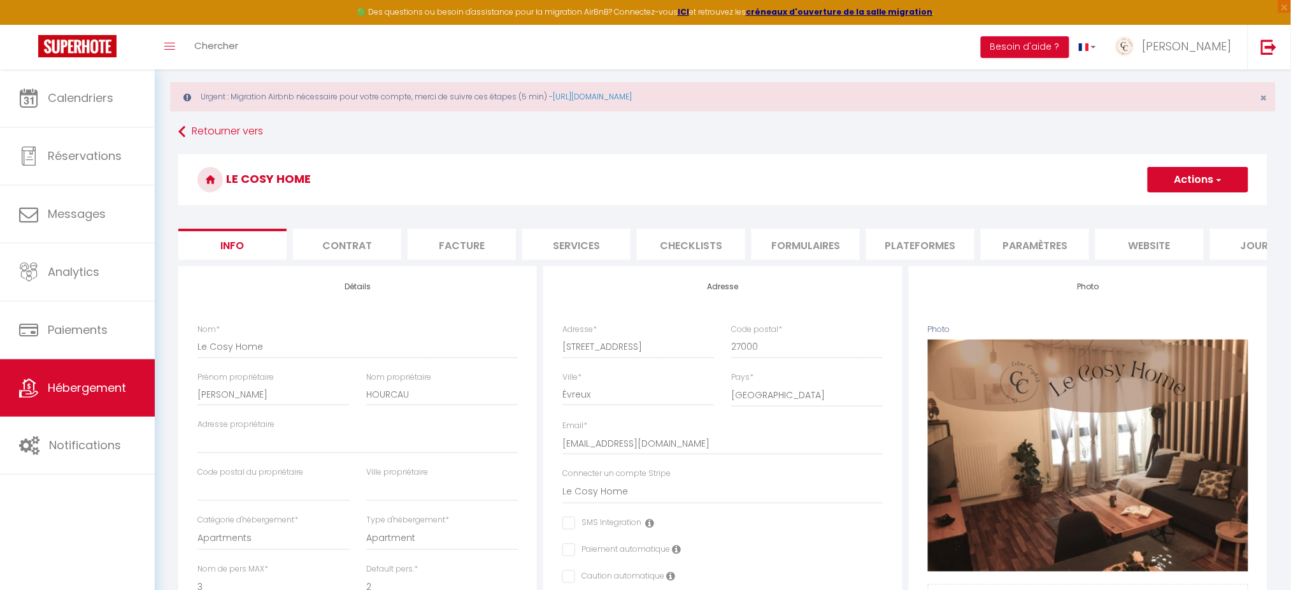
scroll to position [4, 0]
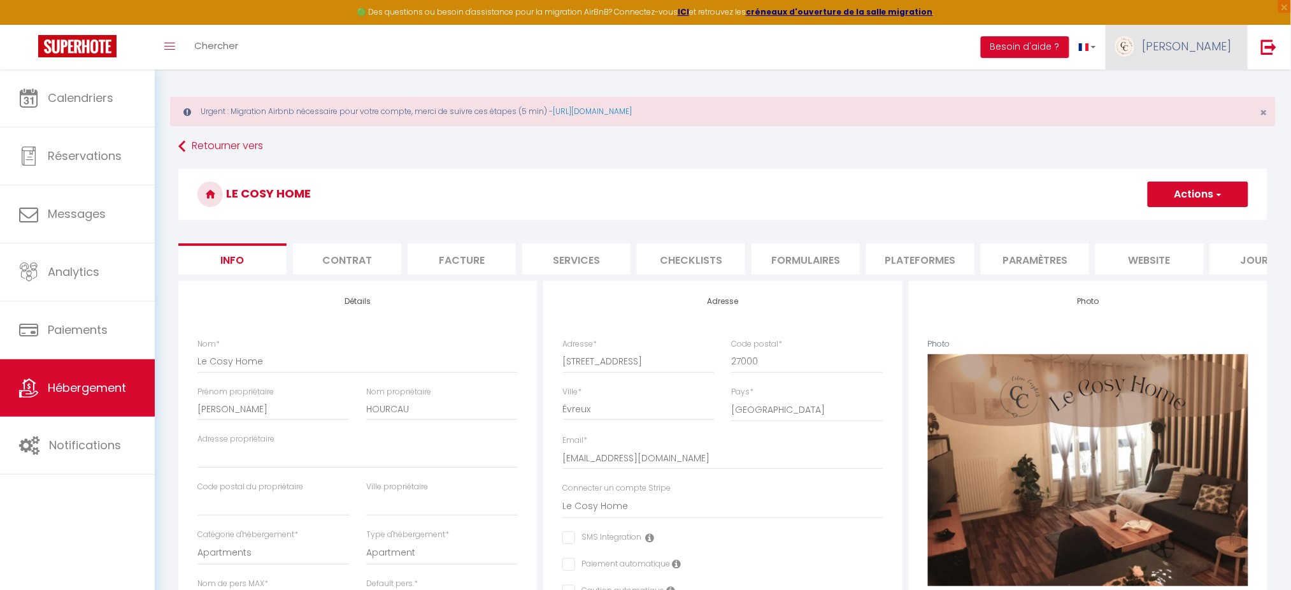
click at [1199, 45] on span "[PERSON_NAME]" at bounding box center [1187, 46] width 89 height 16
click at [1185, 83] on link "Paramètres" at bounding box center [1197, 89] width 94 height 22
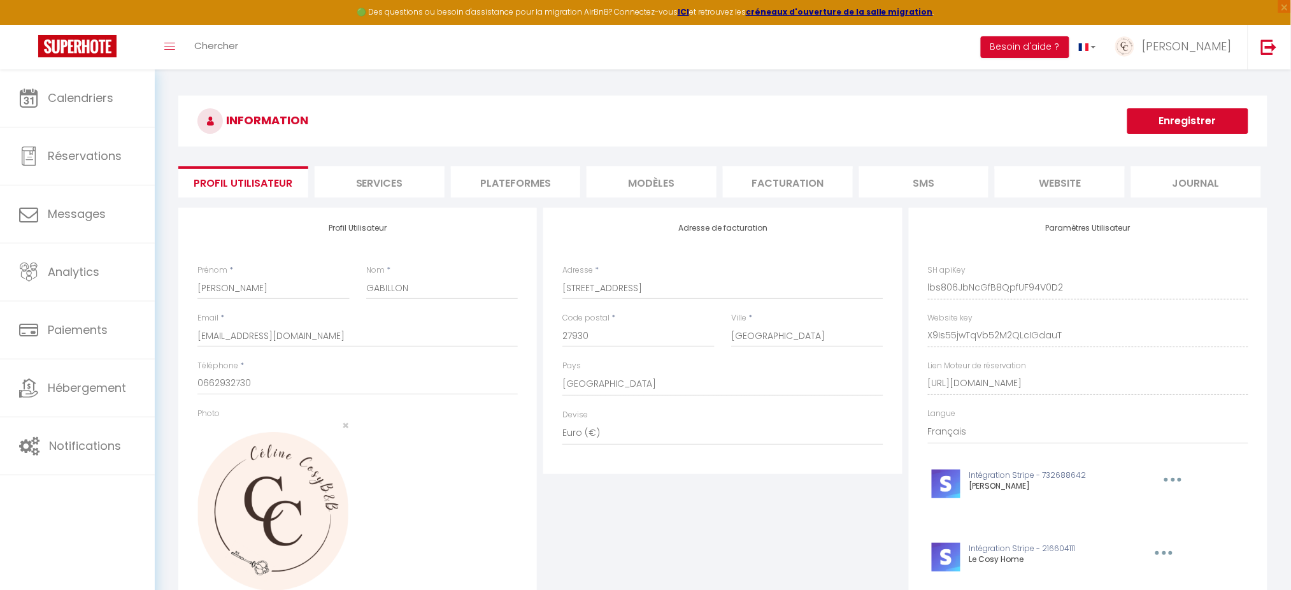
click at [512, 183] on li "Plateformes" at bounding box center [516, 181] width 130 height 31
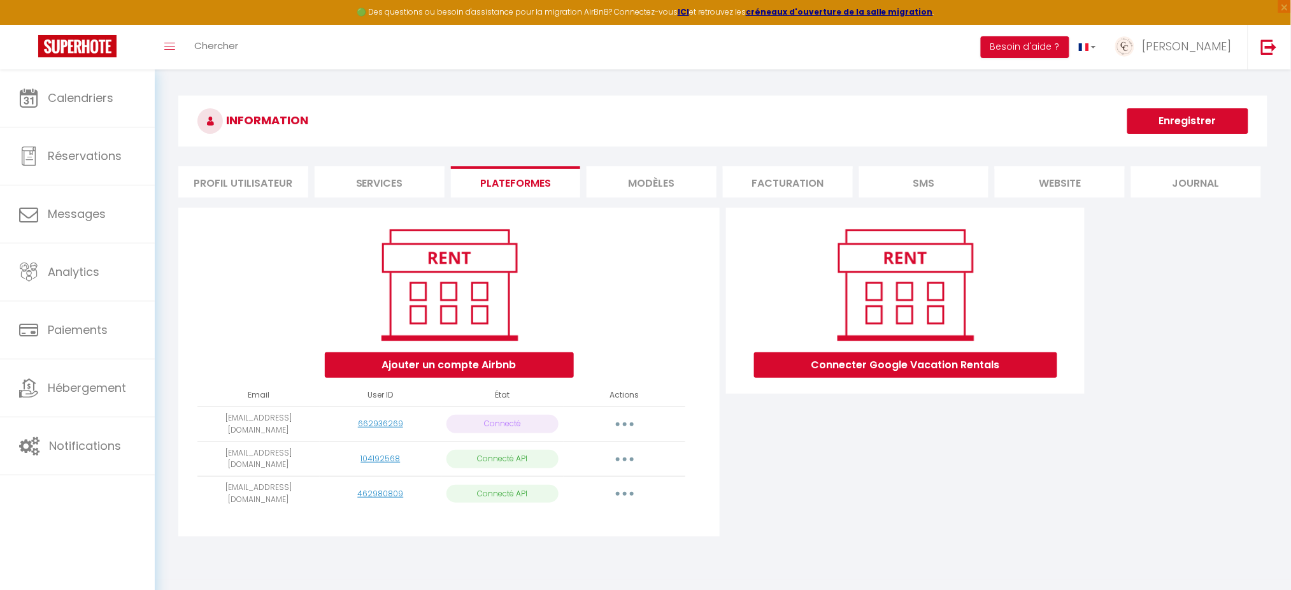
click at [622, 483] on button "button" at bounding box center [625, 493] width 36 height 20
click at [388, 180] on li "Services" at bounding box center [380, 181] width 130 height 31
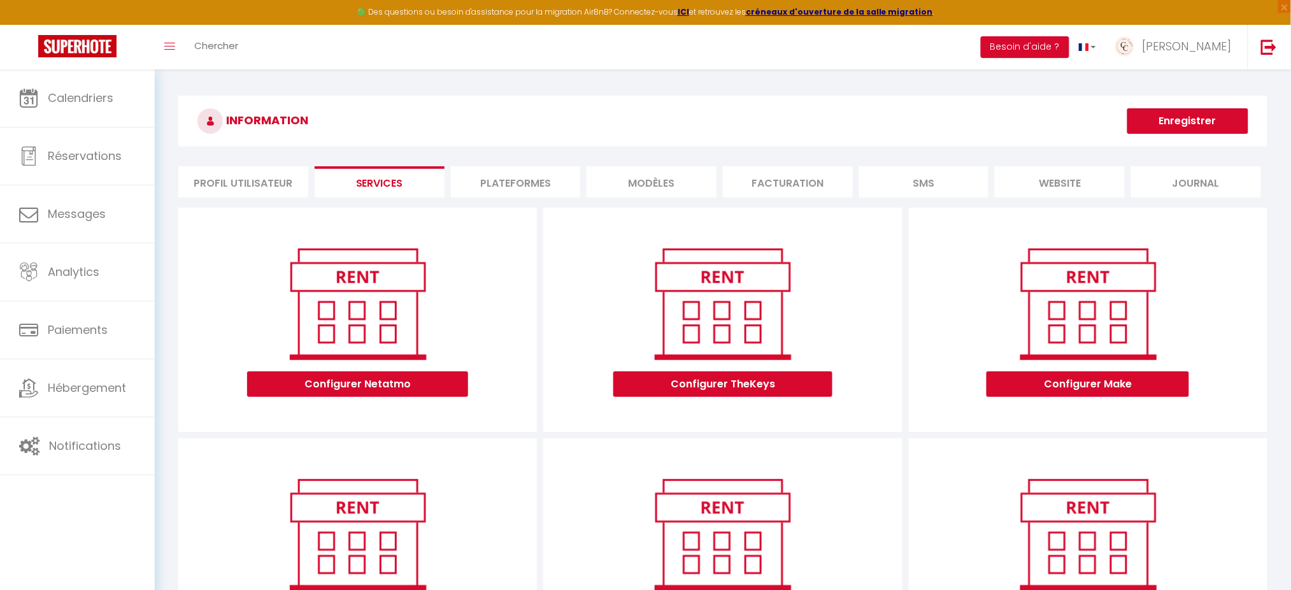
click at [266, 183] on li "Profil Utilisateur" at bounding box center [243, 181] width 130 height 31
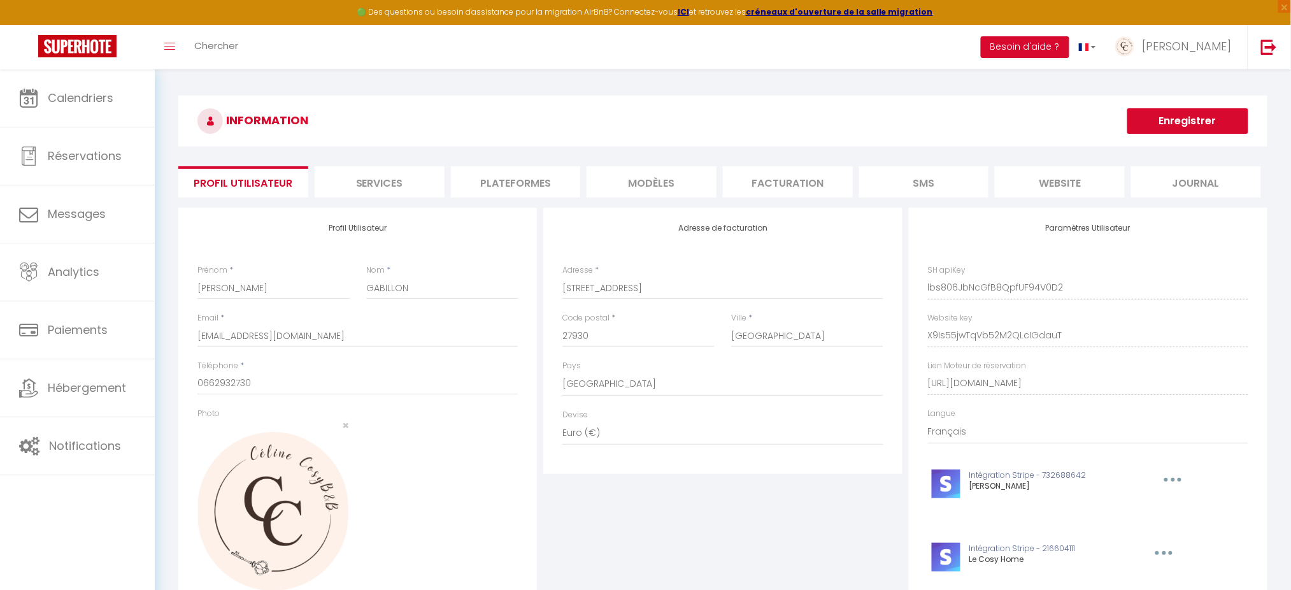
click at [498, 183] on li "Plateformes" at bounding box center [516, 181] width 130 height 31
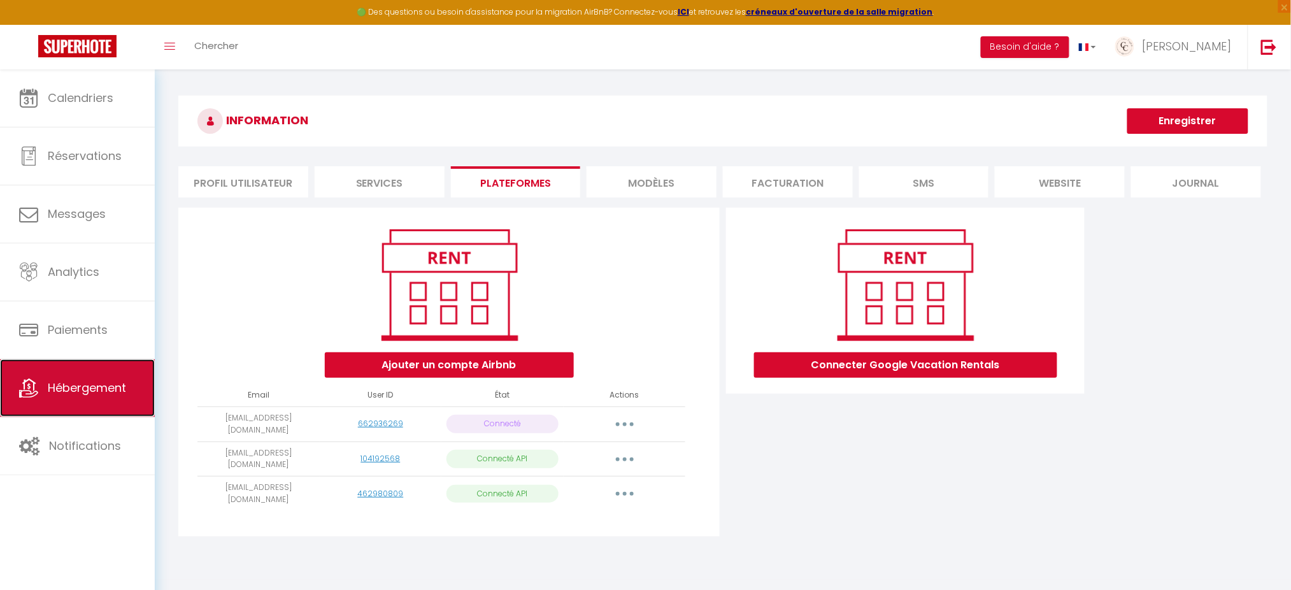
click at [96, 390] on span "Hébergement" at bounding box center [87, 388] width 78 height 16
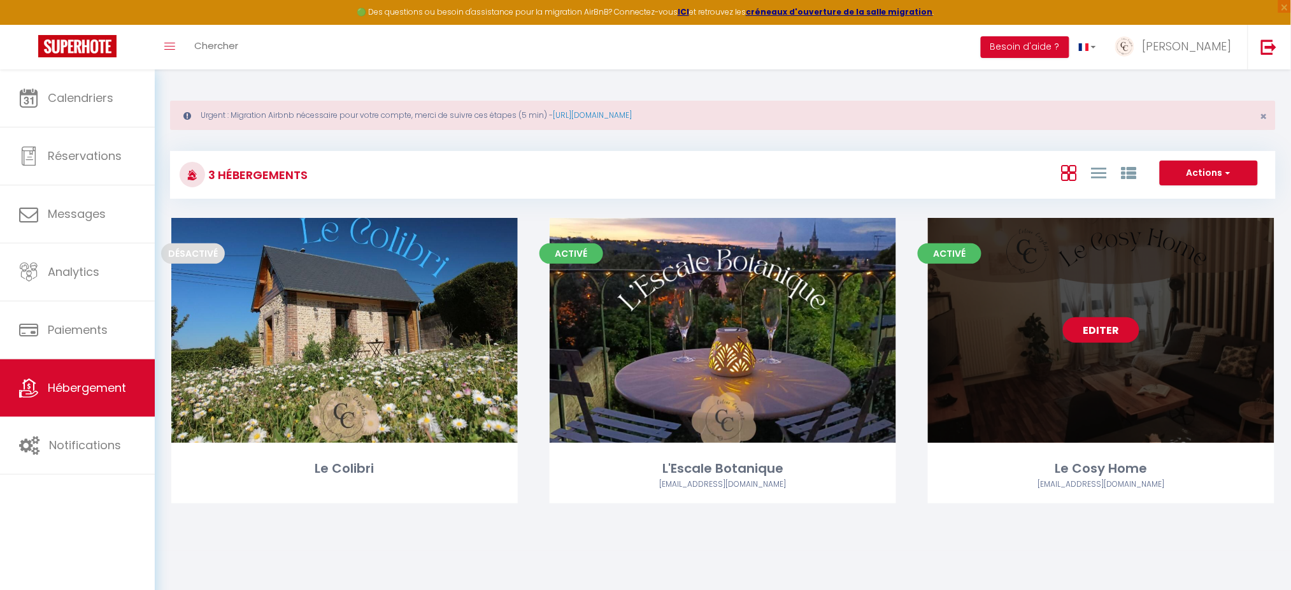
click at [1196, 299] on div "Editer" at bounding box center [1101, 330] width 347 height 225
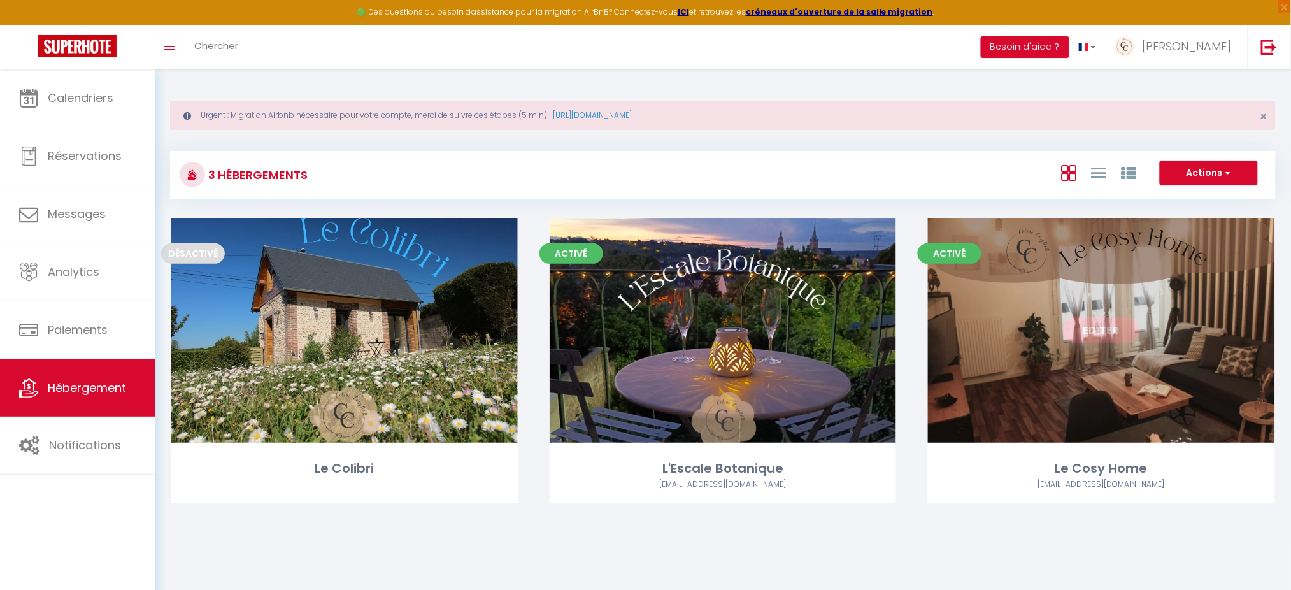
click at [1122, 332] on link "Editer" at bounding box center [1101, 329] width 76 height 25
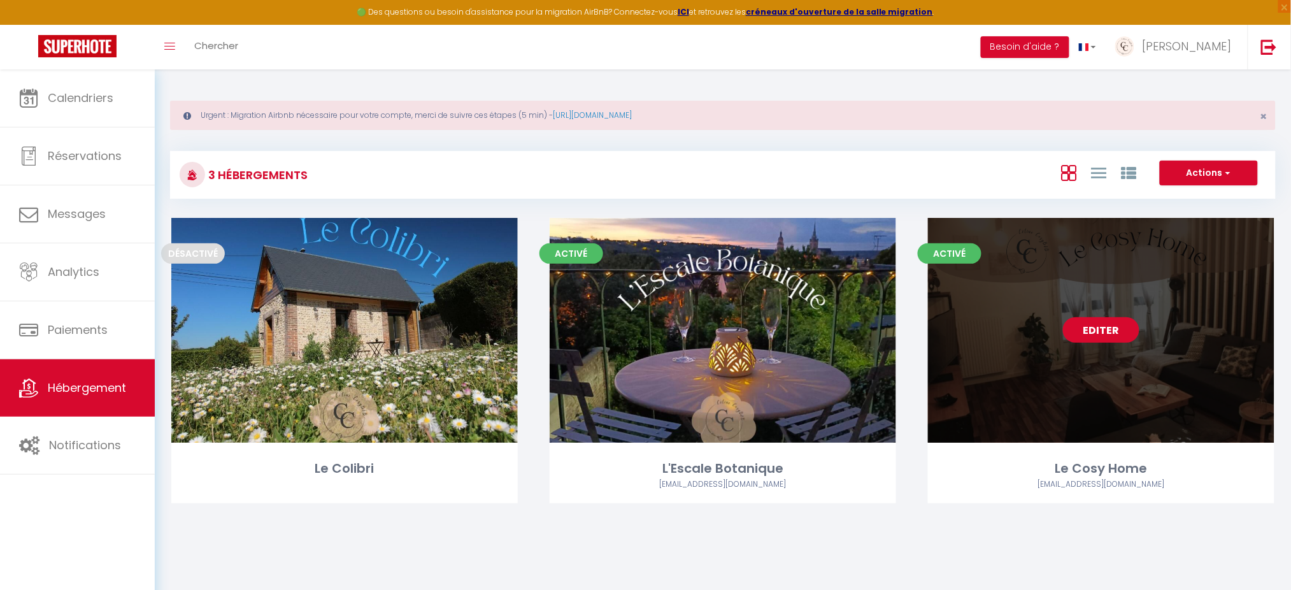
click at [1097, 329] on link "Editer" at bounding box center [1101, 329] width 76 height 25
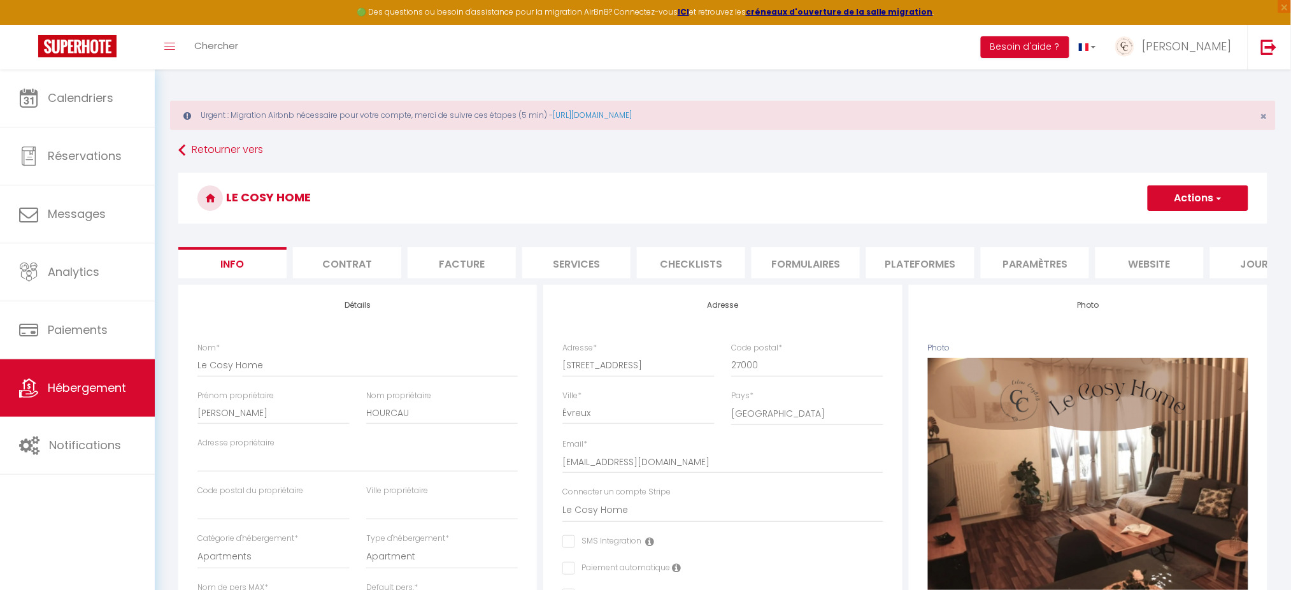
click at [924, 266] on li "Plateformes" at bounding box center [920, 262] width 108 height 31
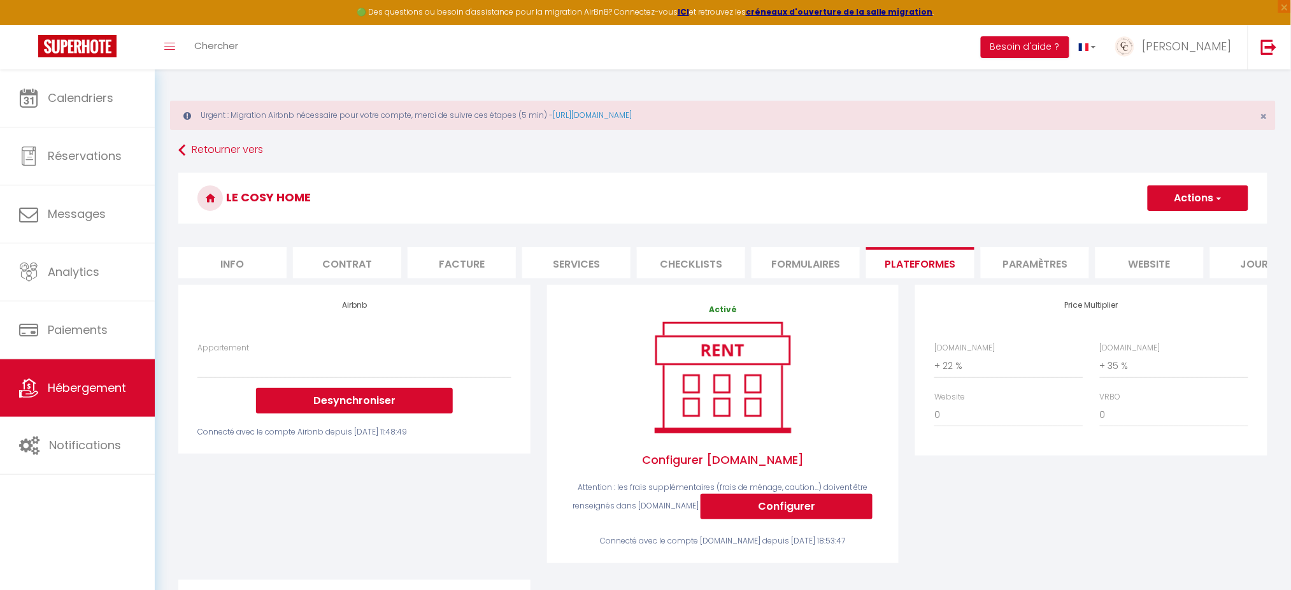
click at [225, 354] on label "Appartement" at bounding box center [223, 348] width 52 height 12
click at [225, 365] on select "Appartement du Blanchet très agréable - [EMAIL_ADDRESS][DOMAIN_NAME] Le Cosy Ho…" at bounding box center [353, 366] width 313 height 24
click at [219, 373] on select "Appartement du Blanchet très agréable - [EMAIL_ADDRESS][DOMAIN_NAME] Le Cosy Ho…" at bounding box center [353, 366] width 313 height 24
click at [436, 543] on div "Airbnb Appartement Appartement du Blanchet très agréable - [EMAIL_ADDRESS][DOMA…" at bounding box center [354, 432] width 369 height 295
click at [66, 389] on span "Hébergement" at bounding box center [87, 388] width 78 height 16
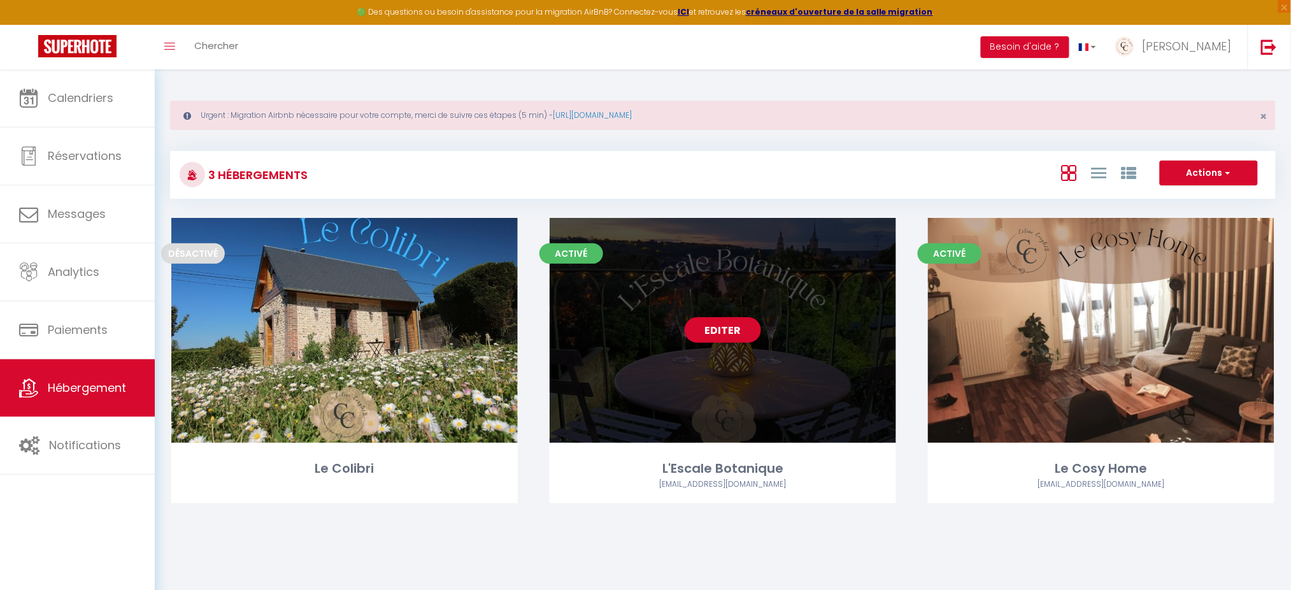
click at [728, 314] on div "Editer" at bounding box center [723, 330] width 347 height 225
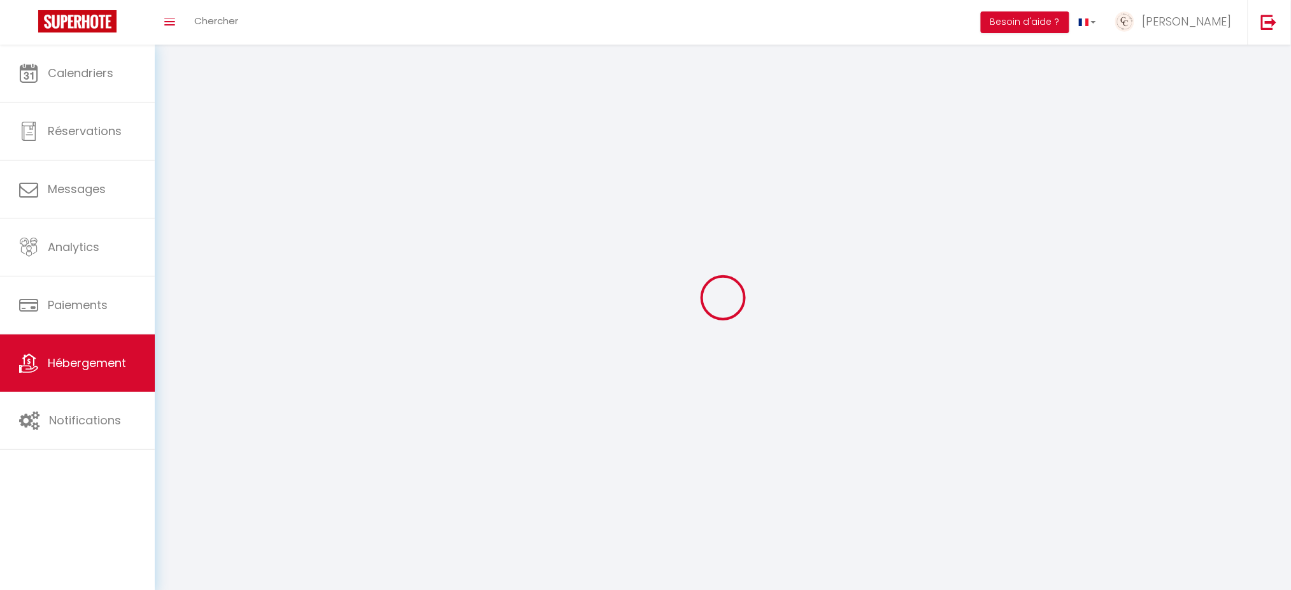
click at [733, 327] on div at bounding box center [723, 297] width 1106 height 475
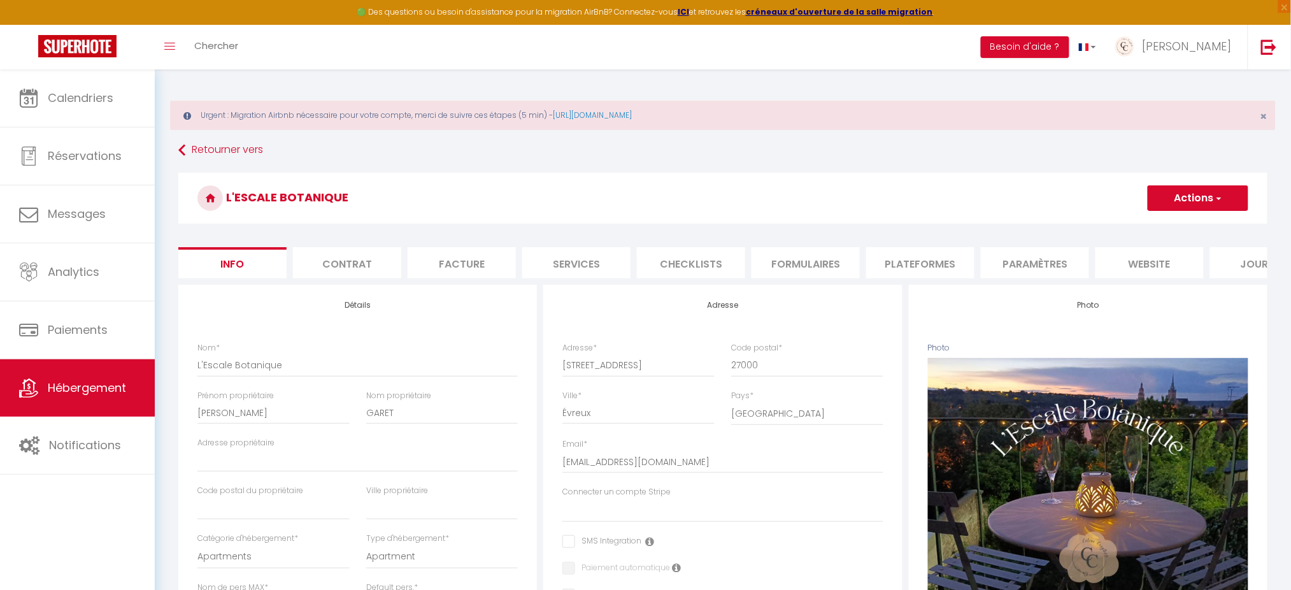
click at [1176, 192] on button "Actions" at bounding box center [1198, 197] width 101 height 25
click at [798, 258] on li "Formulaires" at bounding box center [806, 262] width 108 height 31
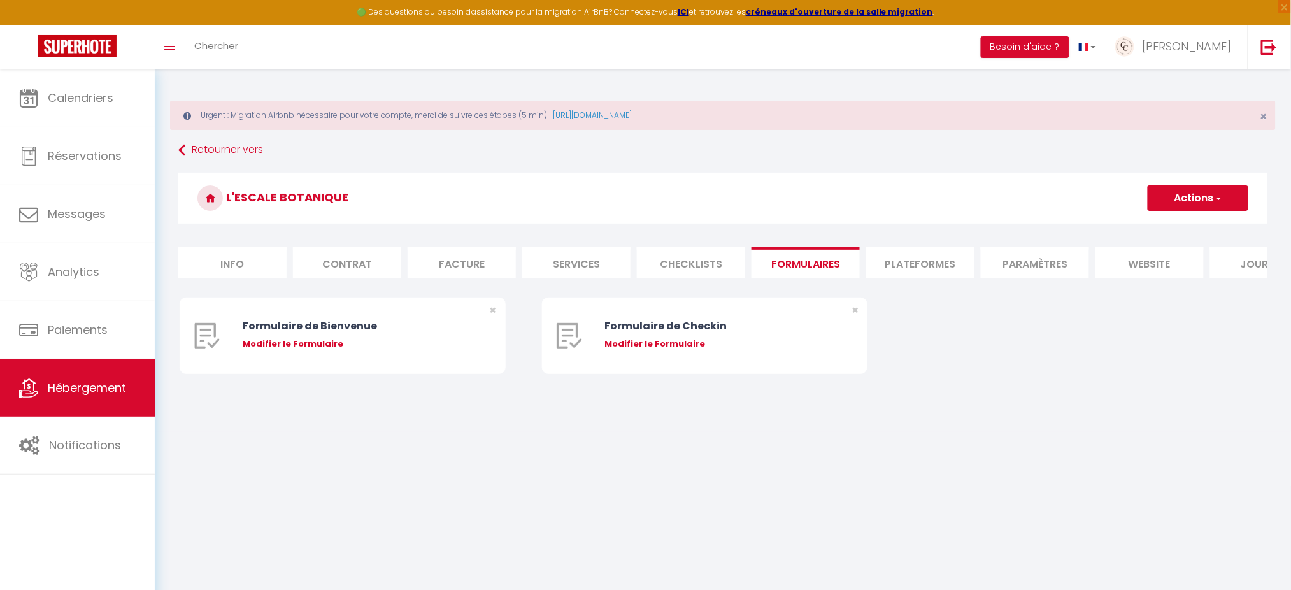
click at [903, 264] on li "Plateformes" at bounding box center [920, 262] width 108 height 31
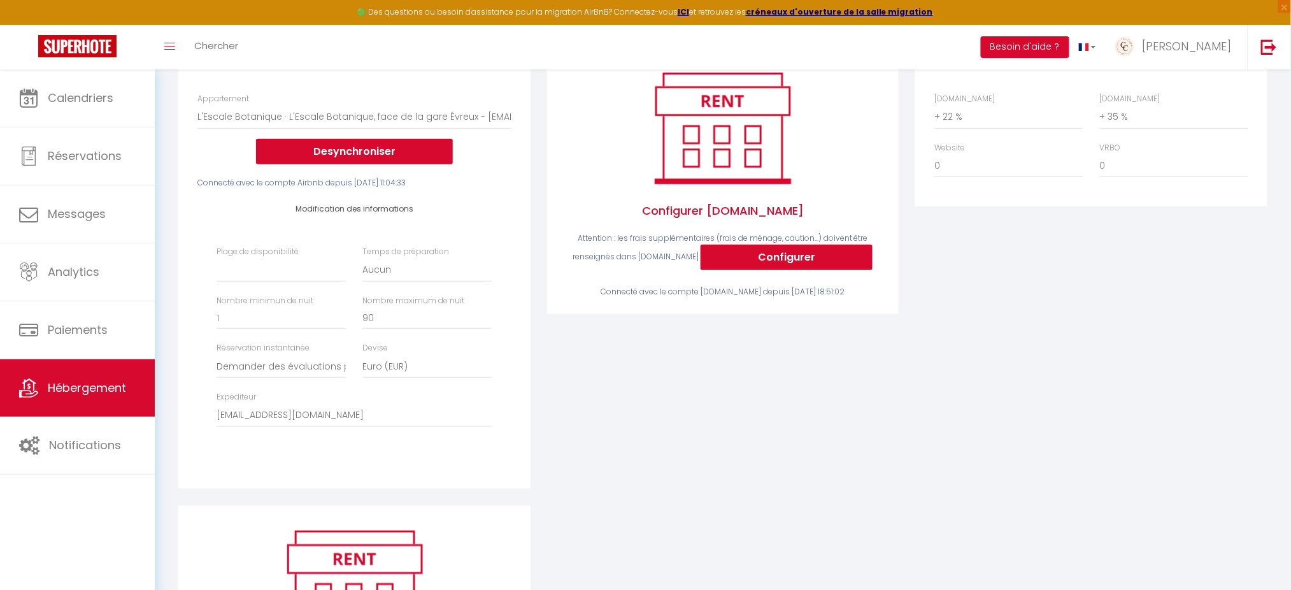
scroll to position [169, 0]
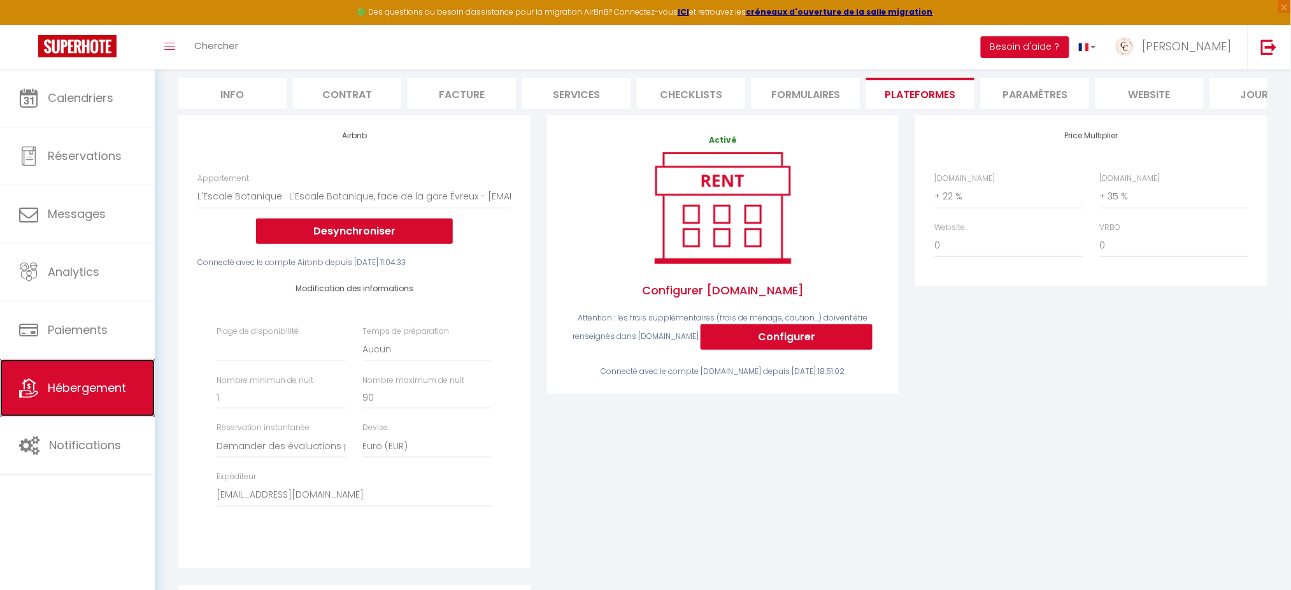
click at [104, 382] on span "Hébergement" at bounding box center [87, 388] width 78 height 16
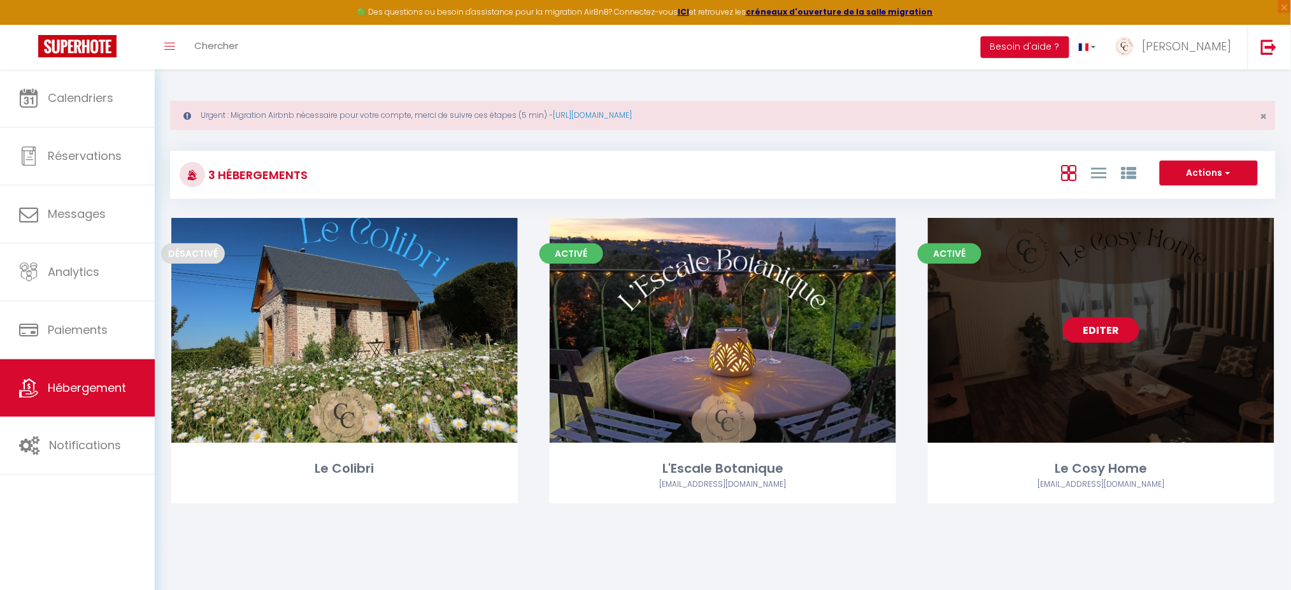
click at [1115, 330] on link "Editer" at bounding box center [1101, 329] width 76 height 25
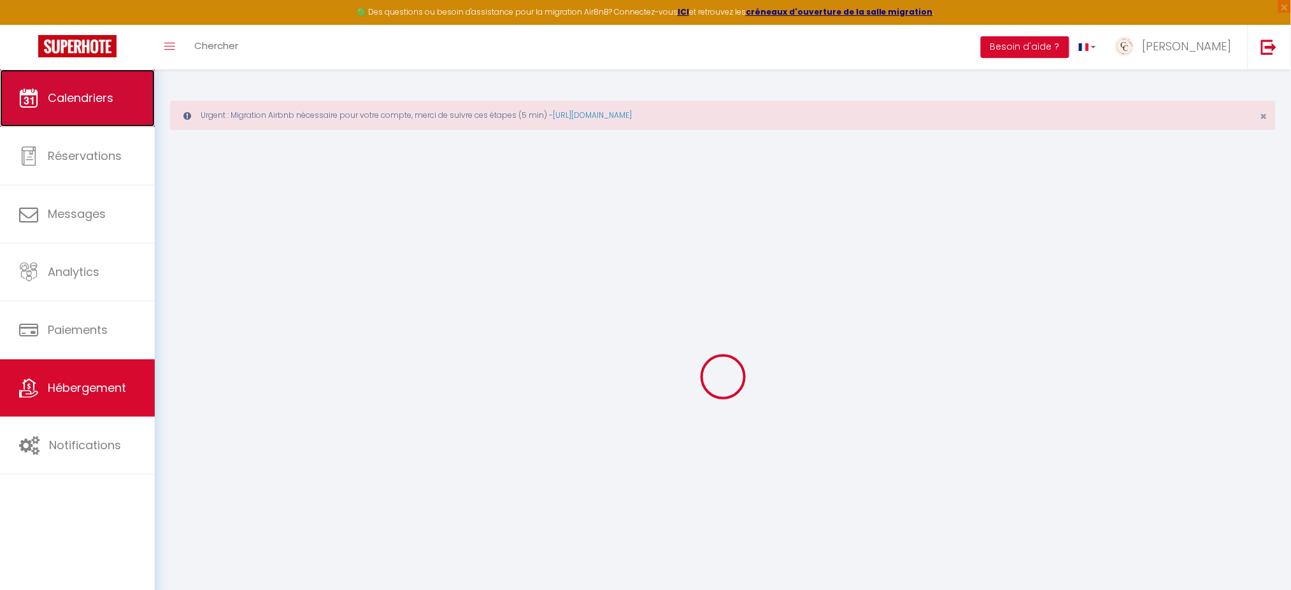
click at [74, 102] on span "Calendriers" at bounding box center [81, 98] width 66 height 16
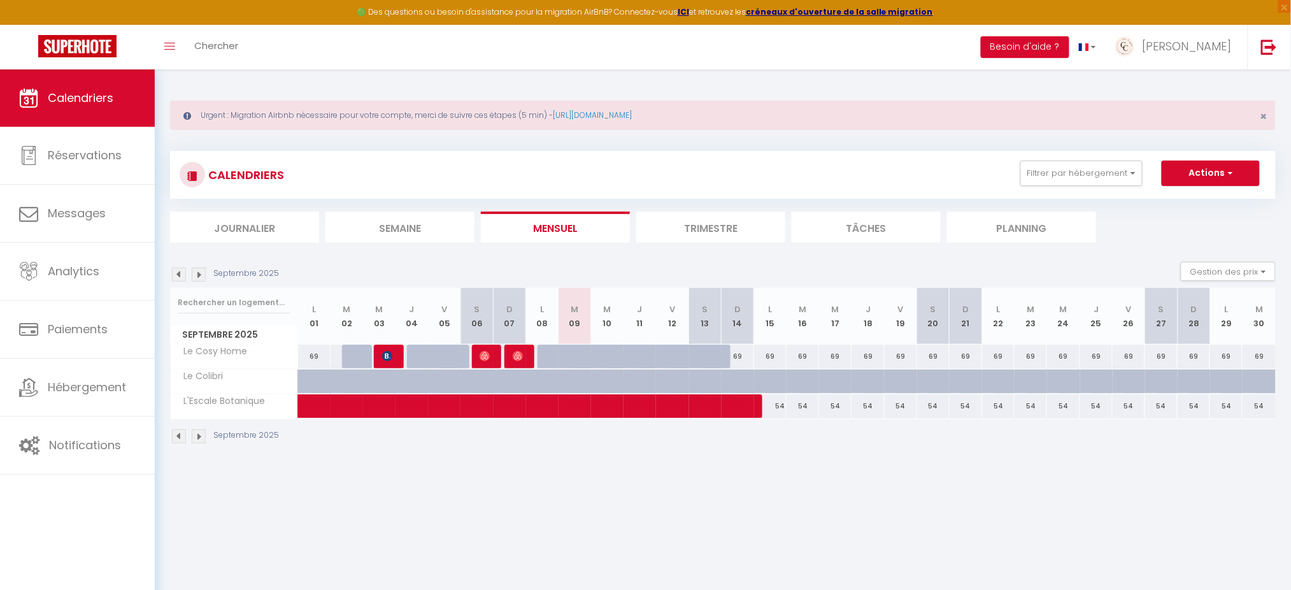
click at [180, 272] on img at bounding box center [179, 275] width 14 height 14
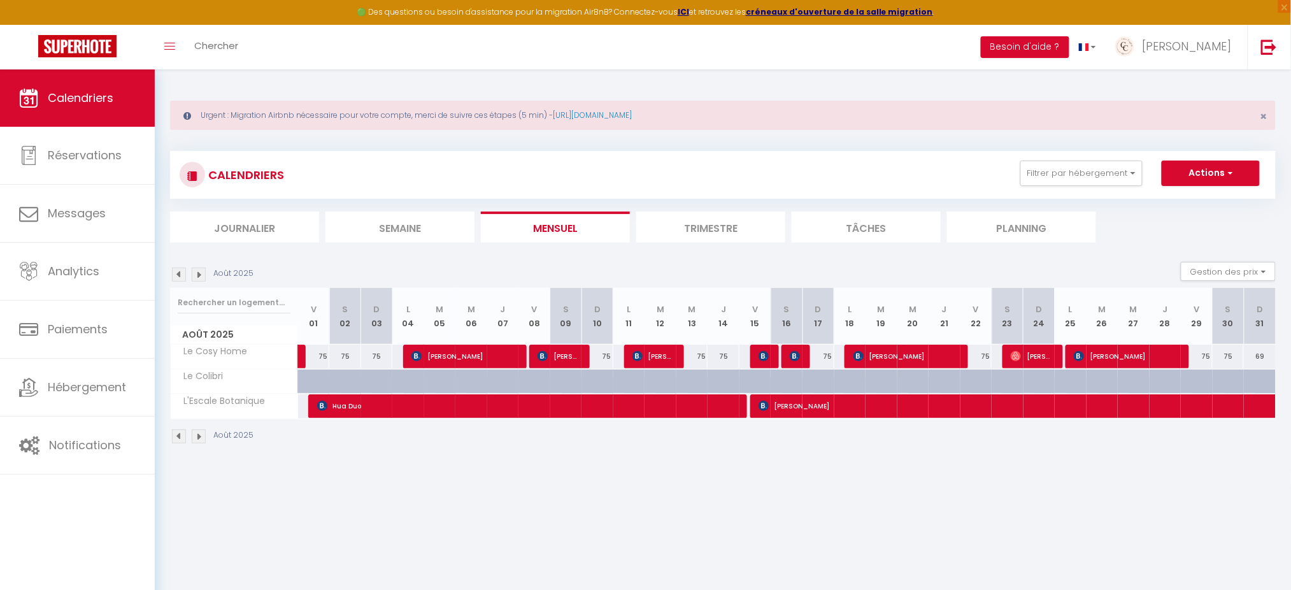
click at [180, 272] on img at bounding box center [179, 275] width 14 height 14
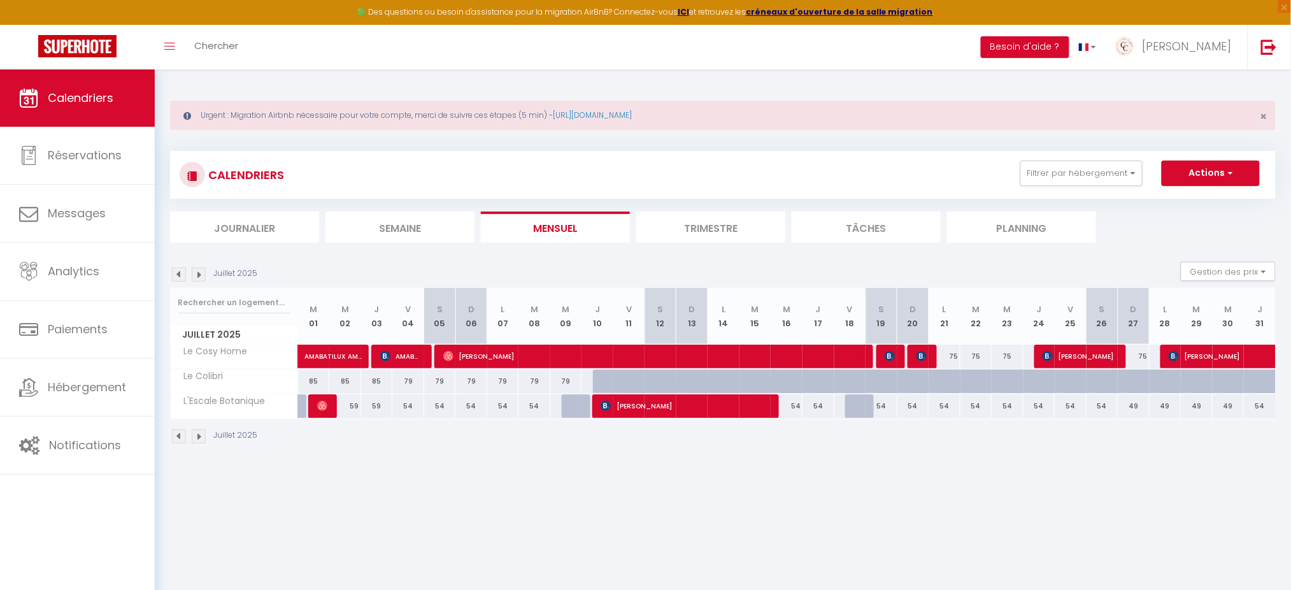
click at [197, 273] on img at bounding box center [199, 275] width 14 height 14
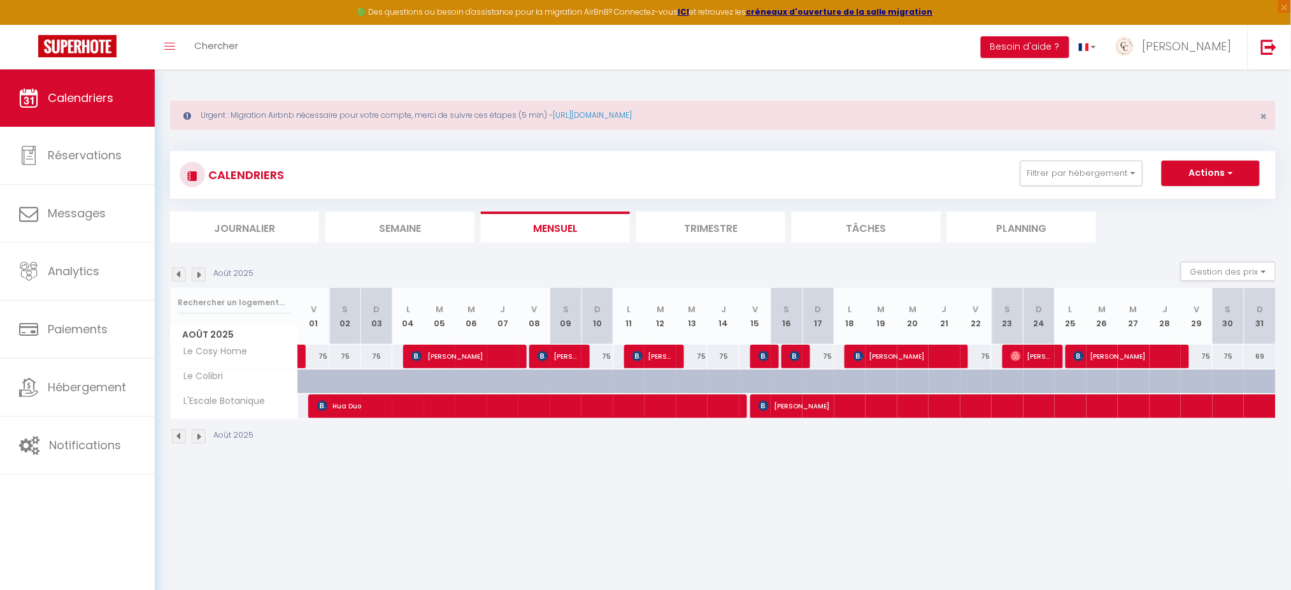
click at [197, 273] on img at bounding box center [199, 275] width 14 height 14
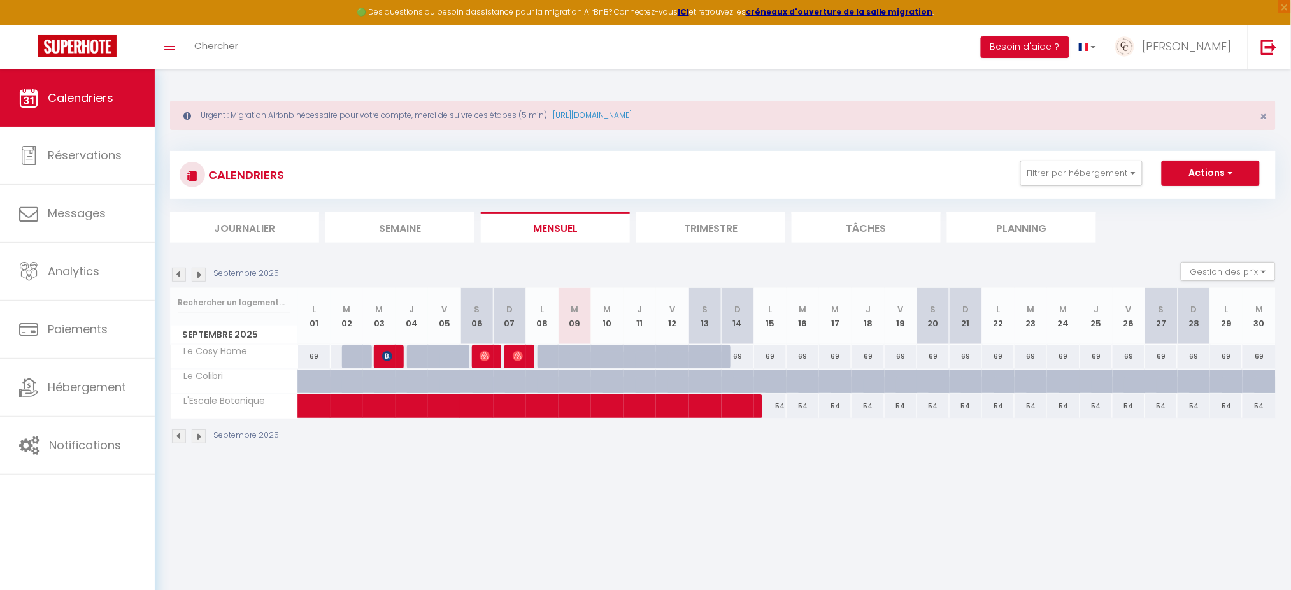
click at [180, 270] on img at bounding box center [179, 275] width 14 height 14
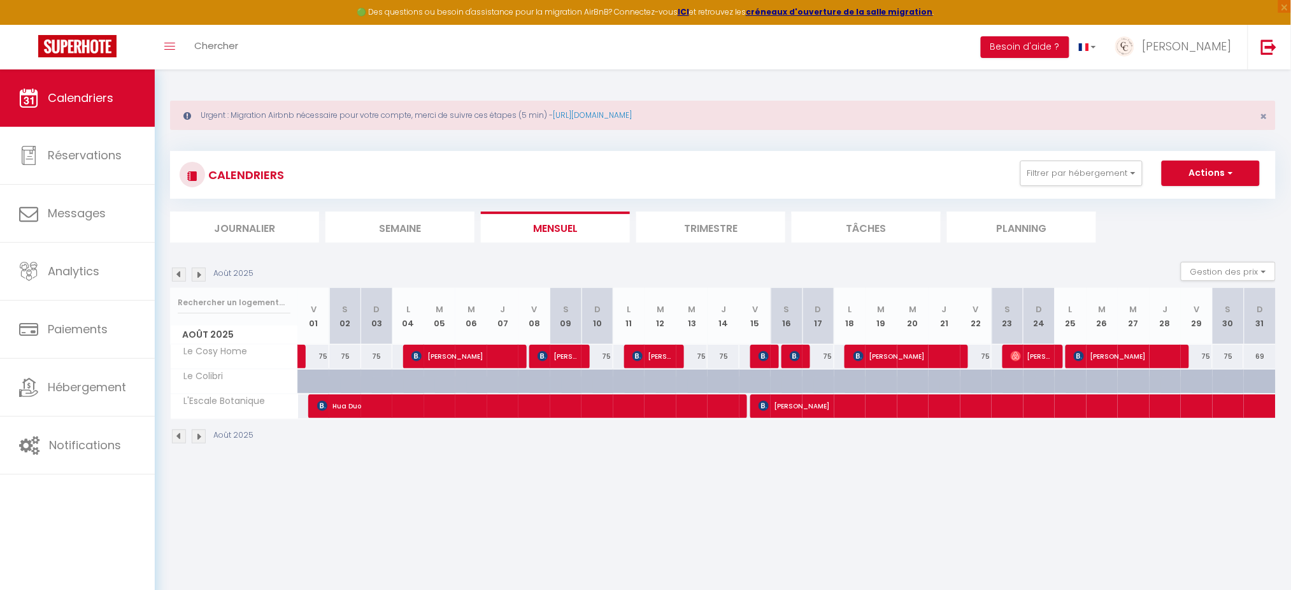
click at [204, 270] on img at bounding box center [199, 275] width 14 height 14
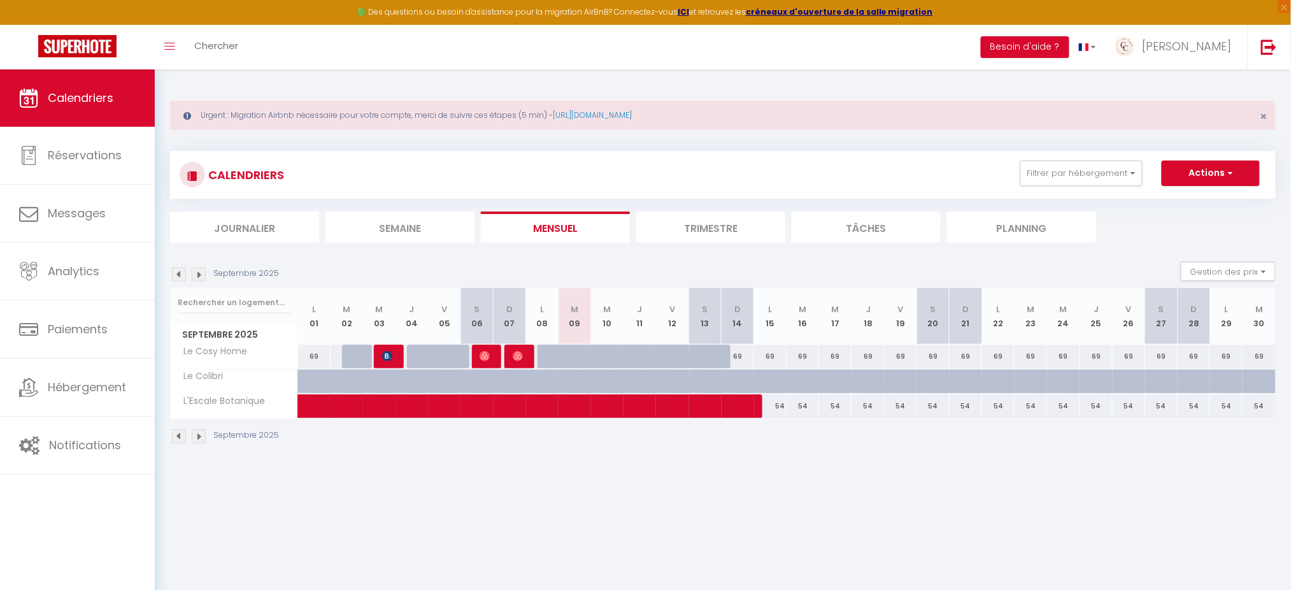
click at [582, 355] on div at bounding box center [586, 364] width 32 height 24
click at [582, 355] on div at bounding box center [645, 295] width 1291 height 590
click at [583, 355] on div at bounding box center [586, 364] width 32 height 24
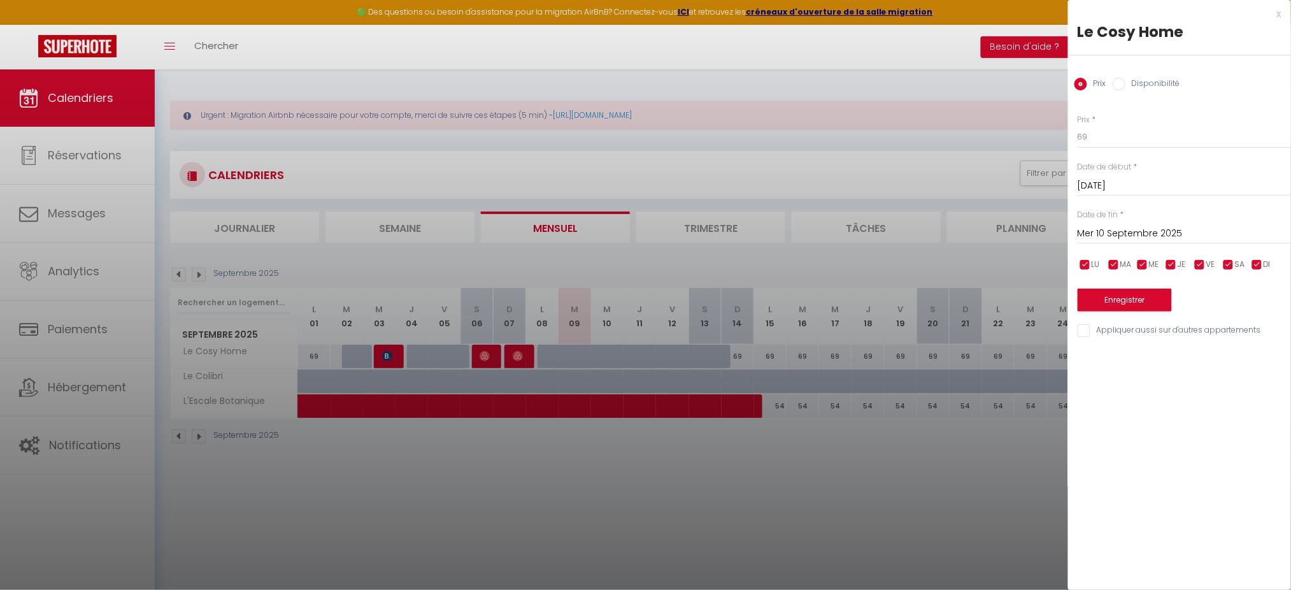
click at [1125, 85] on input "Disponibilité" at bounding box center [1119, 84] width 13 height 13
click at [1108, 141] on select "Disponible Indisponible" at bounding box center [1184, 137] width 213 height 24
click at [1279, 15] on div "x" at bounding box center [1174, 13] width 213 height 15
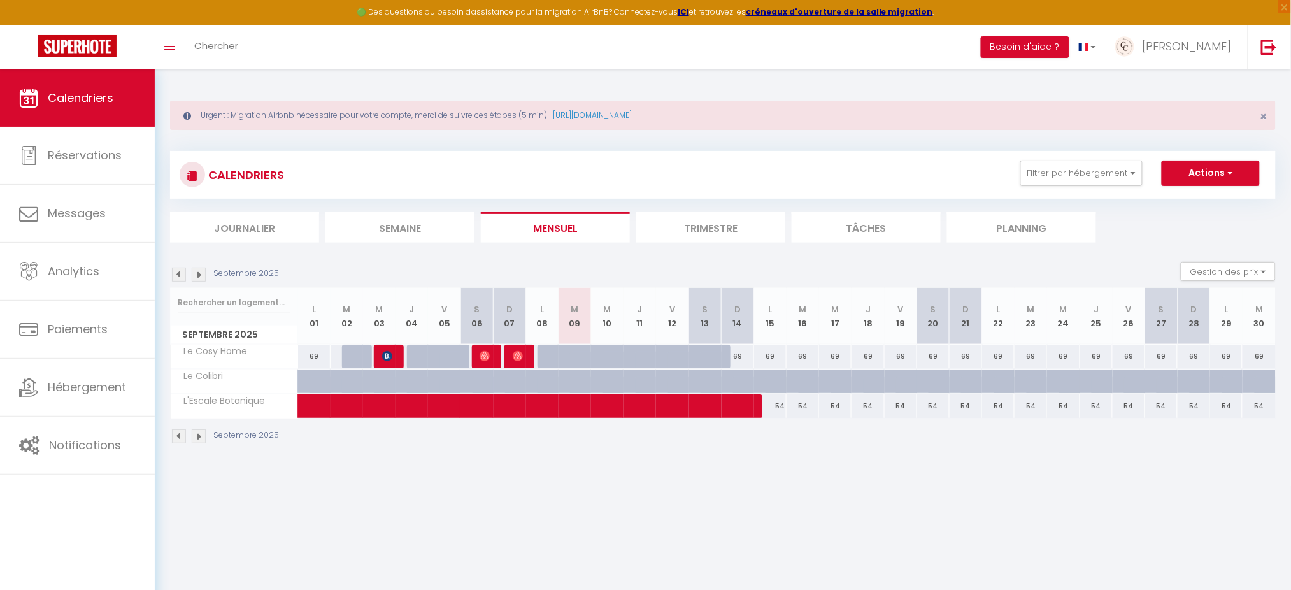
click at [644, 346] on div at bounding box center [640, 357] width 32 height 24
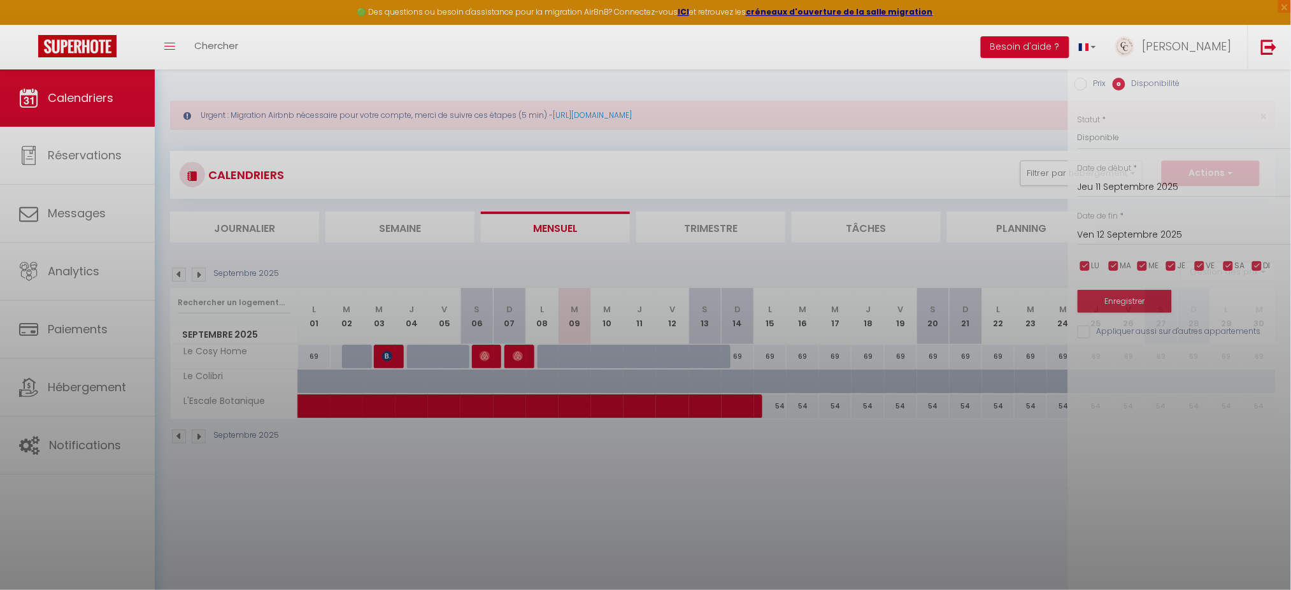
click at [644, 346] on div at bounding box center [645, 295] width 1291 height 590
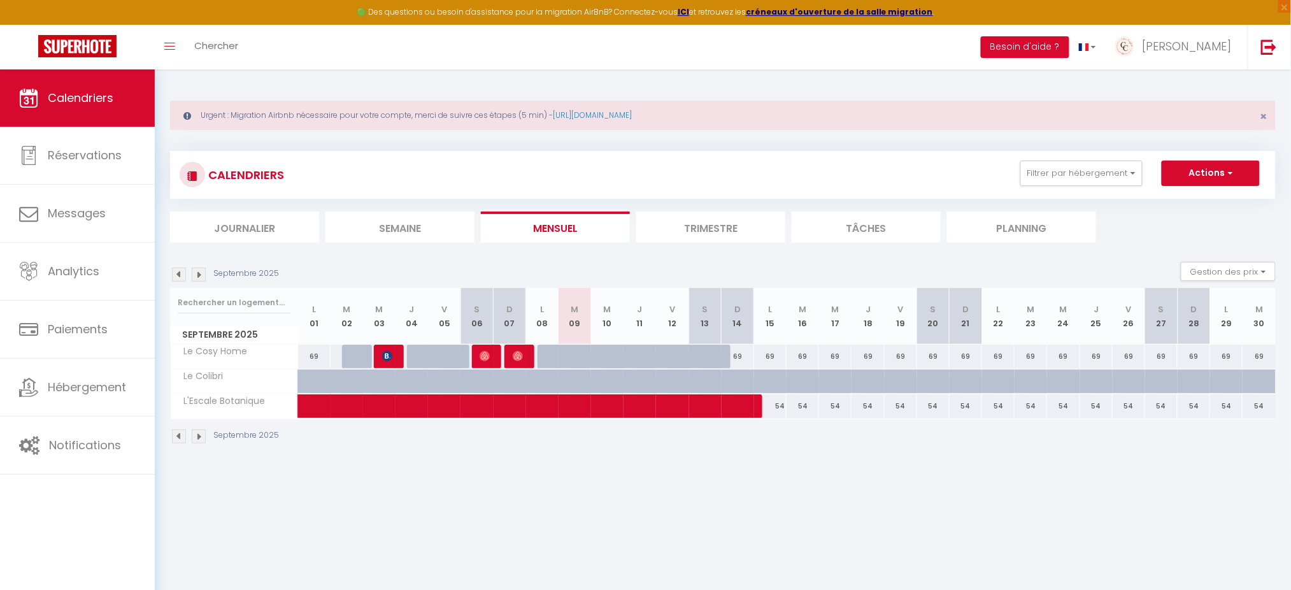
click at [639, 345] on div at bounding box center [640, 357] width 32 height 24
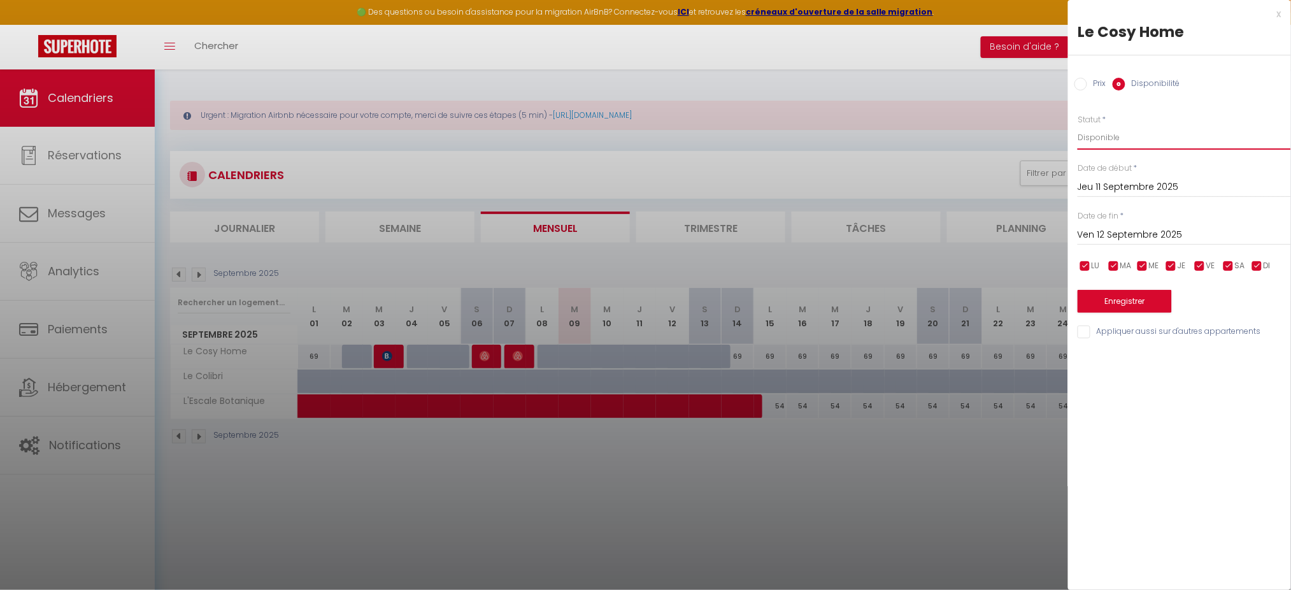
click at [1105, 137] on select "Disponible Indisponible" at bounding box center [1184, 137] width 213 height 24
click at [1078, 125] on select "Disponible Indisponible" at bounding box center [1184, 137] width 213 height 24
click at [1136, 233] on input "Ven 12 Septembre 2025" at bounding box center [1184, 235] width 213 height 17
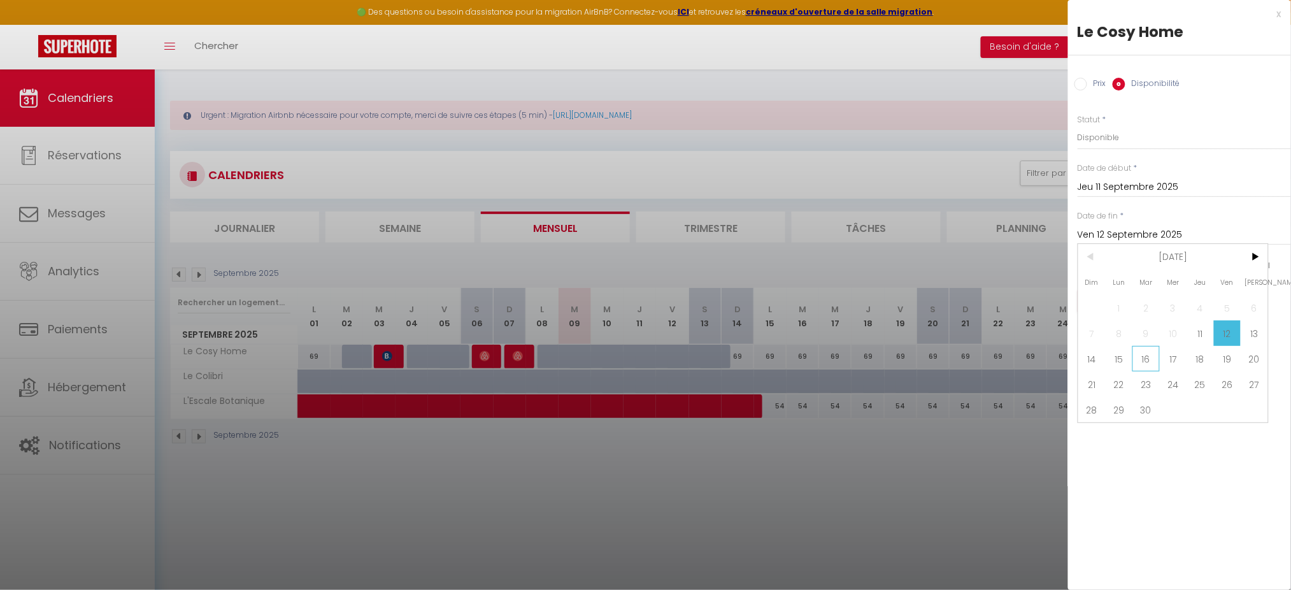
click at [1145, 362] on span "16" at bounding box center [1146, 358] width 27 height 25
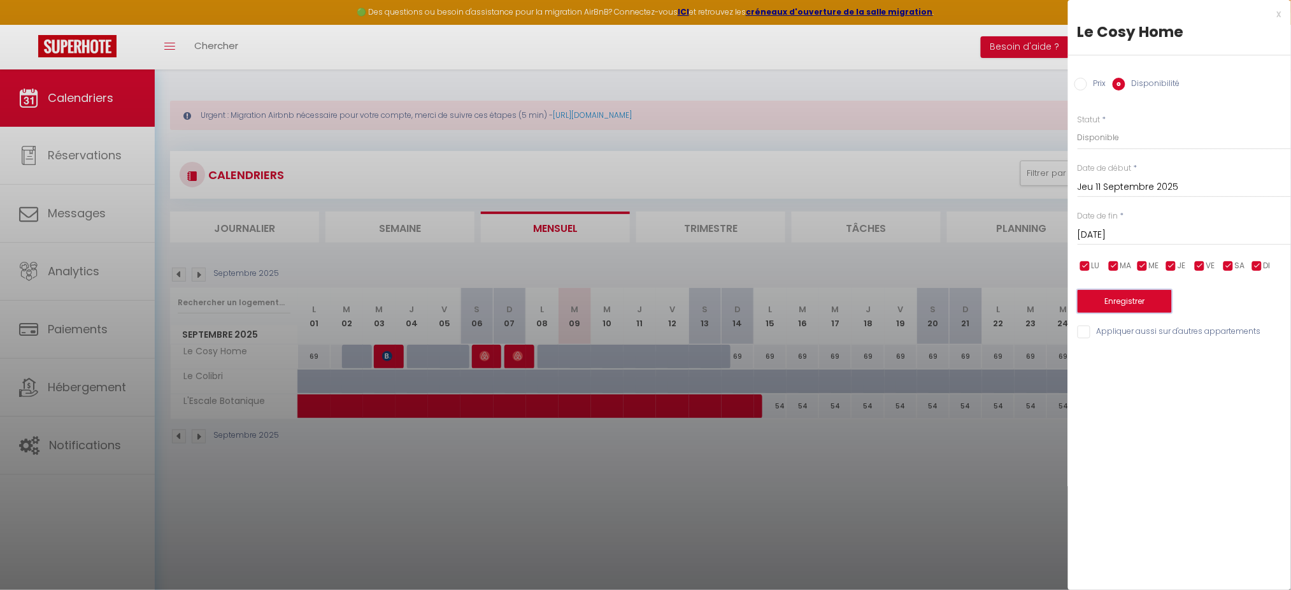
click at [1126, 305] on button "Enregistrer" at bounding box center [1125, 301] width 94 height 23
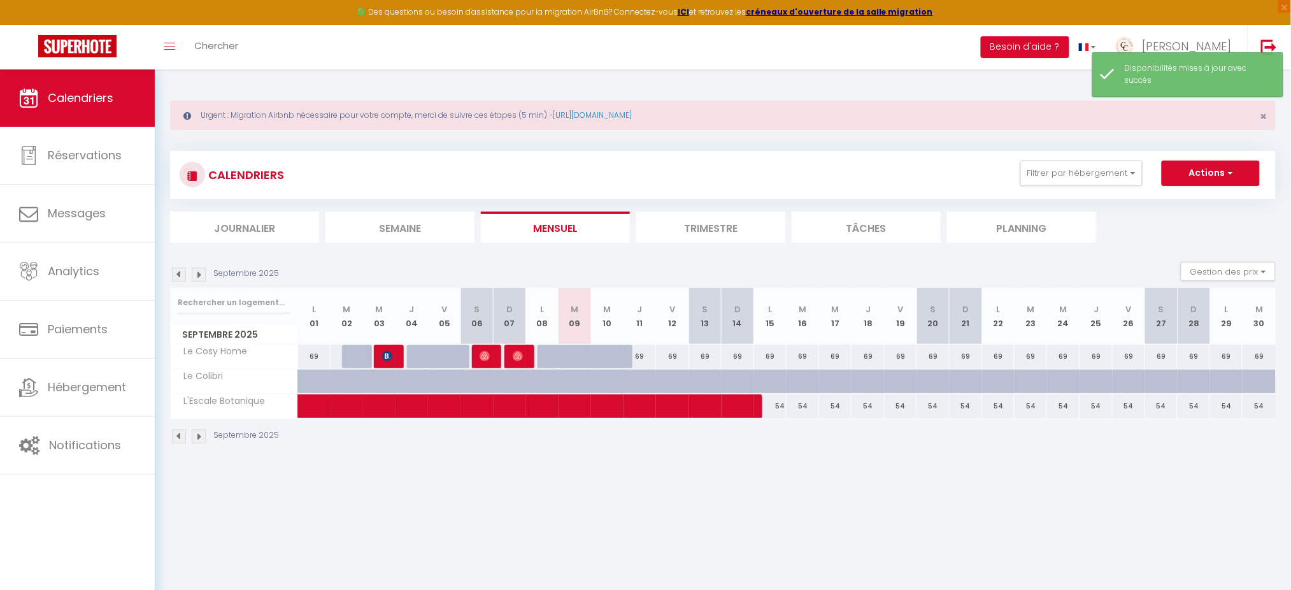
click at [179, 270] on img at bounding box center [179, 275] width 14 height 14
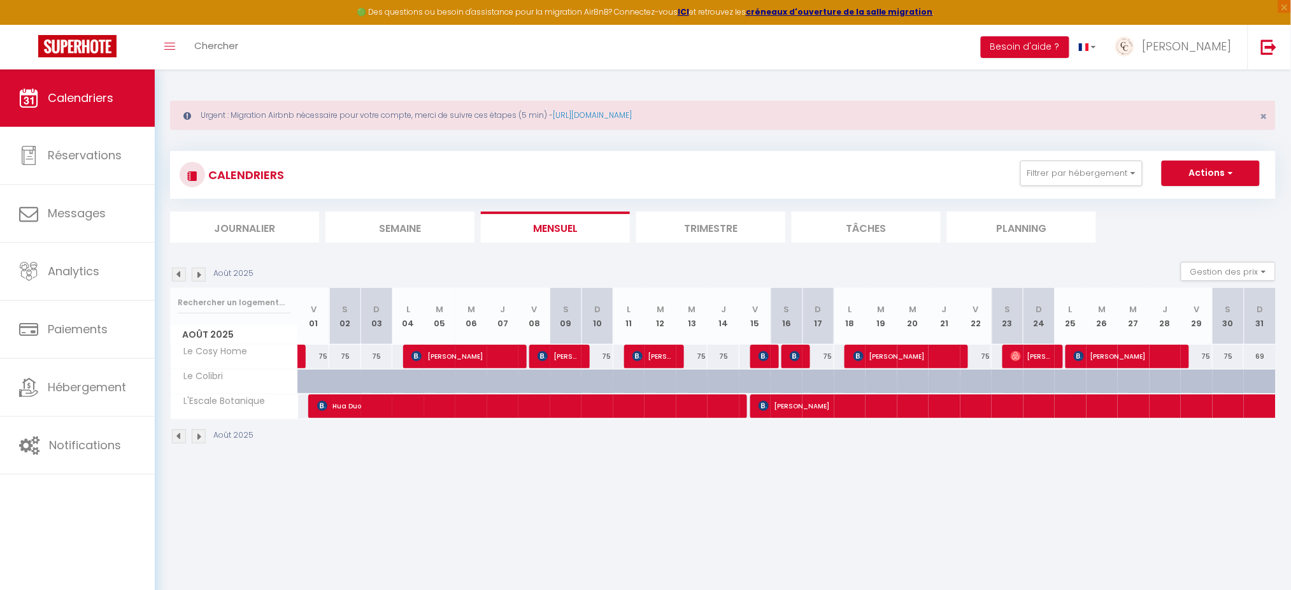
click at [199, 273] on img at bounding box center [199, 275] width 14 height 14
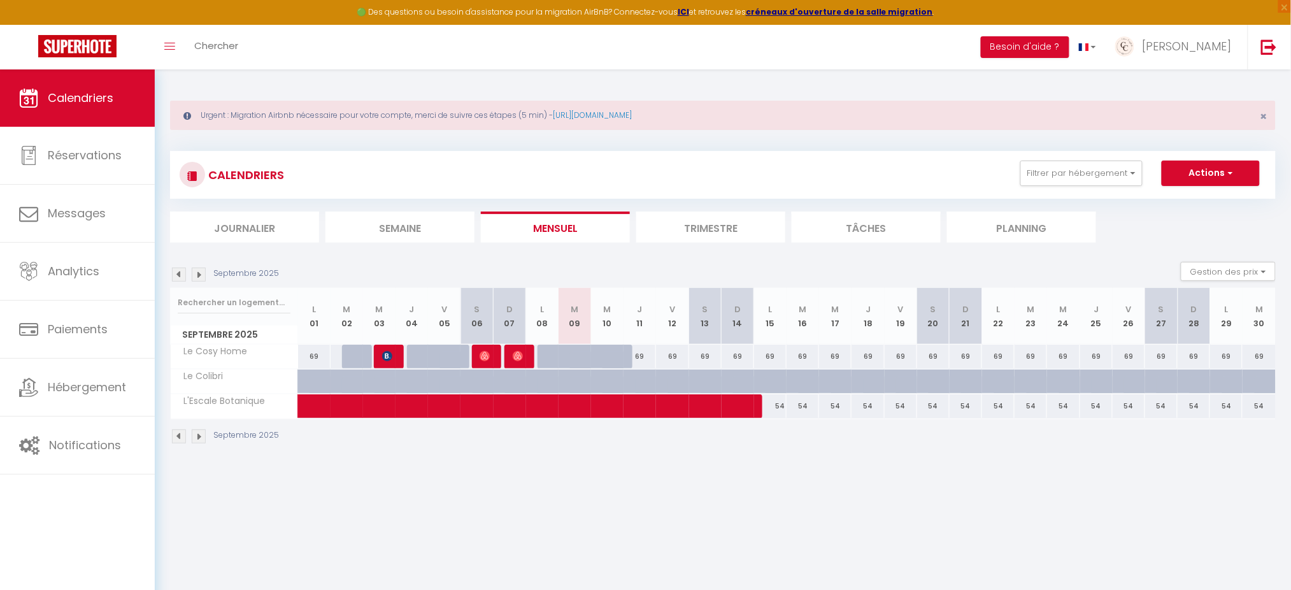
click at [175, 269] on img at bounding box center [179, 275] width 14 height 14
